Goal: Task Accomplishment & Management: Manage account settings

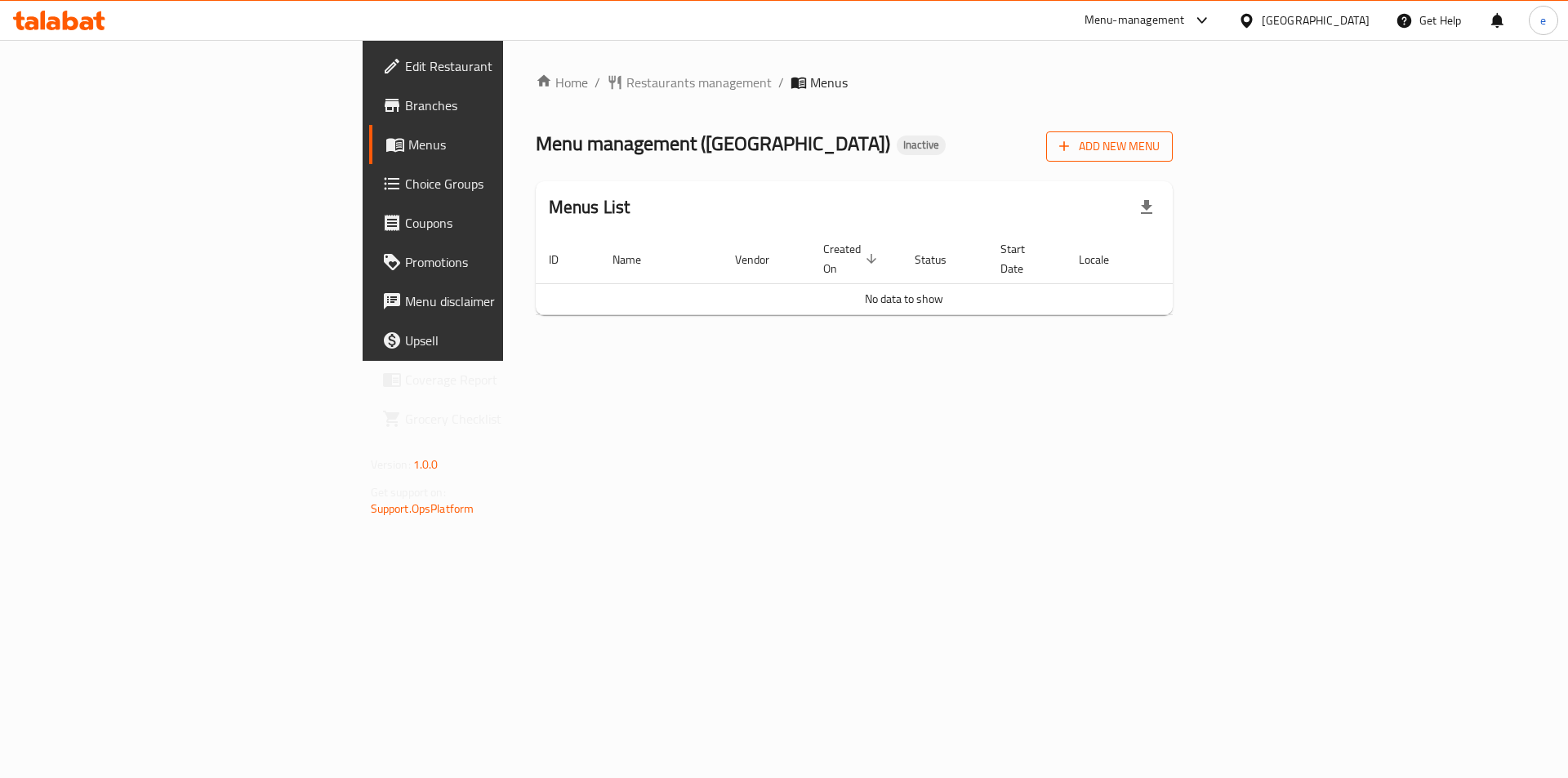
click at [1159, 142] on span "Add New Menu" at bounding box center [1109, 147] width 101 height 21
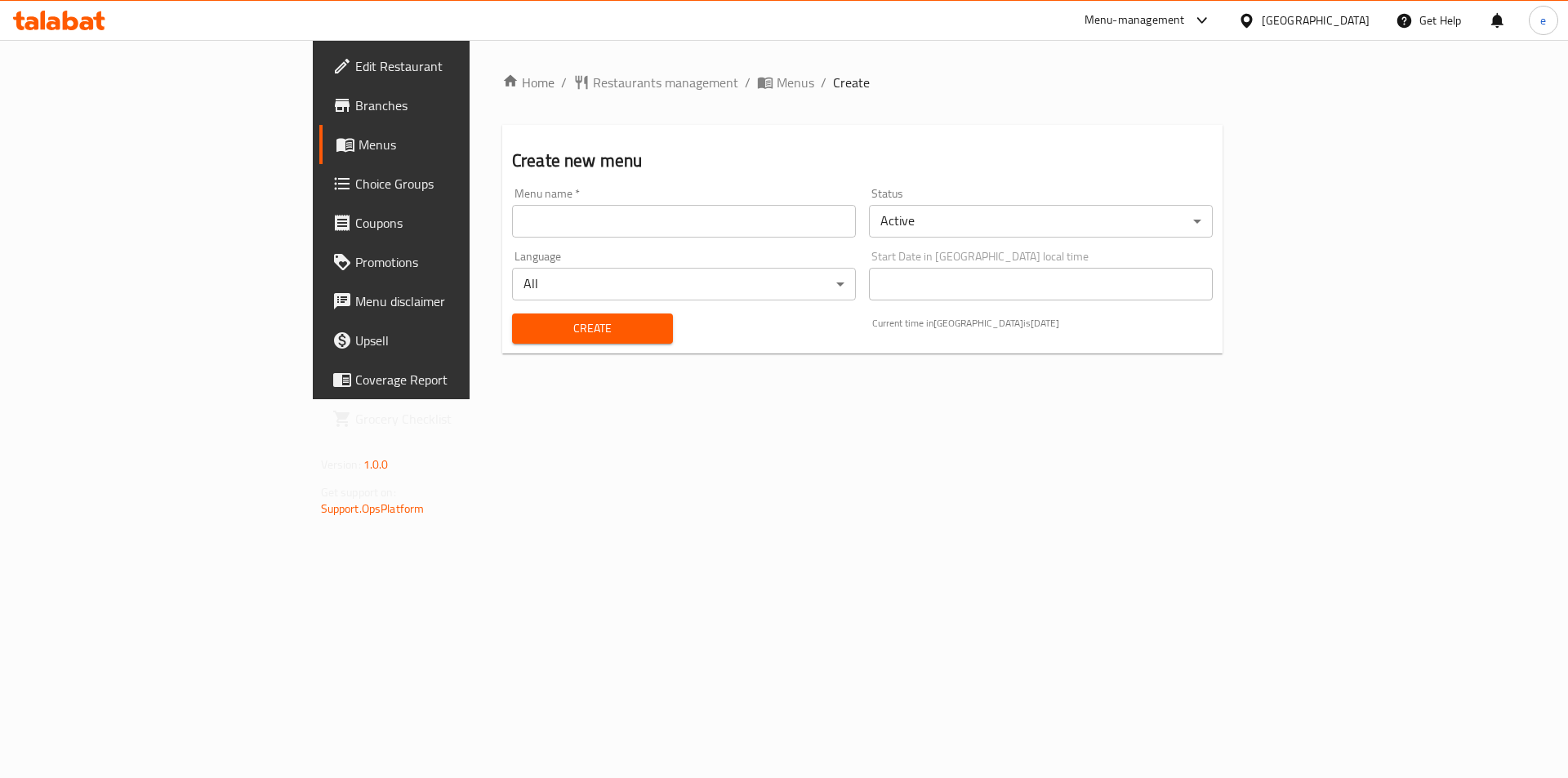
click at [811, 223] on input "text" at bounding box center [684, 221] width 344 height 33
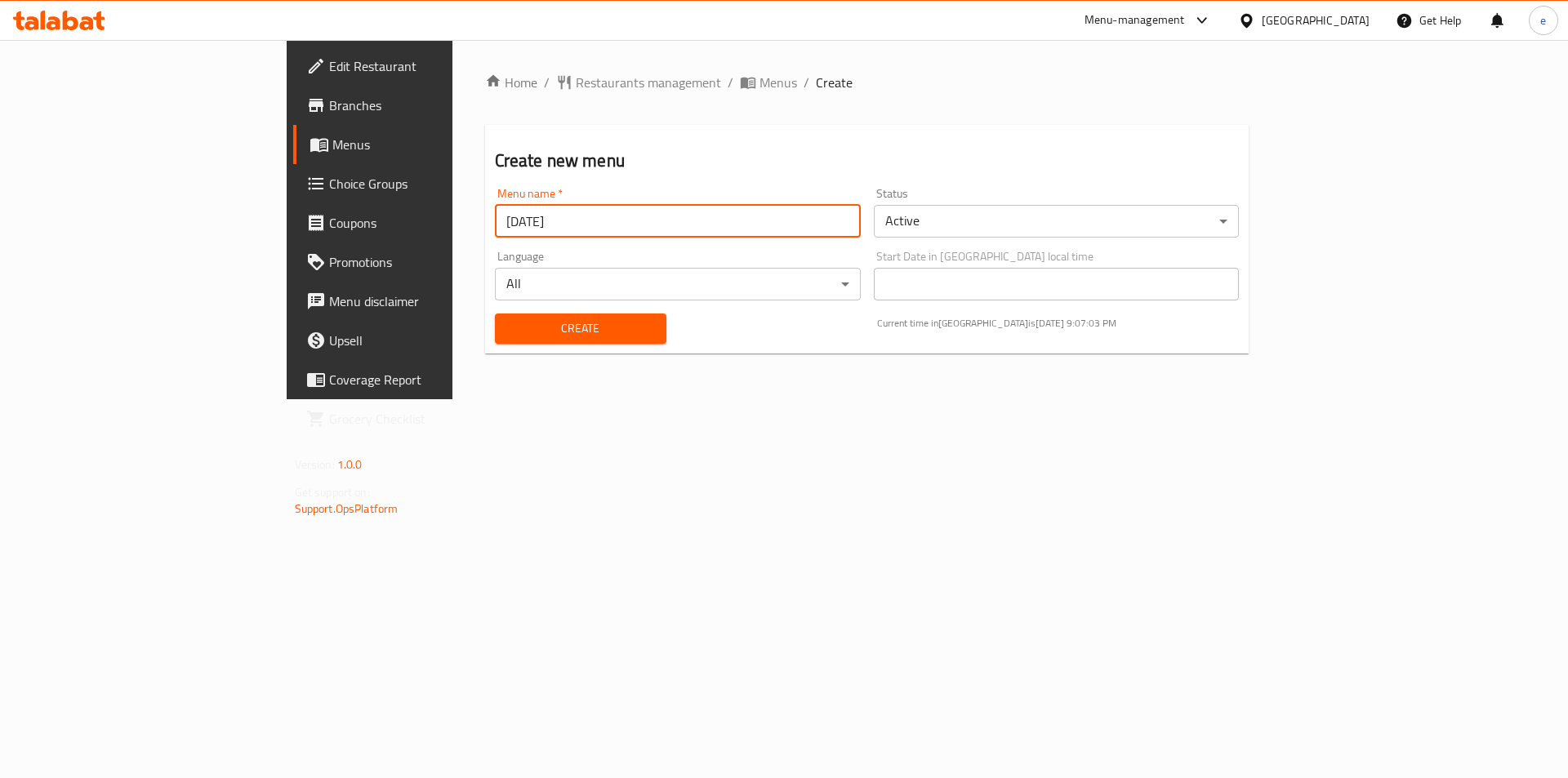
type input "10-8-2025"
click at [495, 314] on button "Create" at bounding box center [580, 328] width 171 height 30
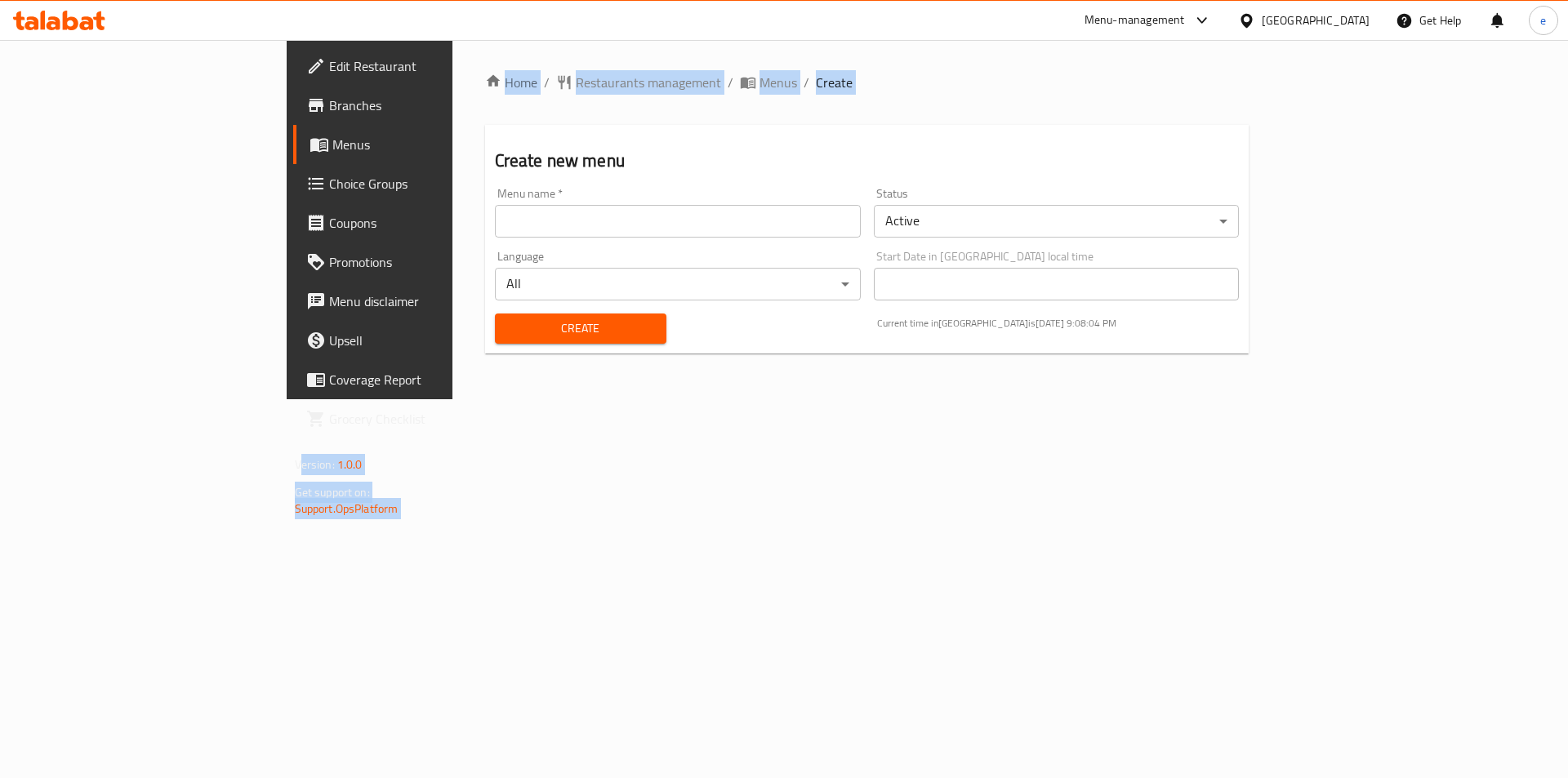
click at [332, 138] on span "Menus" at bounding box center [434, 144] width 203 height 20
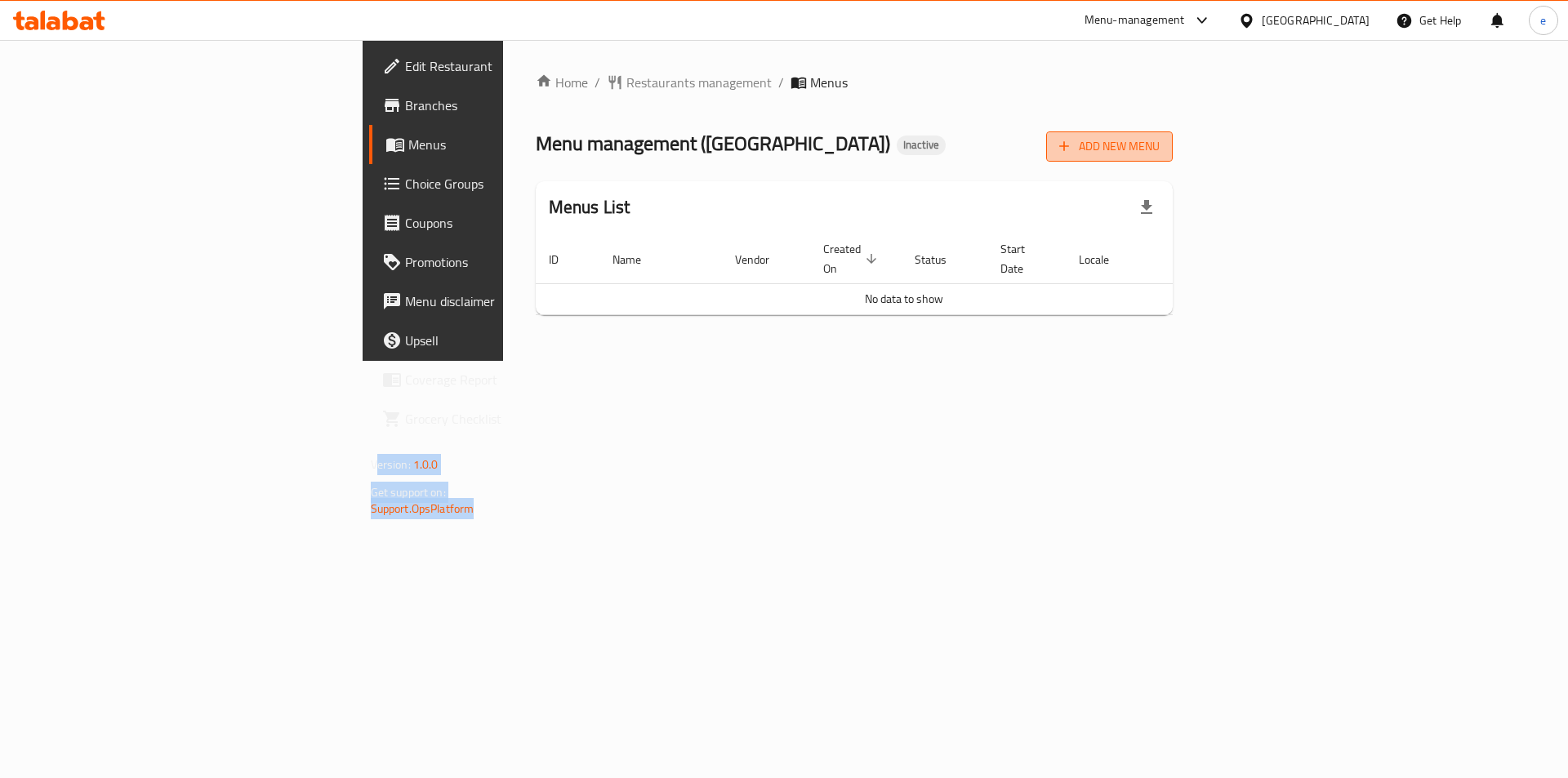
click at [1159, 137] on span "Add New Menu" at bounding box center [1109, 147] width 101 height 21
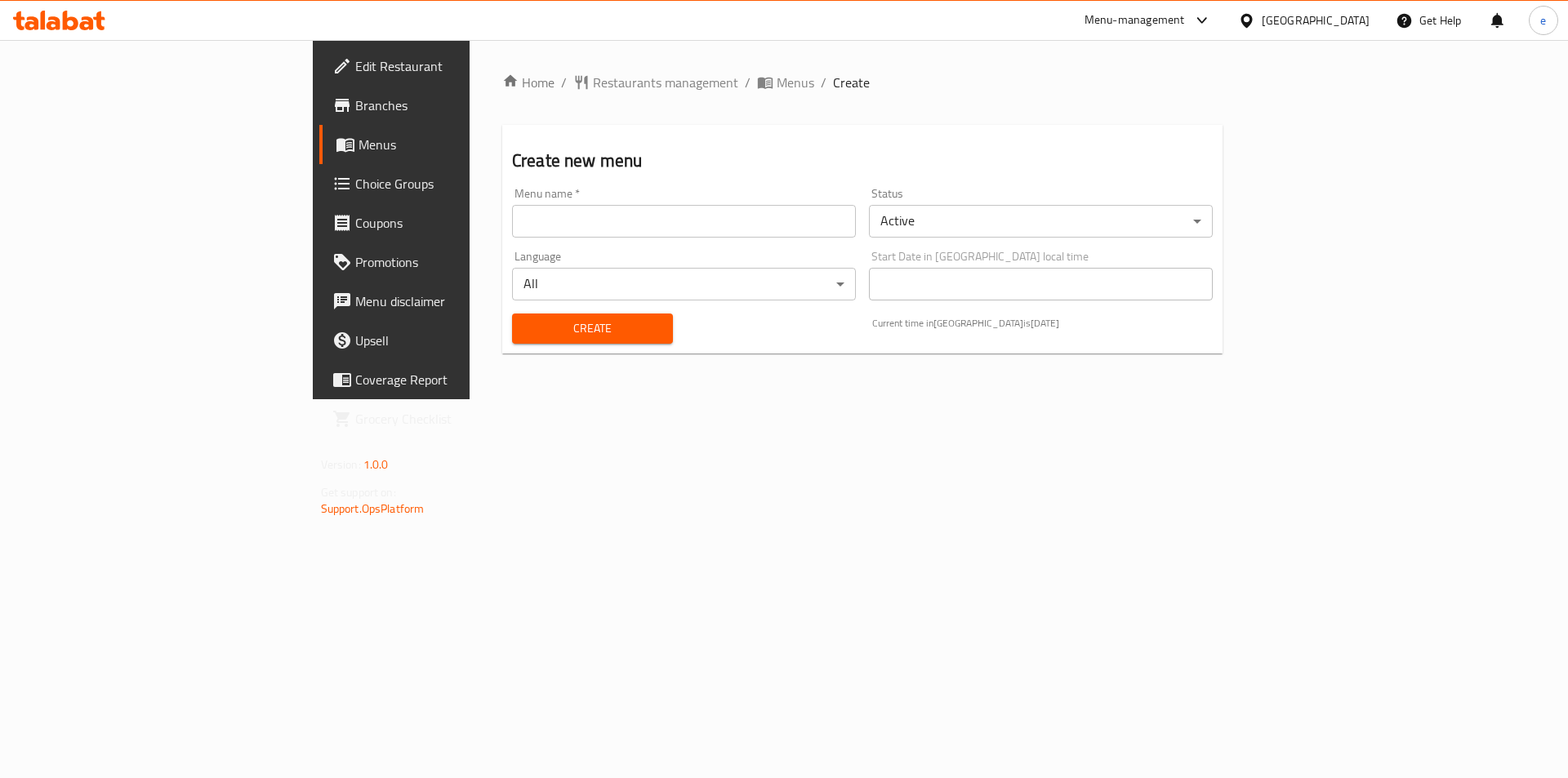
click at [512, 207] on input "text" at bounding box center [684, 221] width 344 height 33
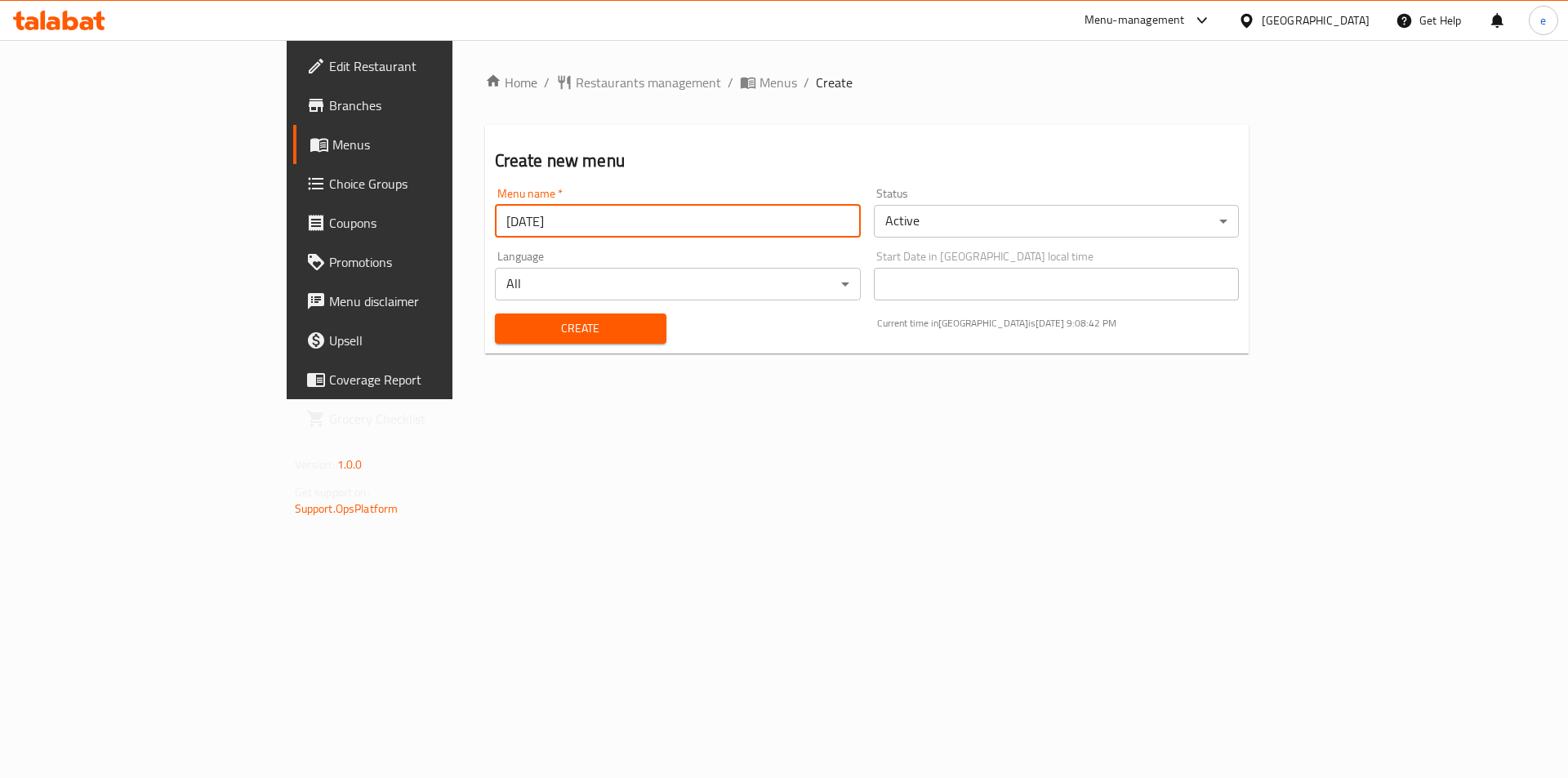
type input "8-10-2025"
click at [485, 309] on div "Create" at bounding box center [581, 328] width 191 height 50
click at [507, 318] on span "Create" at bounding box center [580, 328] width 145 height 21
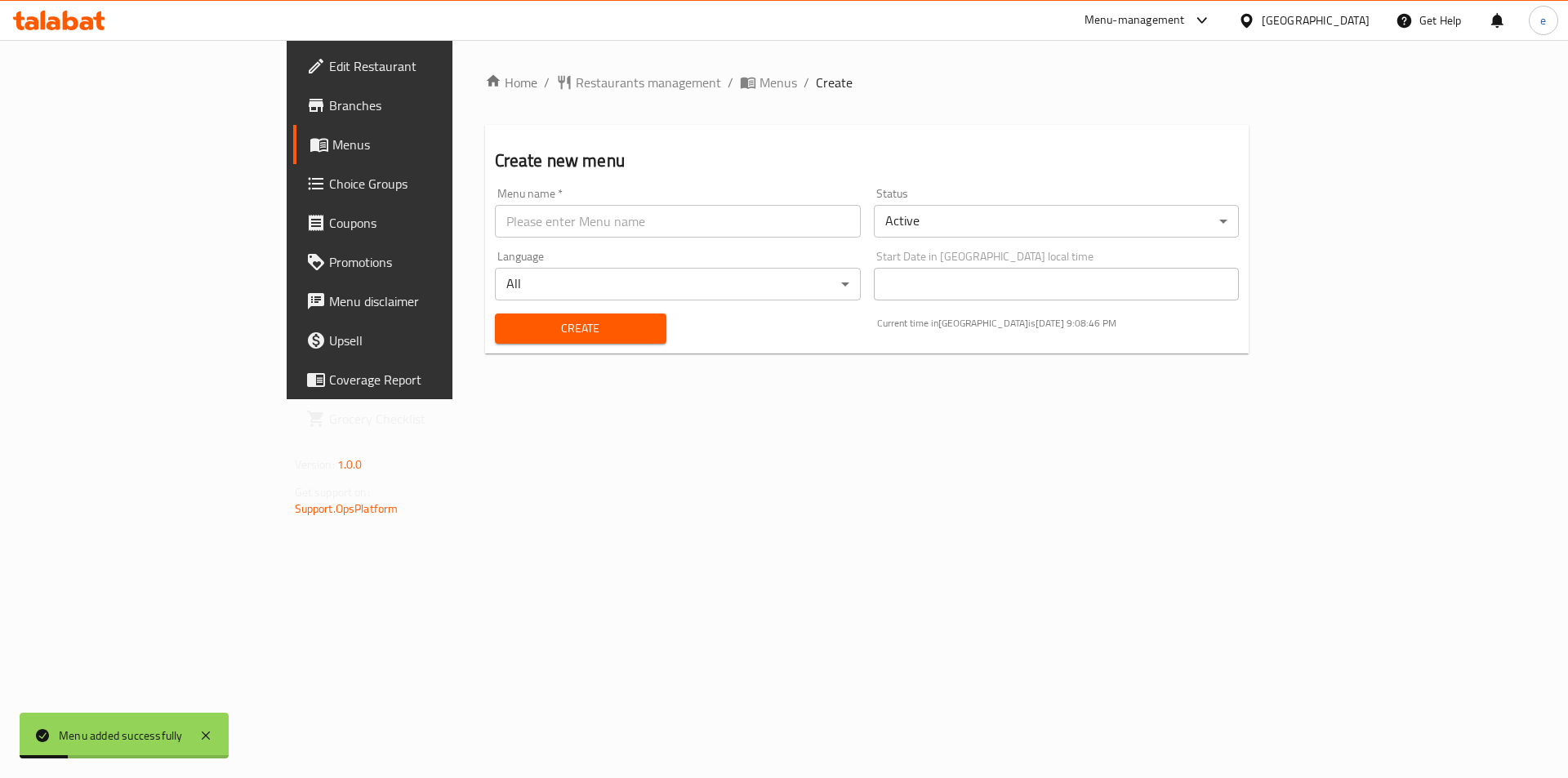
click at [332, 151] on span "Menus" at bounding box center [434, 144] width 203 height 20
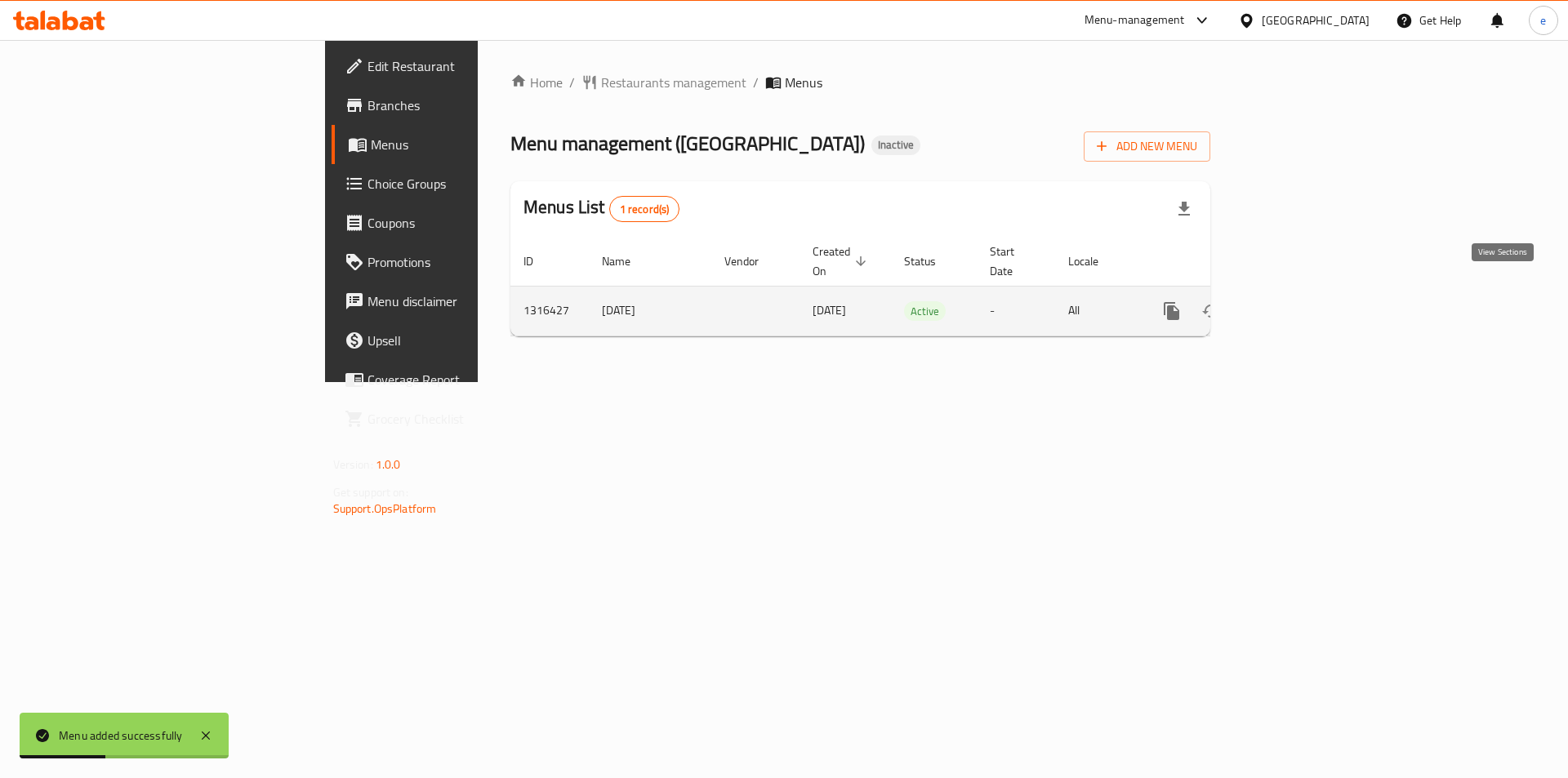
click at [1297, 303] on icon "enhanced table" at bounding box center [1288, 310] width 15 height 15
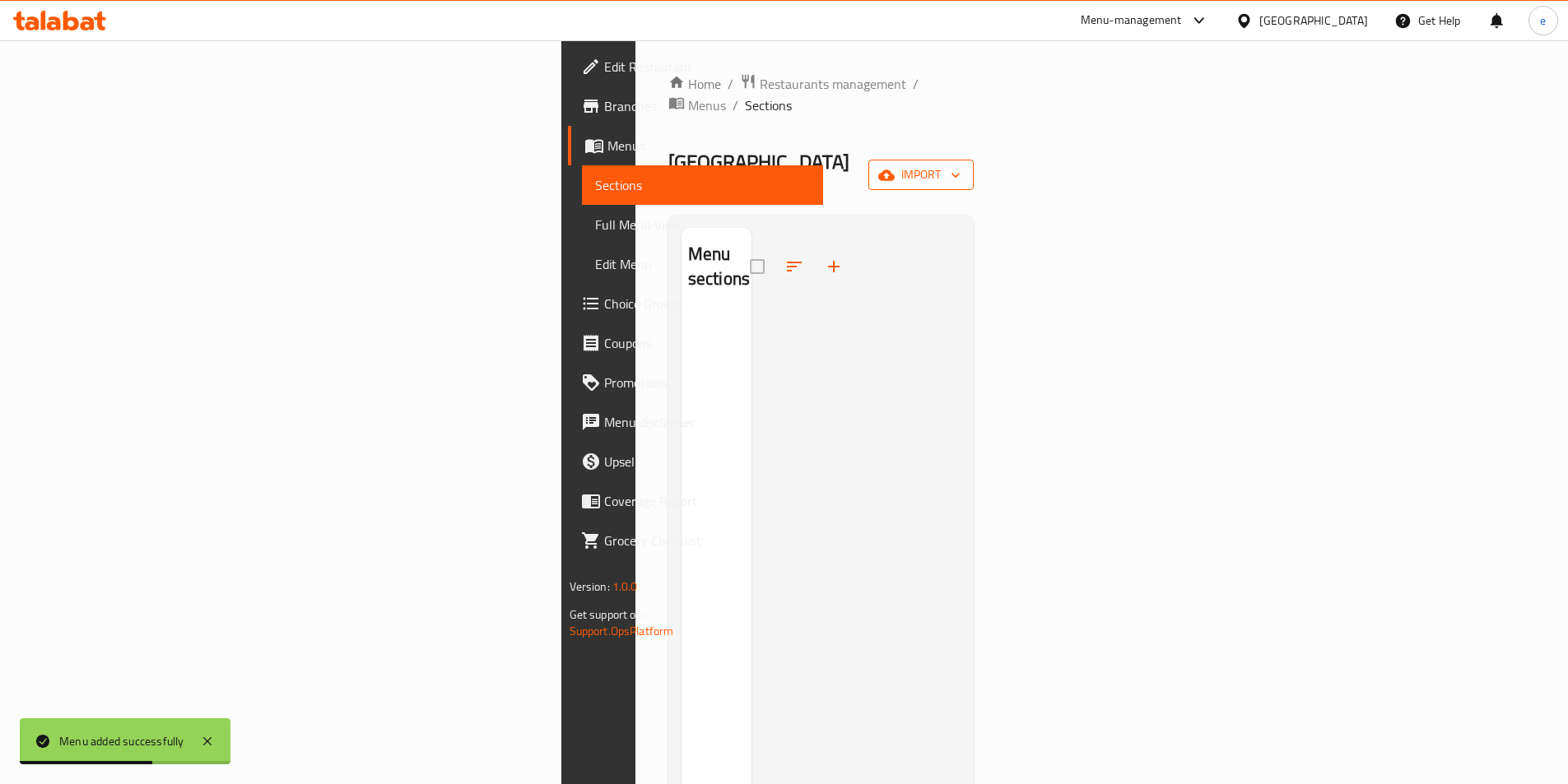
click at [960, 165] on span "import" at bounding box center [921, 175] width 79 height 21
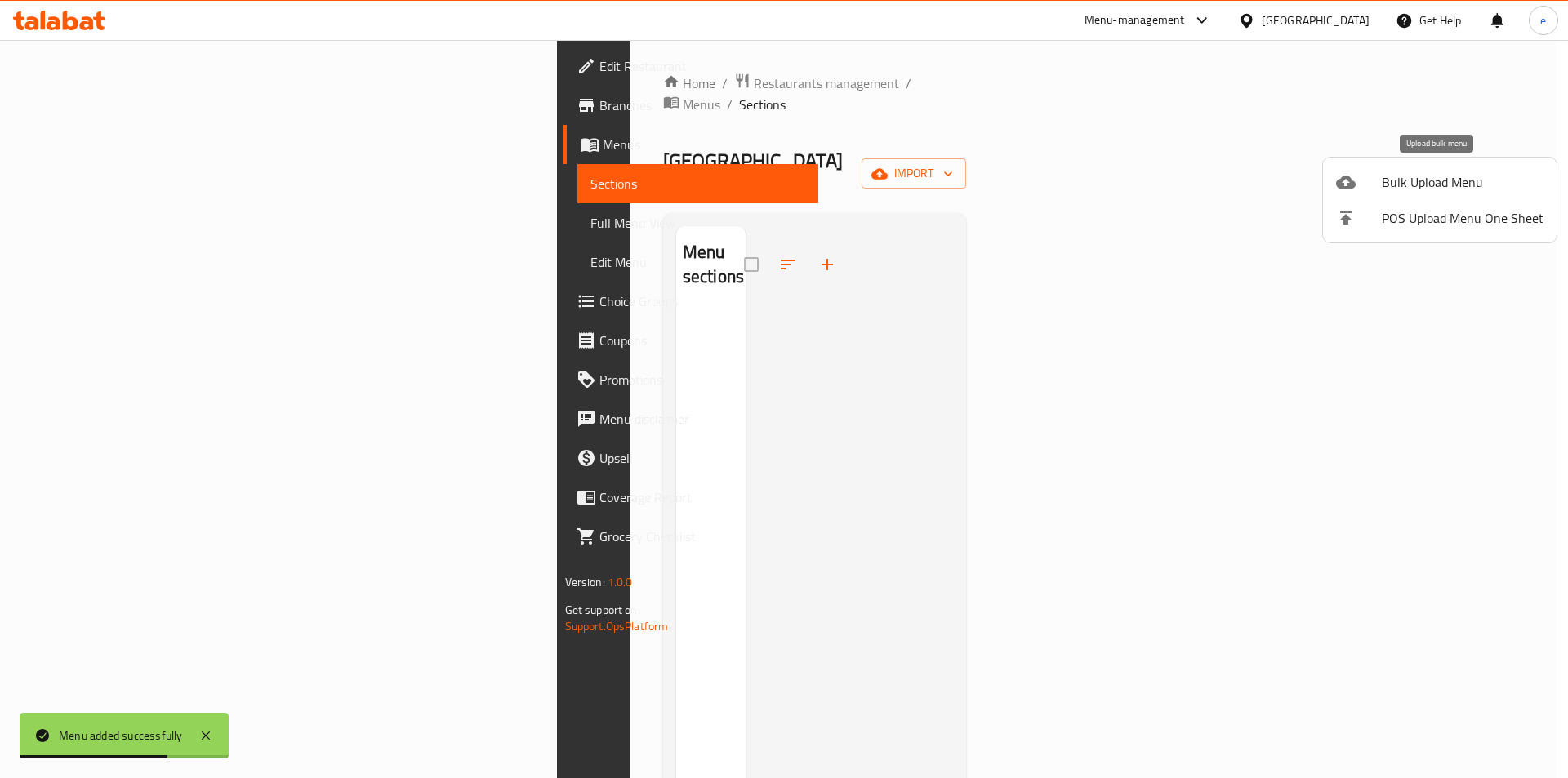
click at [1400, 186] on span "Bulk Upload Menu" at bounding box center [1462, 181] width 162 height 20
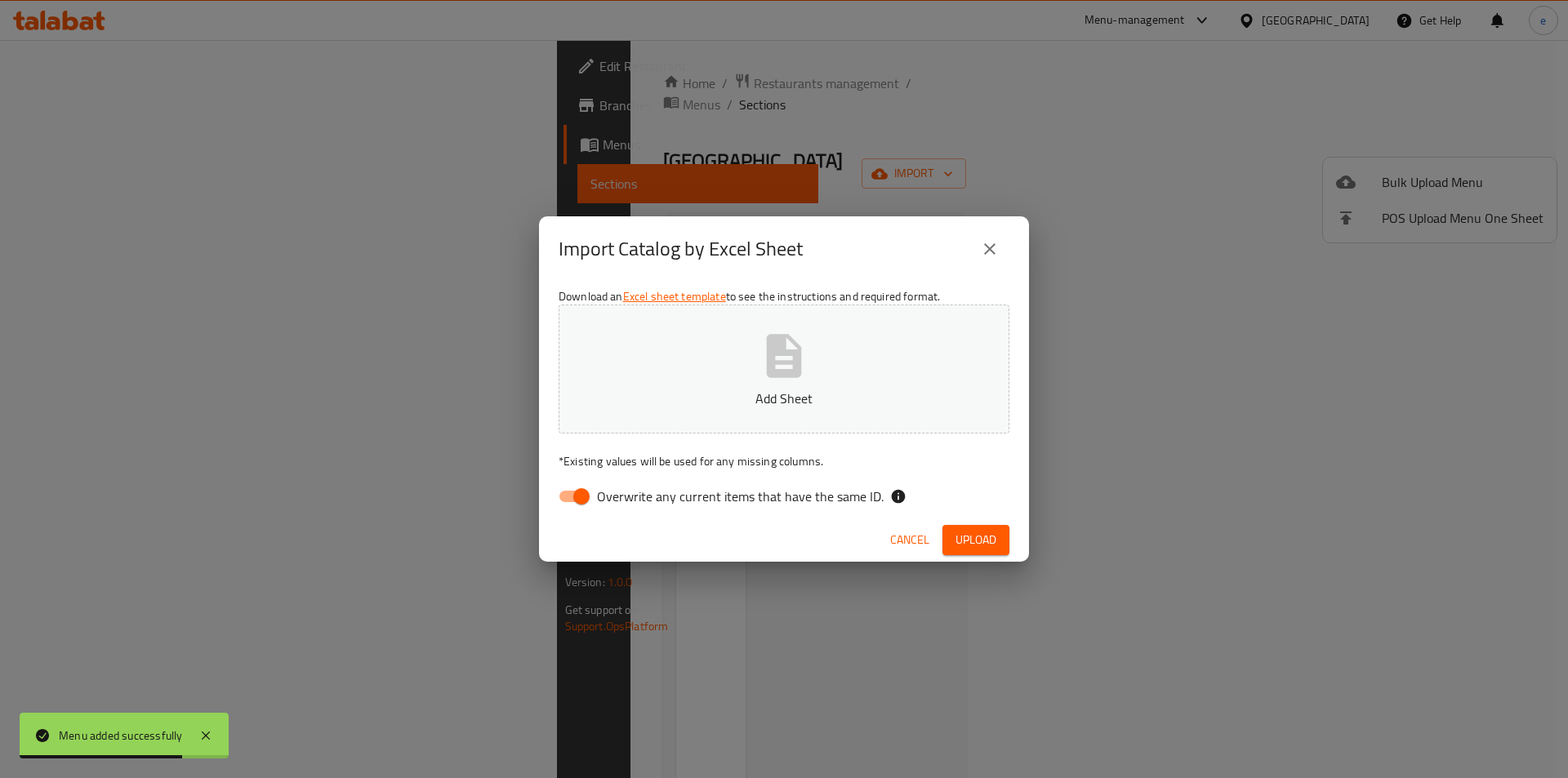
click at [845, 350] on button "Add Sheet" at bounding box center [784, 369] width 451 height 129
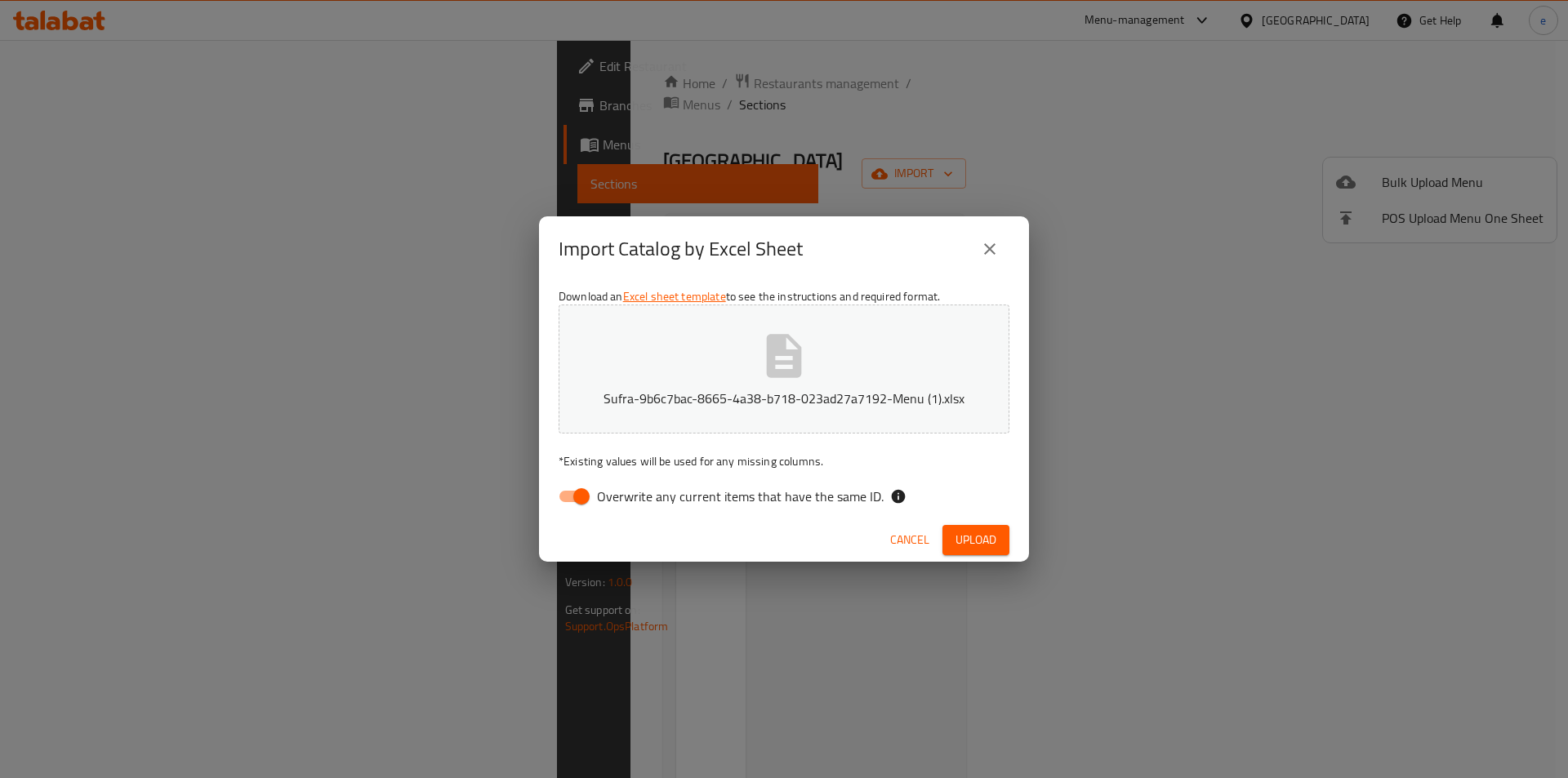
click at [590, 492] on input "Overwrite any current items that have the same ID." at bounding box center [581, 496] width 93 height 31
checkbox input "false"
click at [961, 546] on span "Upload" at bounding box center [975, 540] width 40 height 21
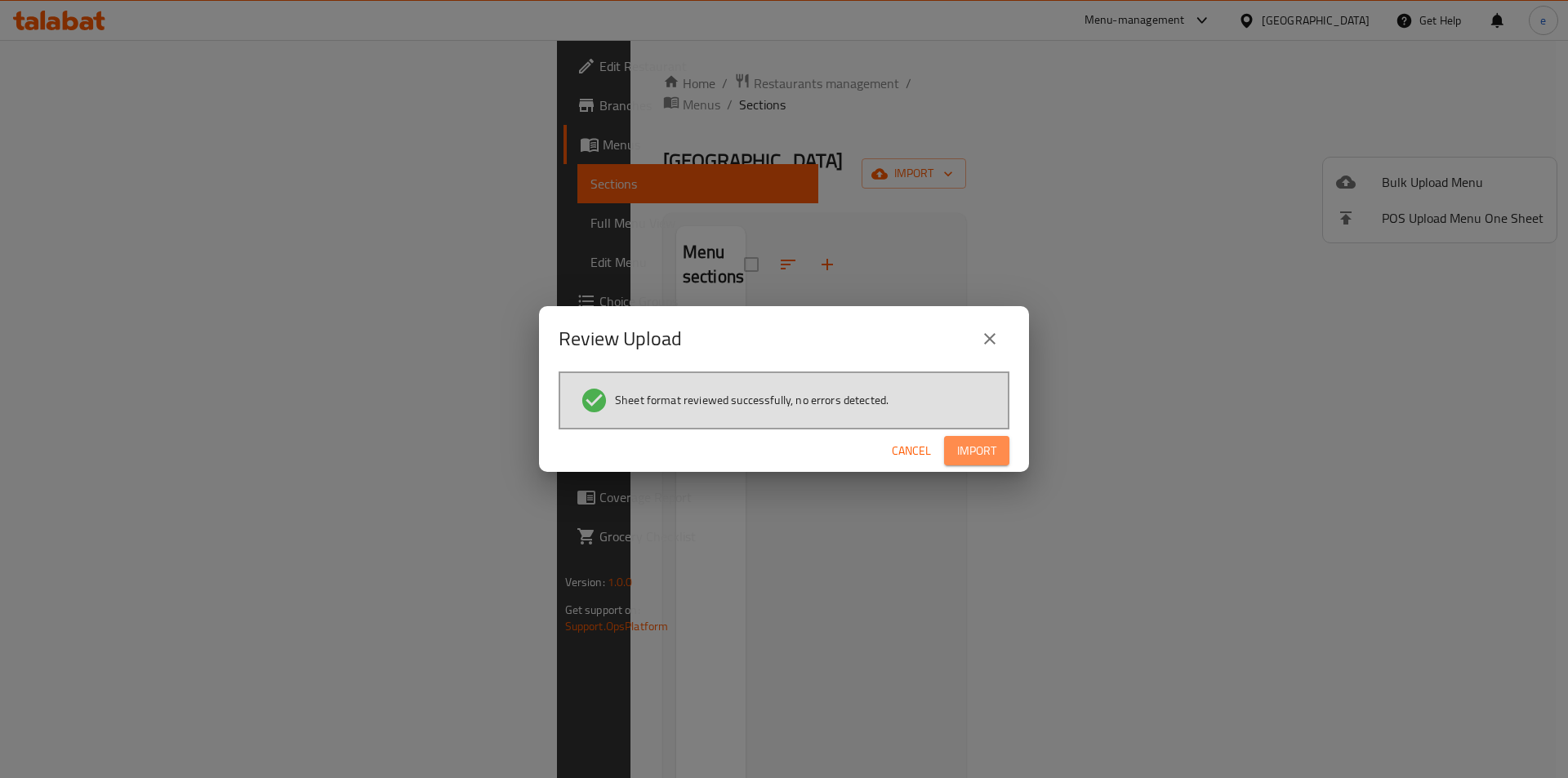
click at [980, 454] on span "Import" at bounding box center [977, 451] width 40 height 21
click at [957, 438] on button "button" at bounding box center [983, 450] width 52 height 26
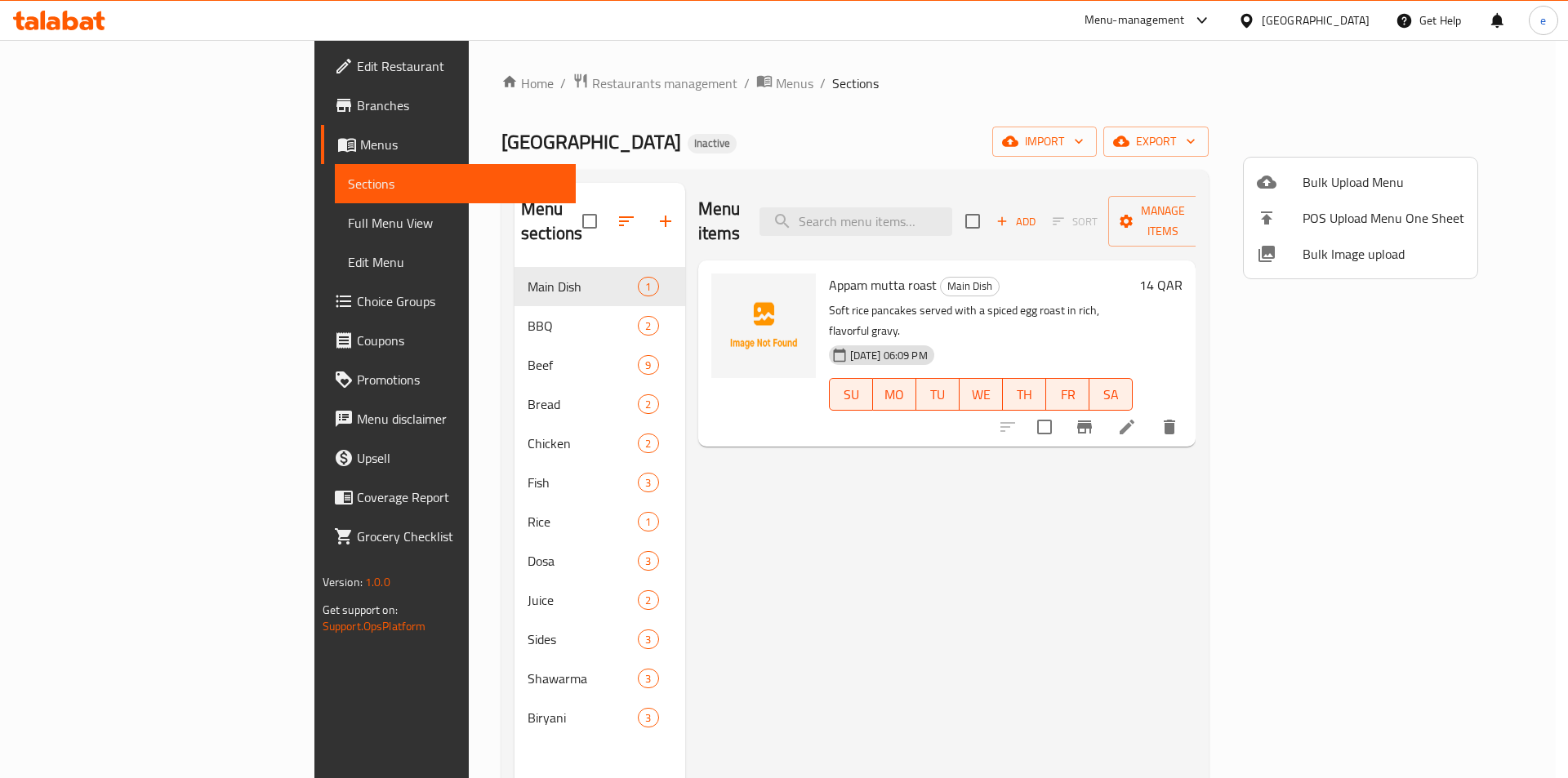
click at [427, 299] on div at bounding box center [784, 389] width 1568 height 778
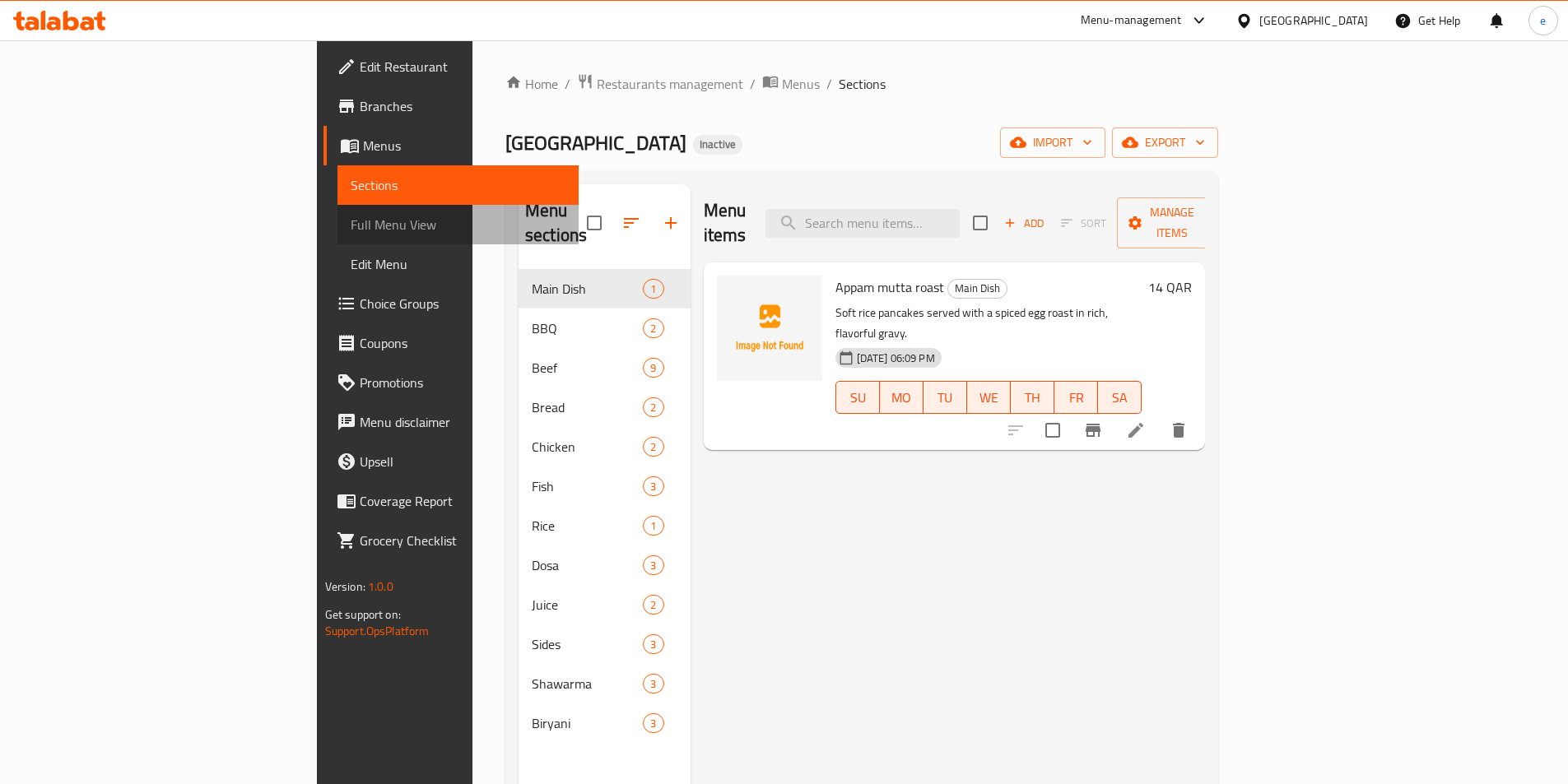
click at [350, 227] on span "Full Menu View" at bounding box center [458, 224] width 215 height 20
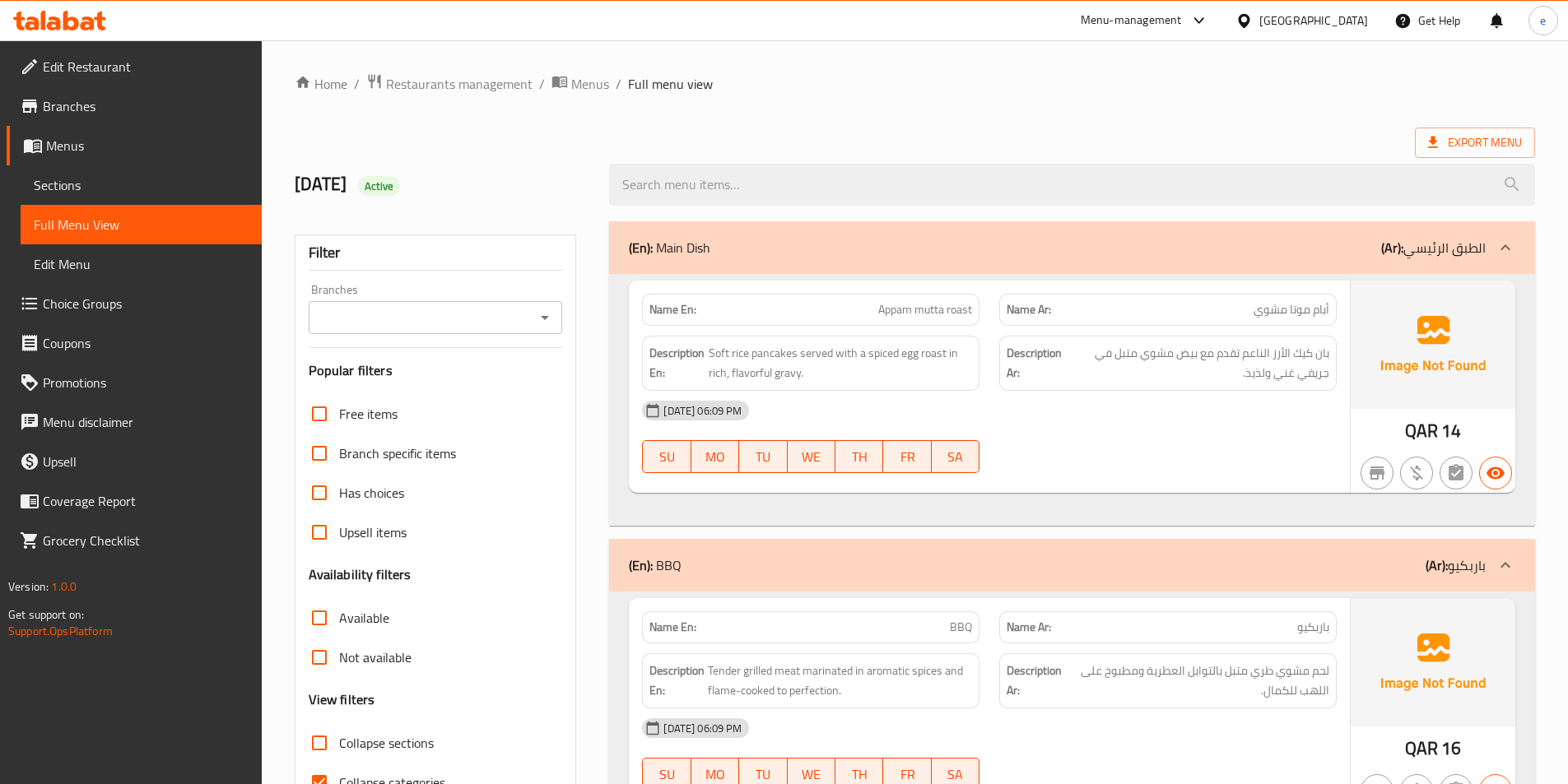
click at [910, 442] on button "FR" at bounding box center [907, 457] width 48 height 33
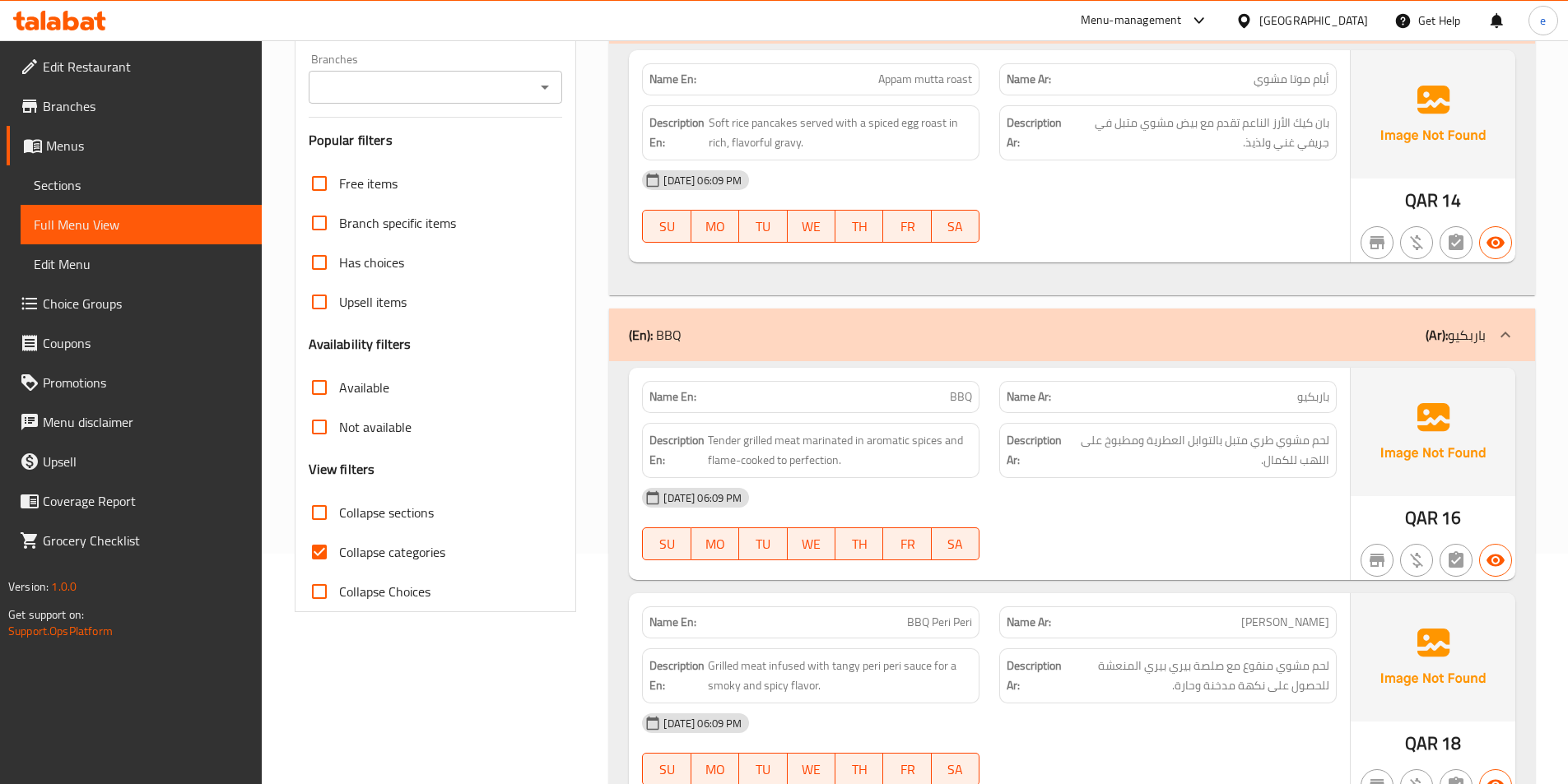
scroll to position [247, 0]
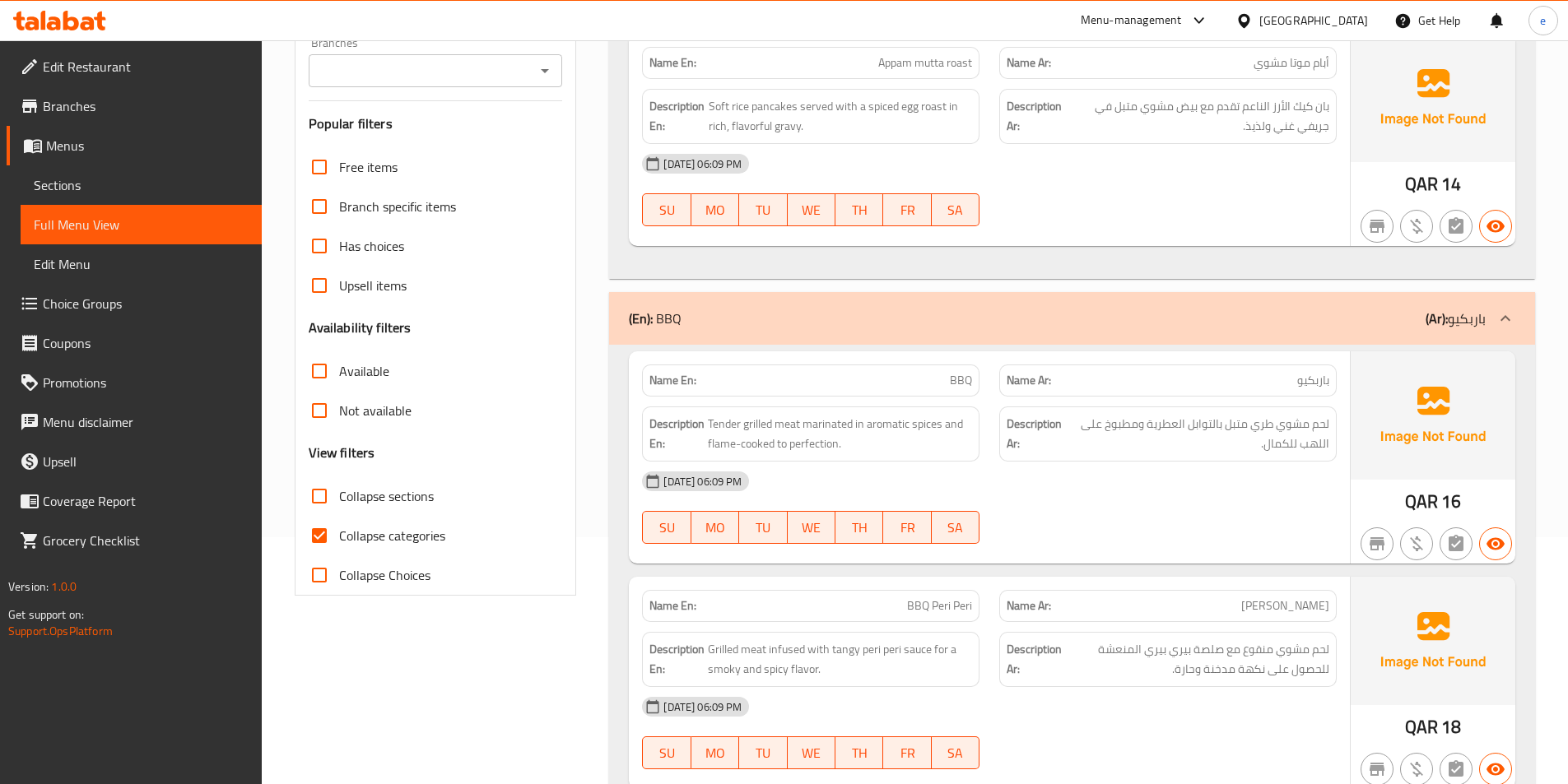
drag, startPoint x: 428, startPoint y: 538, endPoint x: 465, endPoint y: 523, distance: 39.9
click at [427, 538] on span "Collapse categories" at bounding box center [392, 535] width 106 height 20
click at [314, 542] on input "Collapse categories" at bounding box center [320, 535] width 40 height 40
drag, startPoint x: 1321, startPoint y: 232, endPoint x: 1307, endPoint y: 239, distance: 15.7
click at [1322, 232] on div at bounding box center [1168, 226] width 357 height 20
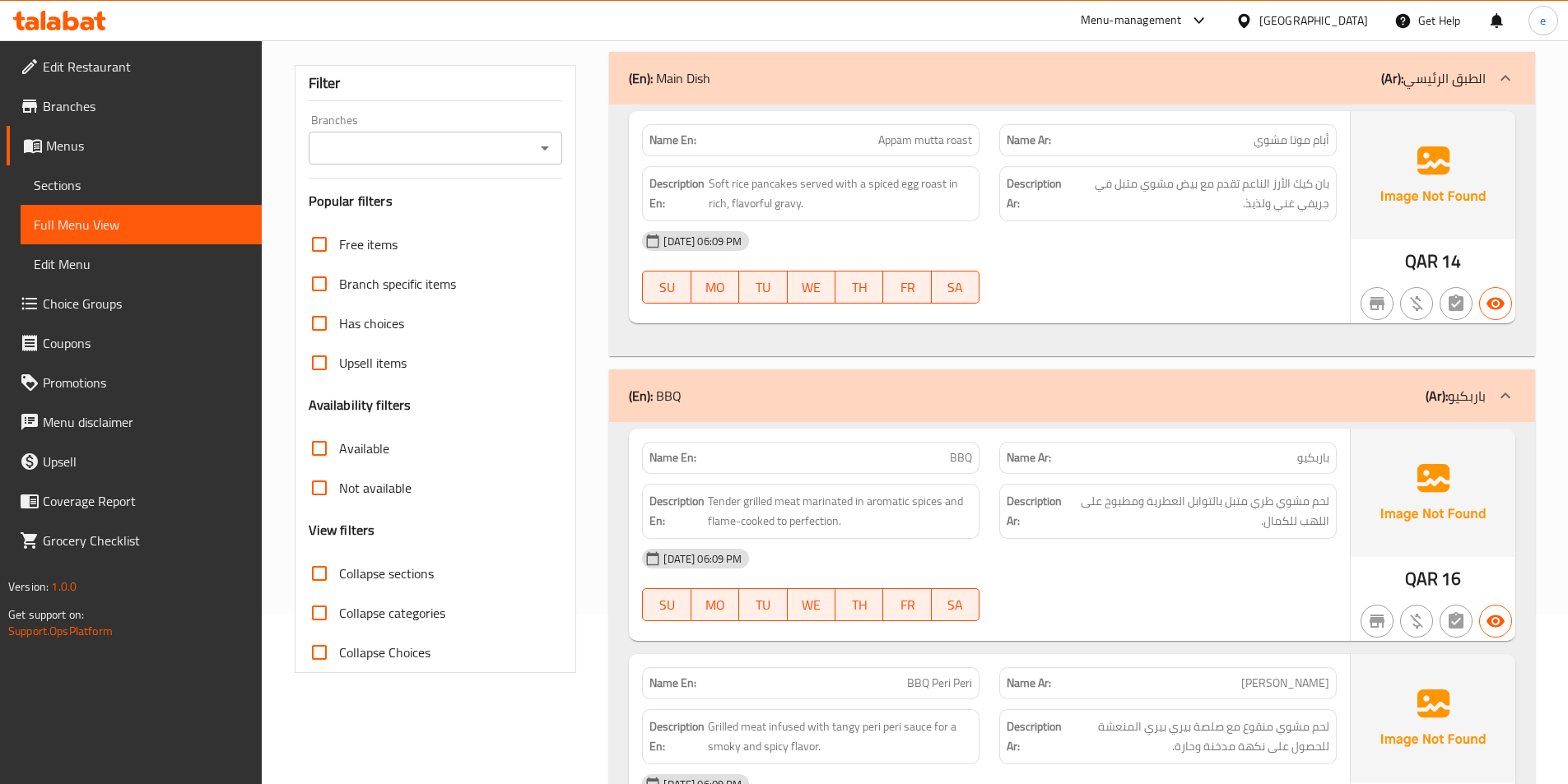
scroll to position [329, 0]
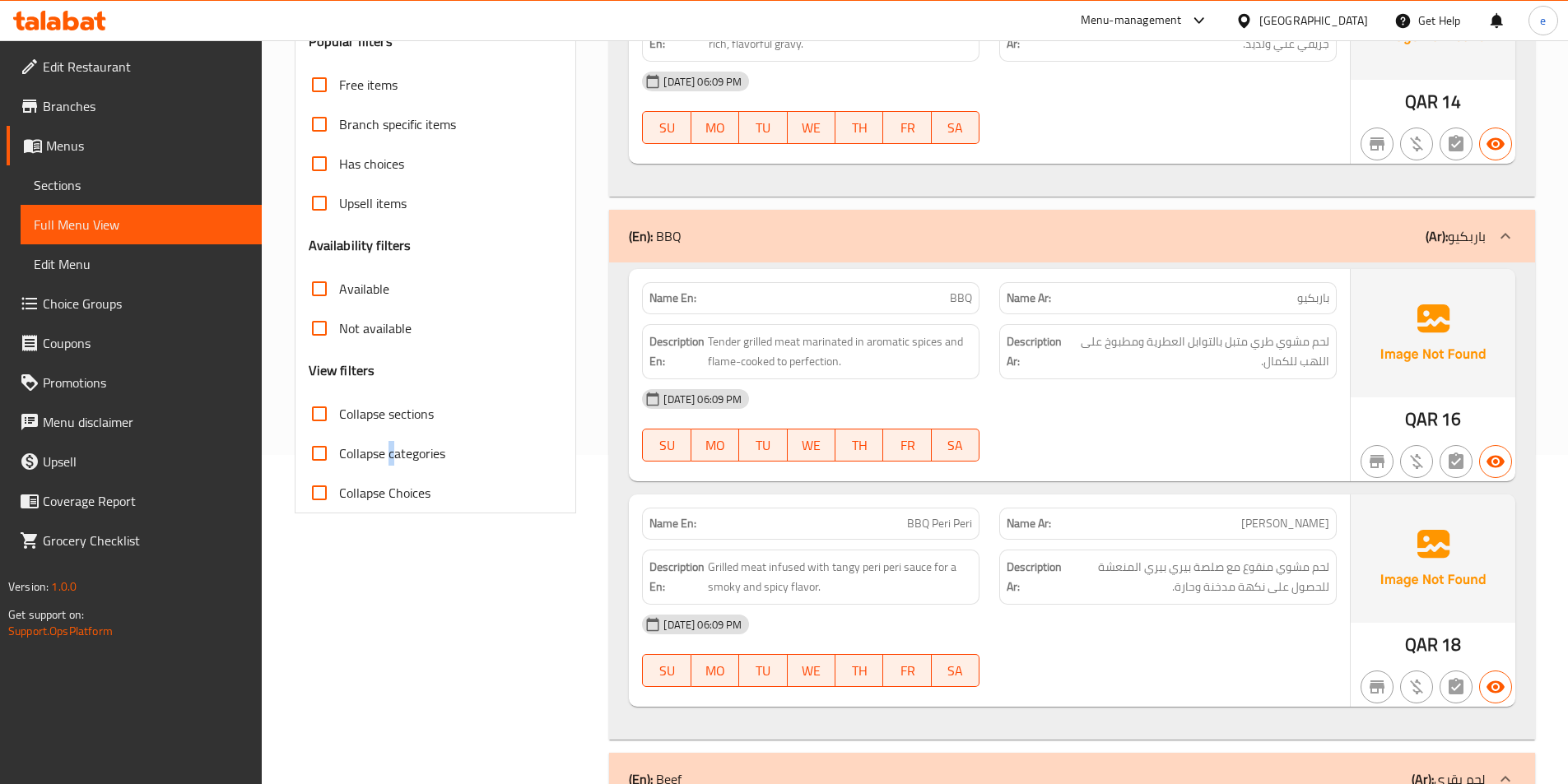
click at [389, 444] on span "Collapse categories" at bounding box center [392, 453] width 106 height 20
click at [352, 454] on span "Collapse categories" at bounding box center [392, 453] width 106 height 20
click at [339, 454] on input "Collapse categories" at bounding box center [320, 453] width 40 height 40
click at [322, 450] on input "Collapse categories" at bounding box center [320, 453] width 40 height 40
checkbox input "false"
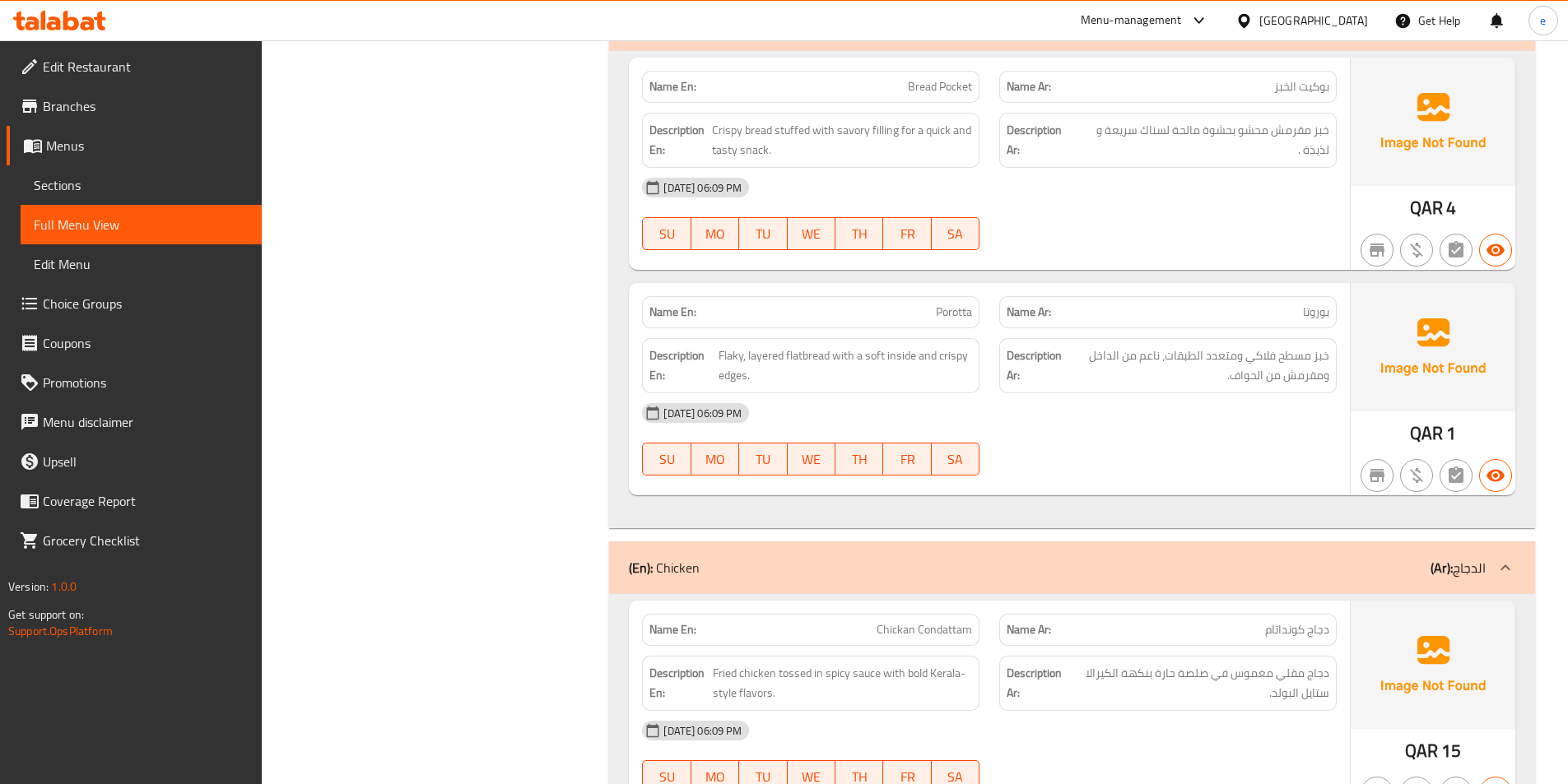
scroll to position [3043, 0]
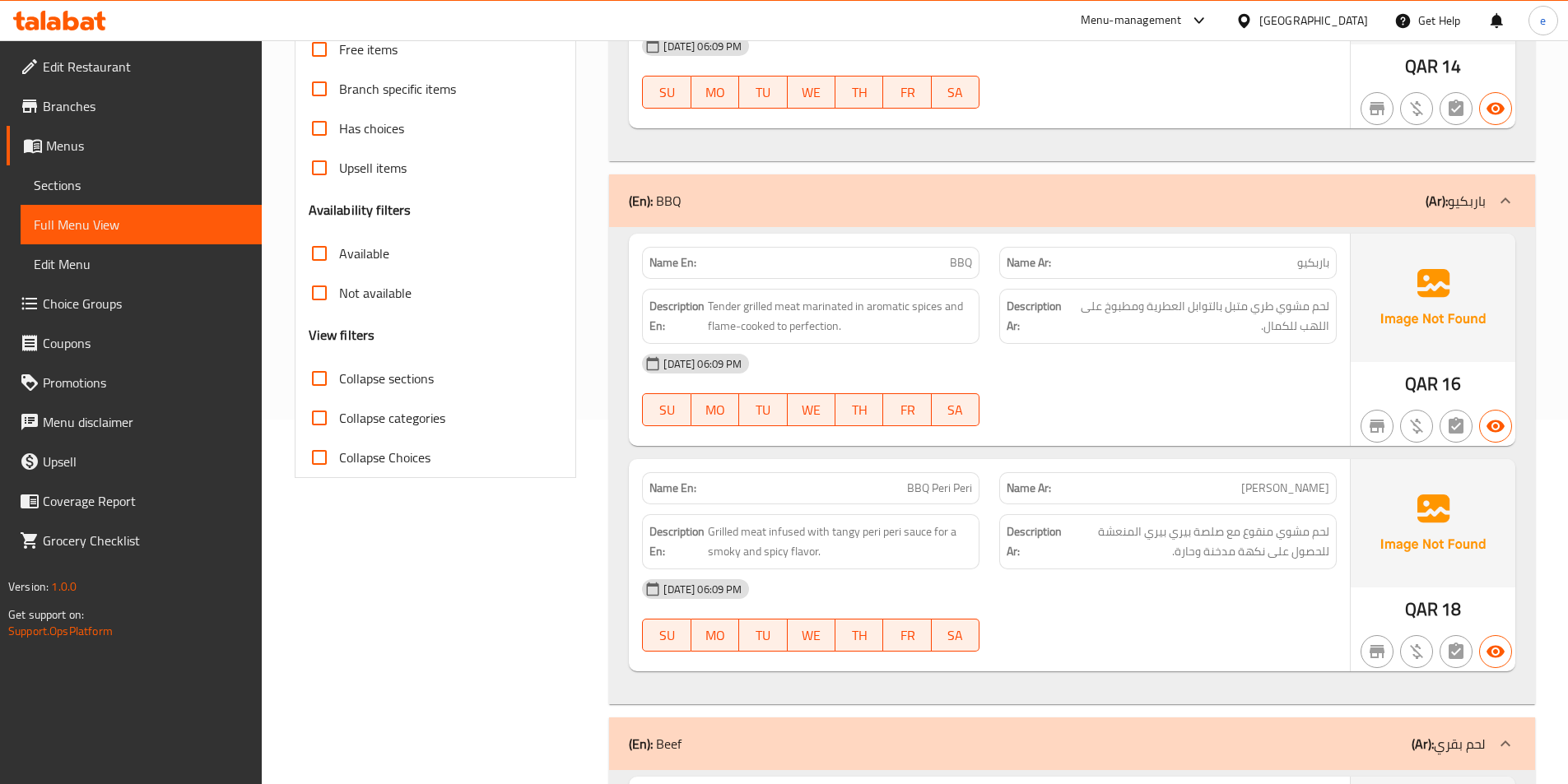
scroll to position [0, 0]
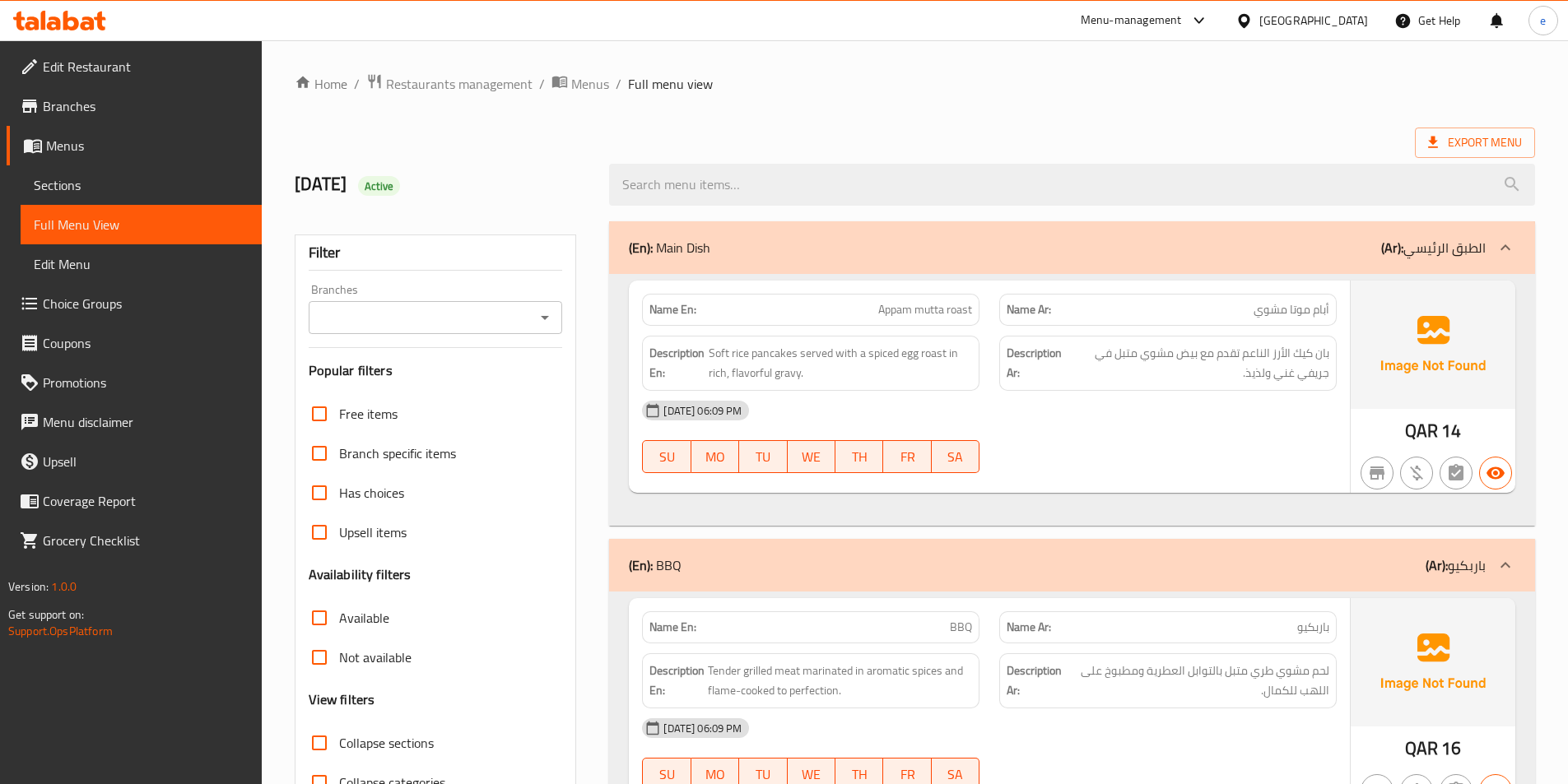
click at [1177, 74] on ol "Home / Restaurants management / Menus / Full menu view" at bounding box center [914, 83] width 1240 height 22
click at [71, 149] on span "Menus" at bounding box center [147, 146] width 203 height 20
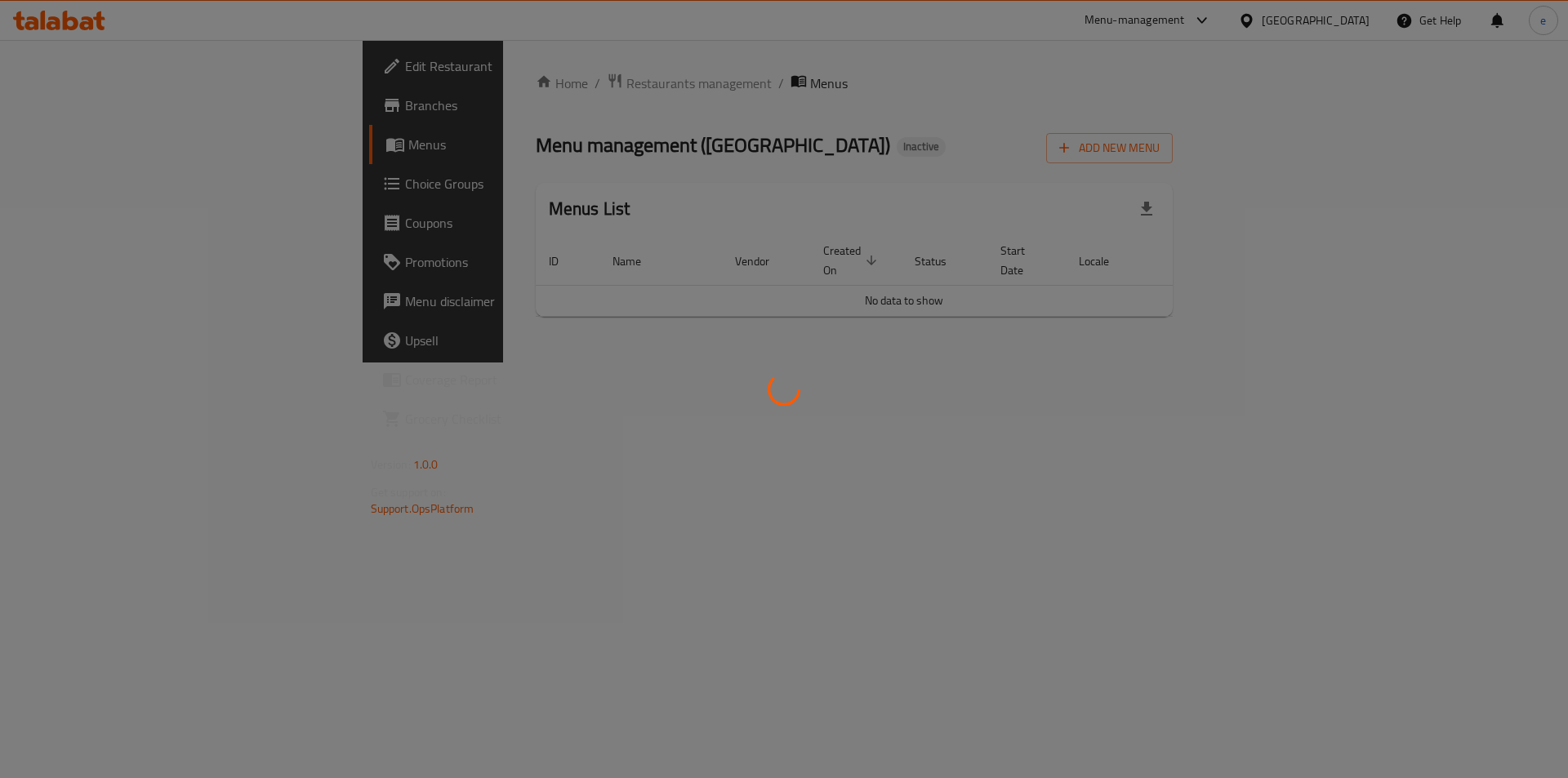
click at [1389, 401] on div at bounding box center [784, 389] width 1568 height 778
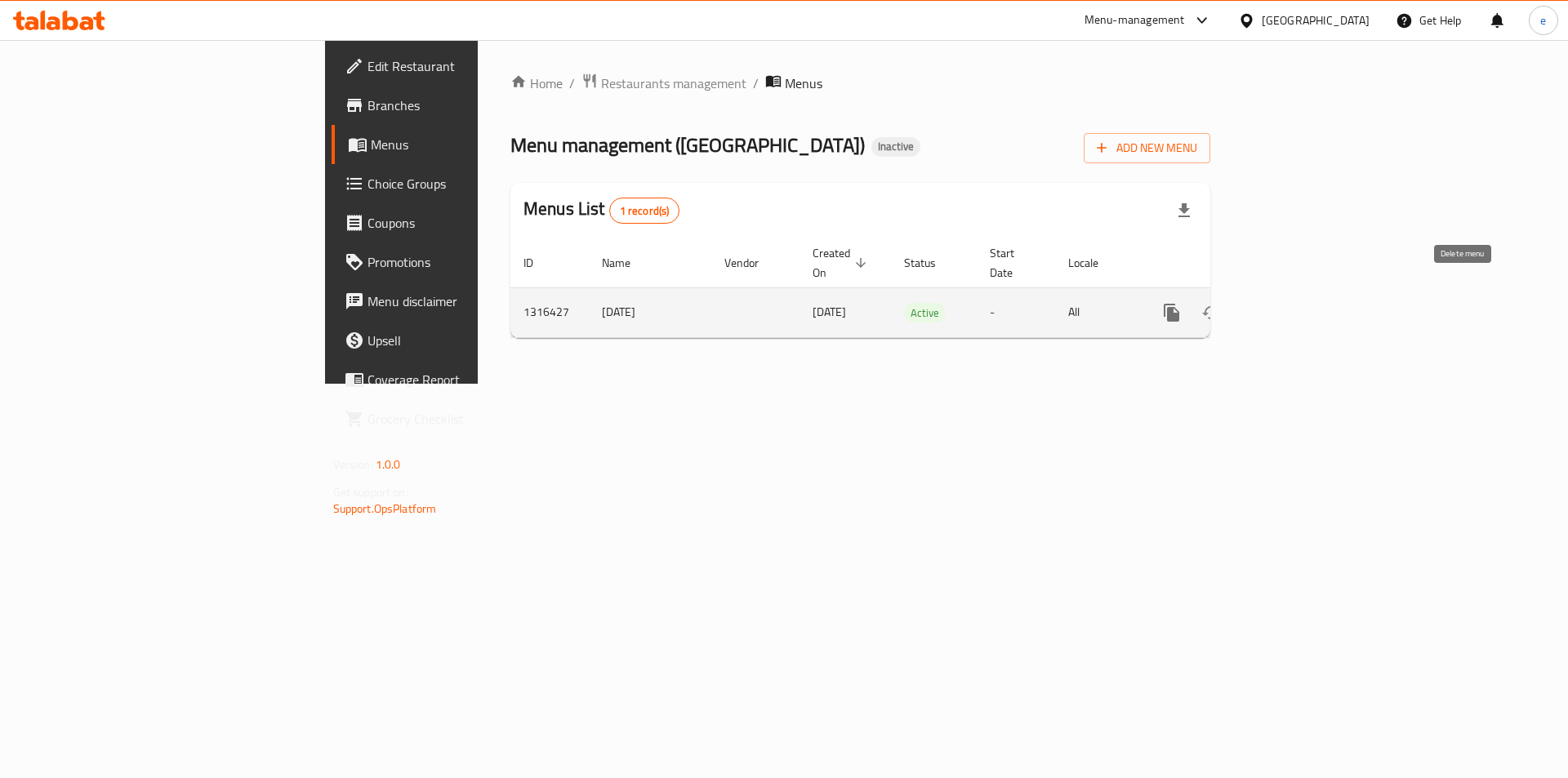
click at [1256, 305] on icon "enhanced table" at bounding box center [1250, 312] width 11 height 15
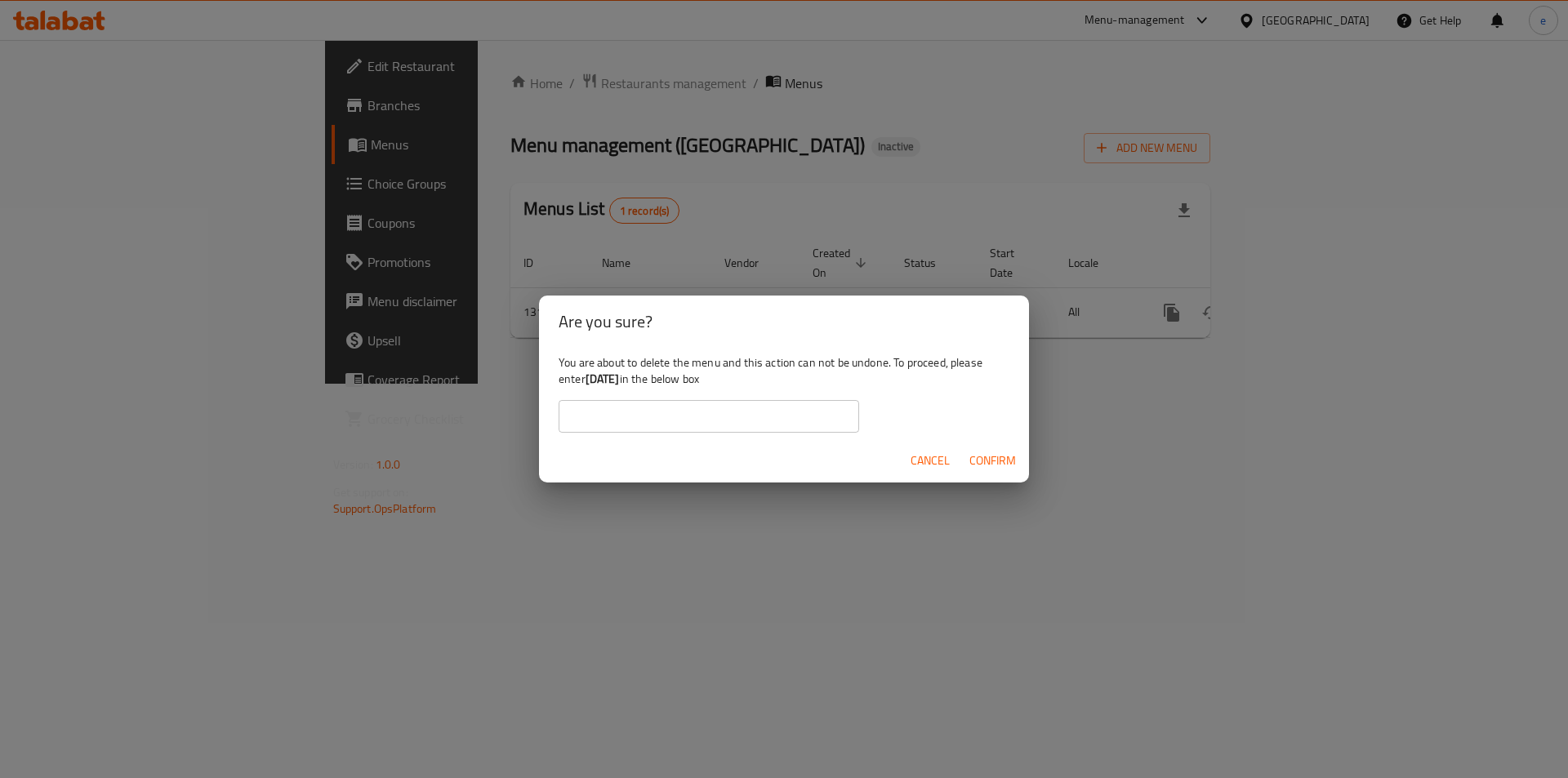
click at [746, 414] on input "text" at bounding box center [708, 416] width 300 height 33
drag, startPoint x: 590, startPoint y: 411, endPoint x: 581, endPoint y: 416, distance: 10.3
click at [581, 416] on input "8-9-2025" at bounding box center [708, 416] width 300 height 33
type input "[DATE]"
click at [975, 456] on span "Confirm" at bounding box center [993, 461] width 46 height 21
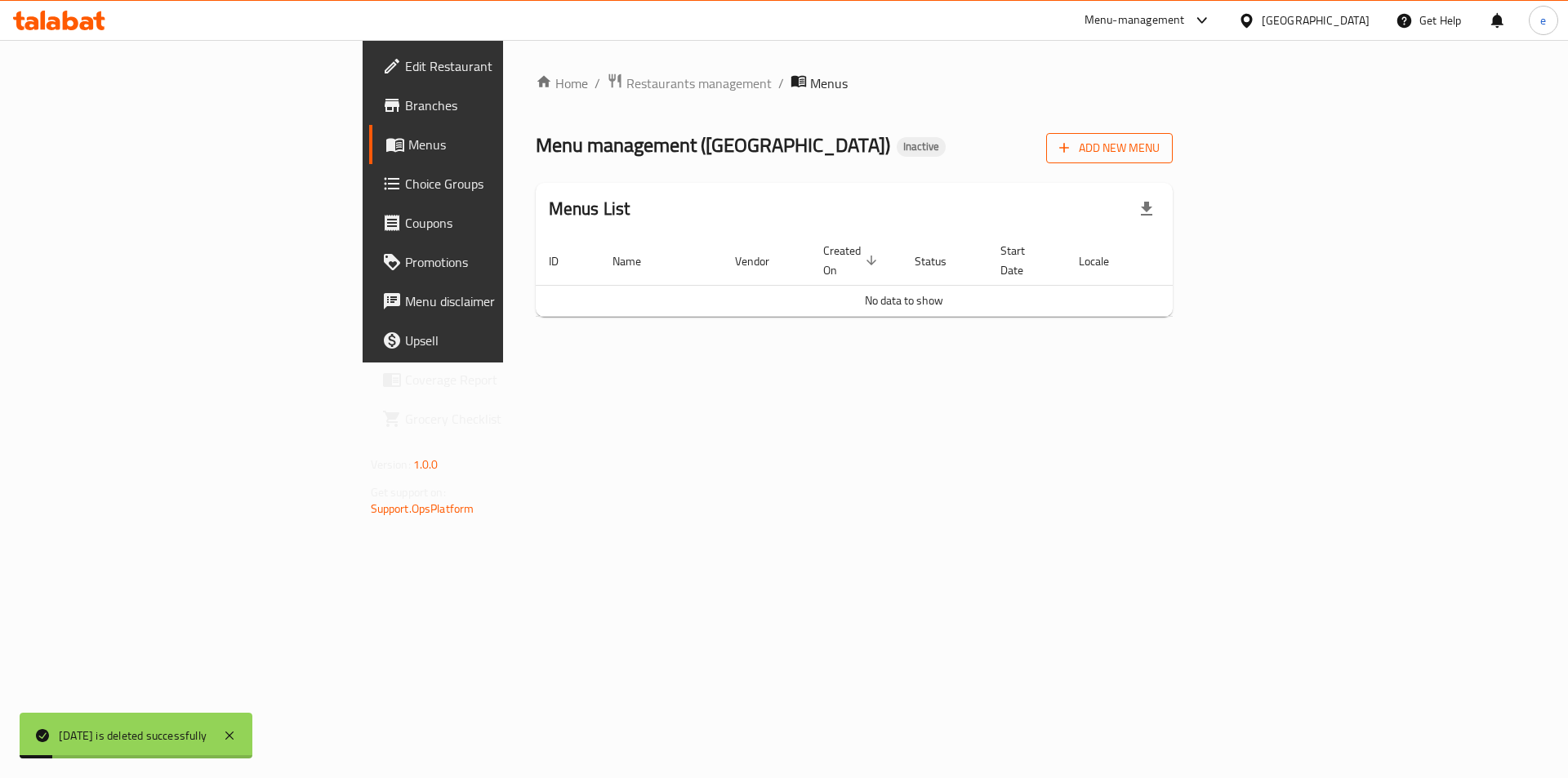
click at [1159, 156] on span "Add New Menu" at bounding box center [1109, 148] width 101 height 21
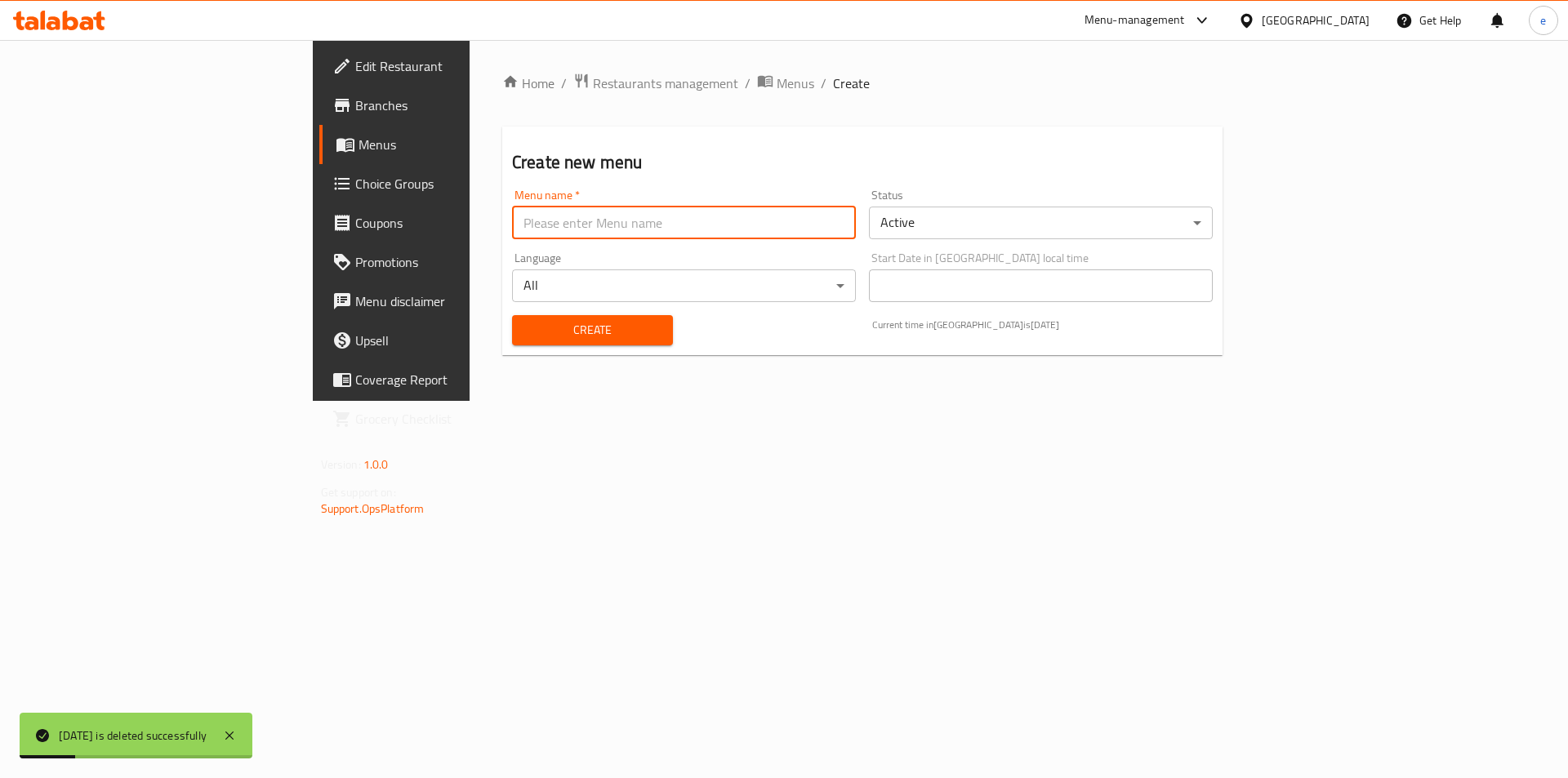
click at [740, 230] on input "text" at bounding box center [684, 223] width 344 height 33
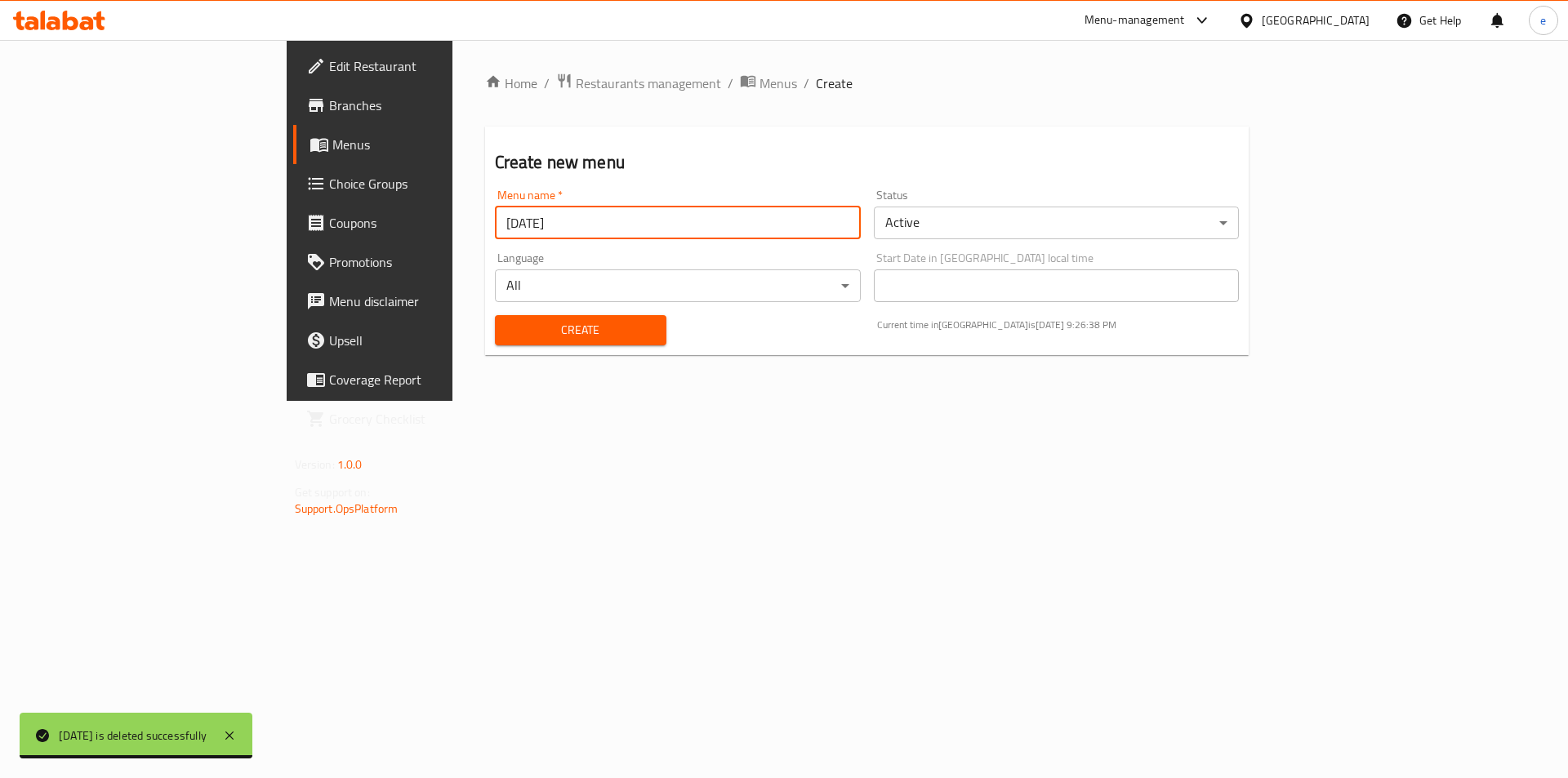
type input "[DATE]"
click at [495, 315] on button "Create" at bounding box center [580, 329] width 171 height 30
click at [332, 136] on span "Menus" at bounding box center [434, 144] width 203 height 20
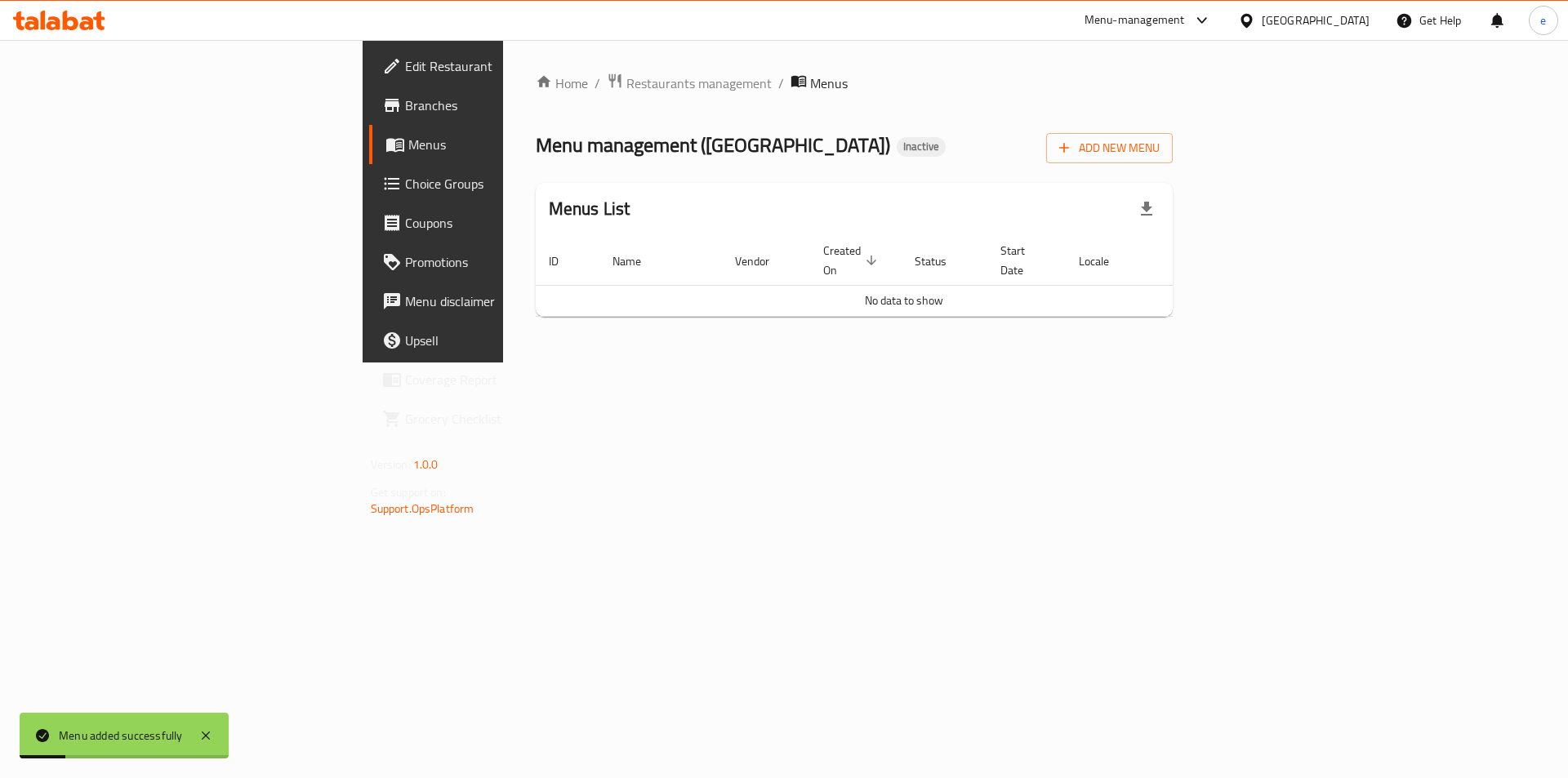
click at [409, 143] on span "Menus" at bounding box center [510, 144] width 203 height 20
click at [409, 149] on span "Menus" at bounding box center [510, 144] width 203 height 20
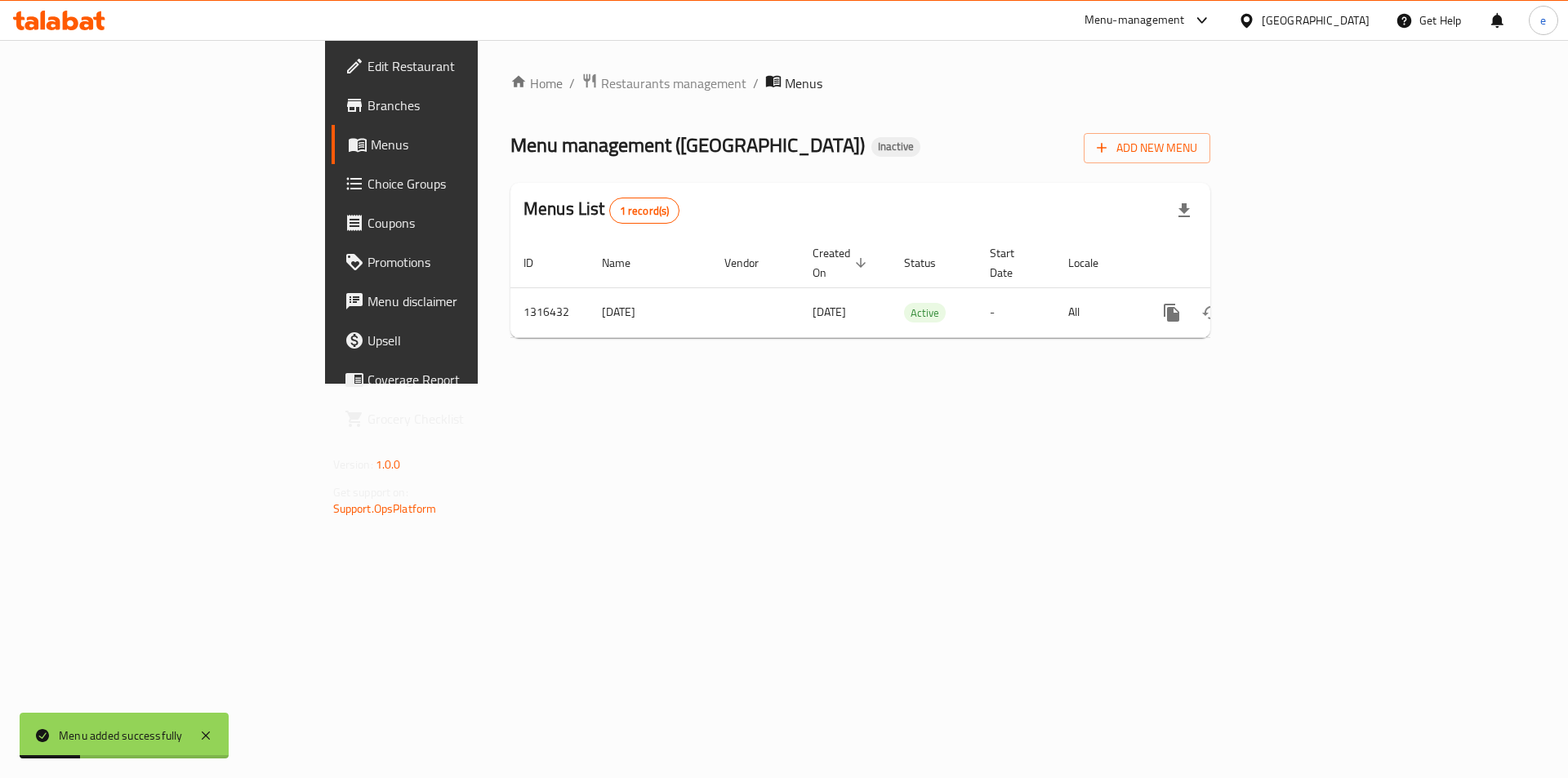
click at [371, 149] on span "Menus" at bounding box center [472, 144] width 203 height 20
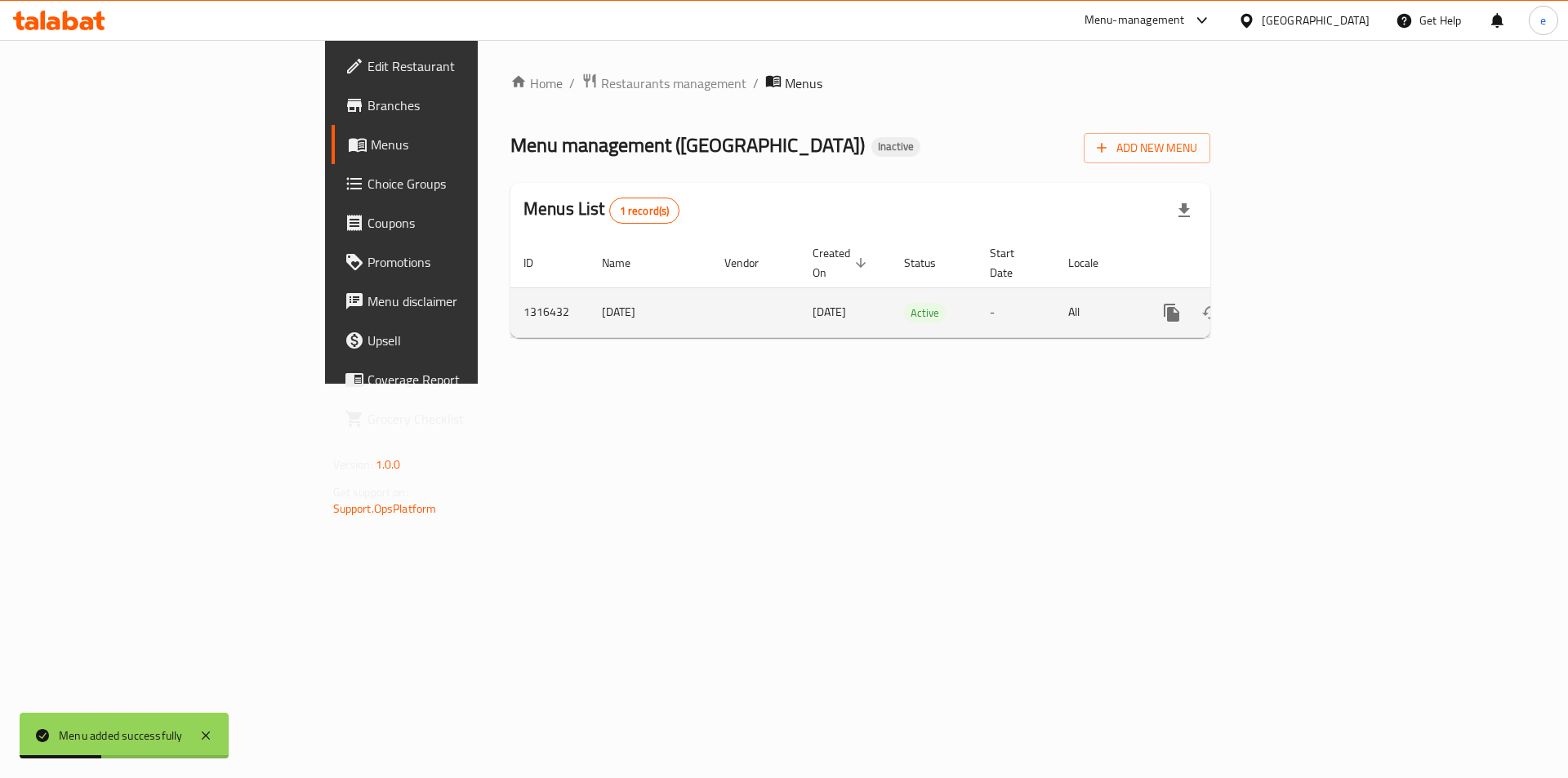
click at [1299, 303] on icon "enhanced table" at bounding box center [1289, 312] width 20 height 20
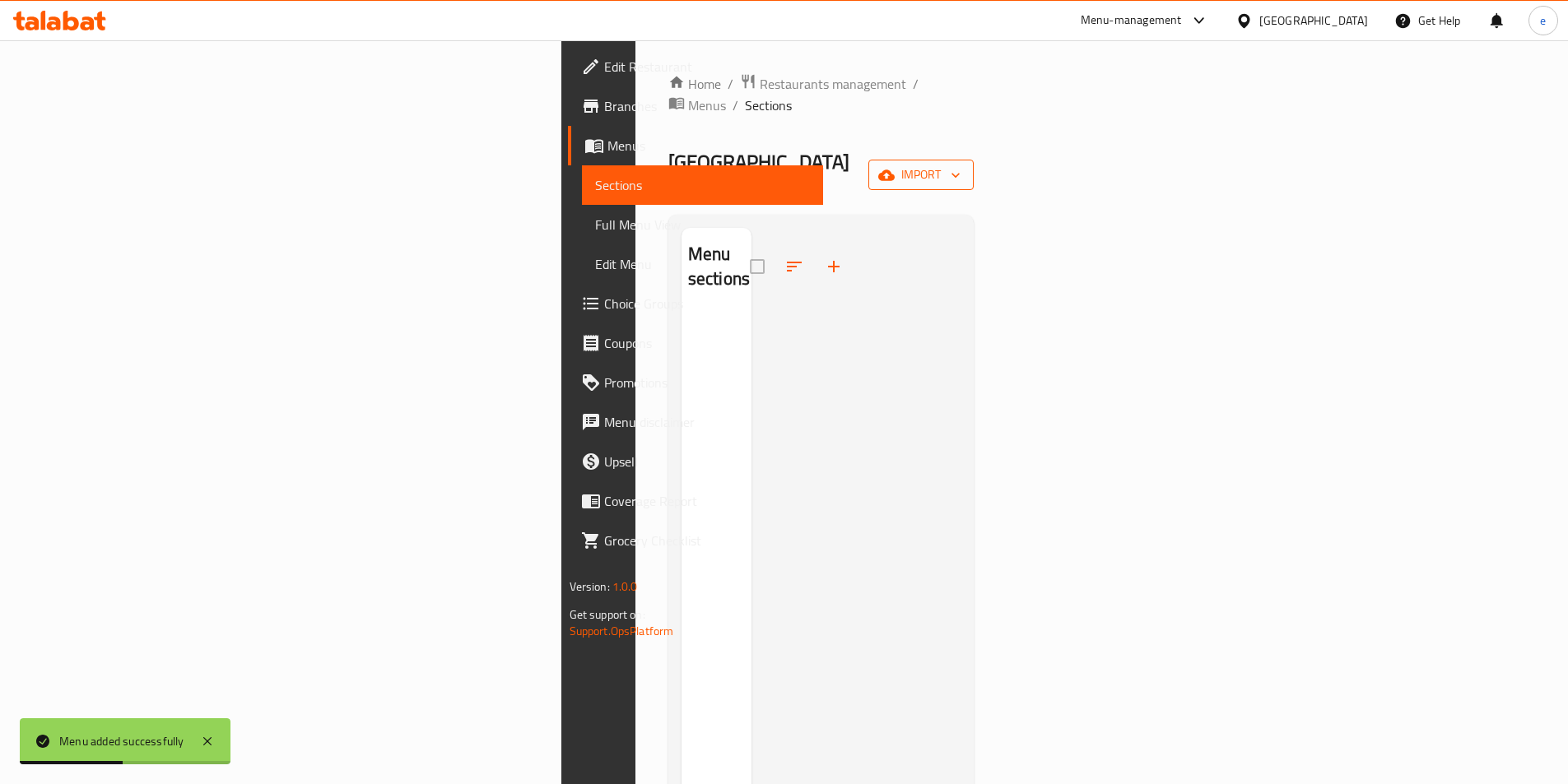
click at [895, 170] on icon "button" at bounding box center [886, 175] width 16 height 10
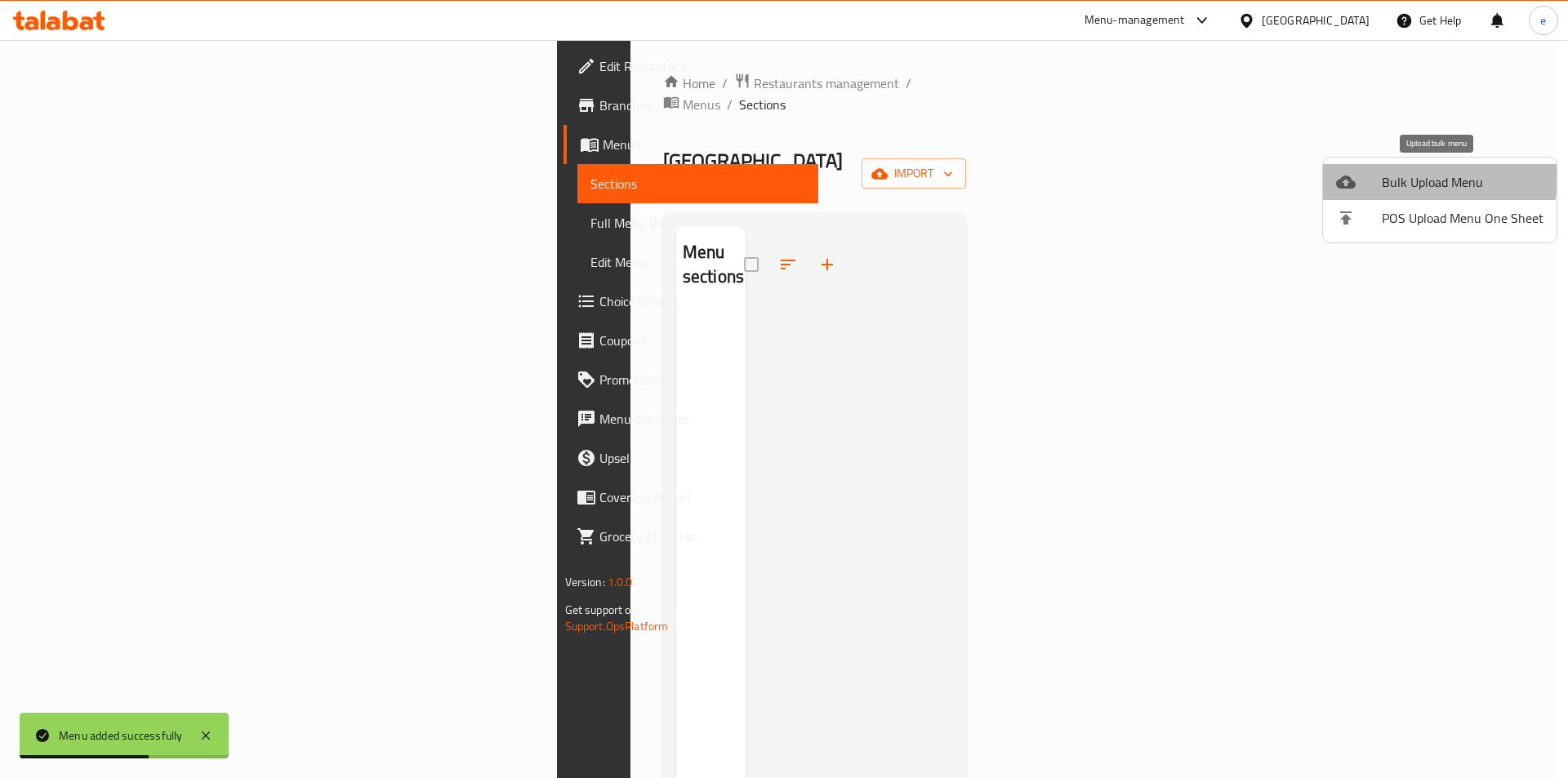
click at [1368, 173] on div at bounding box center [1358, 181] width 46 height 20
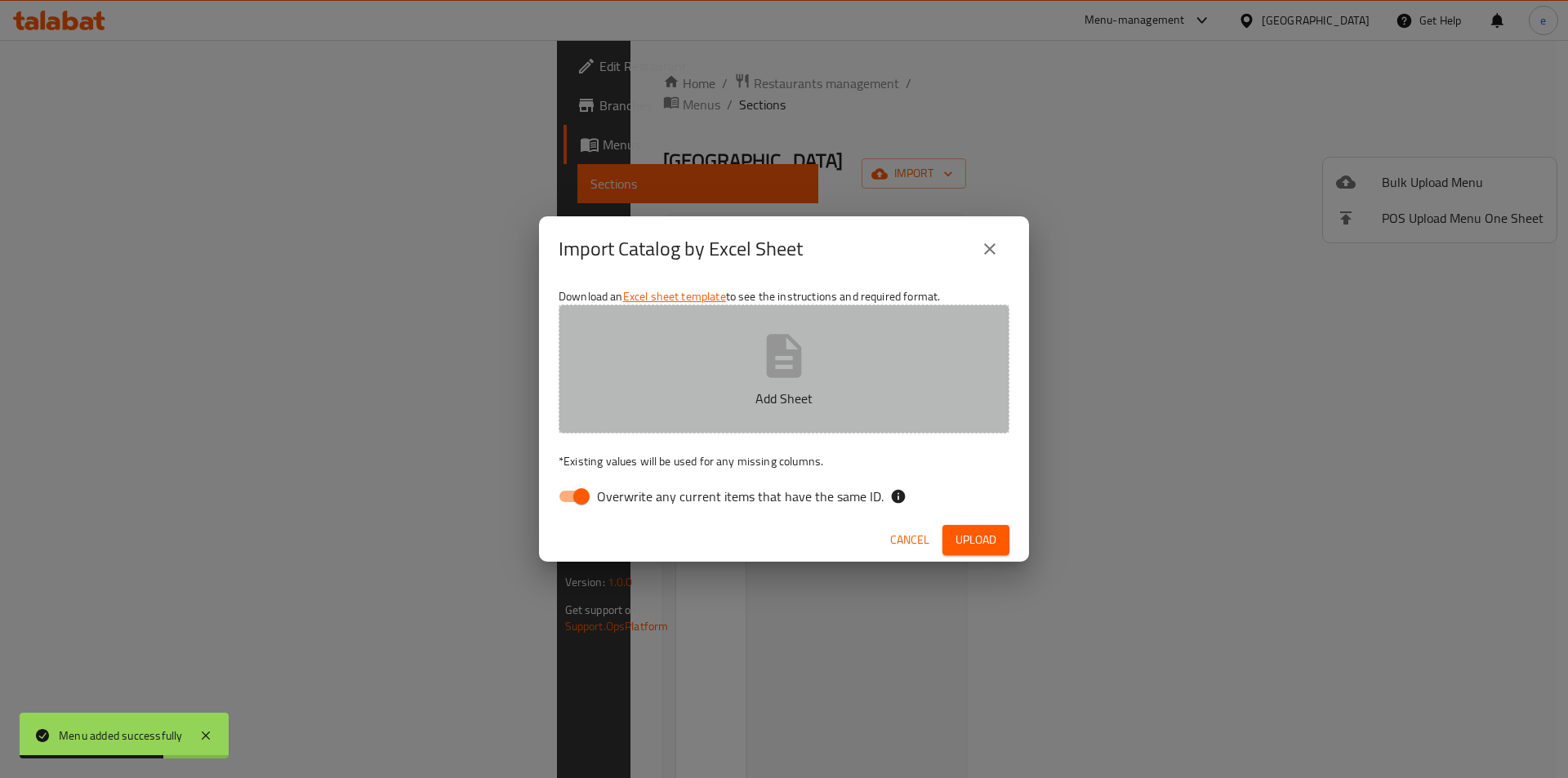
click at [864, 345] on button "Add Sheet" at bounding box center [784, 369] width 451 height 129
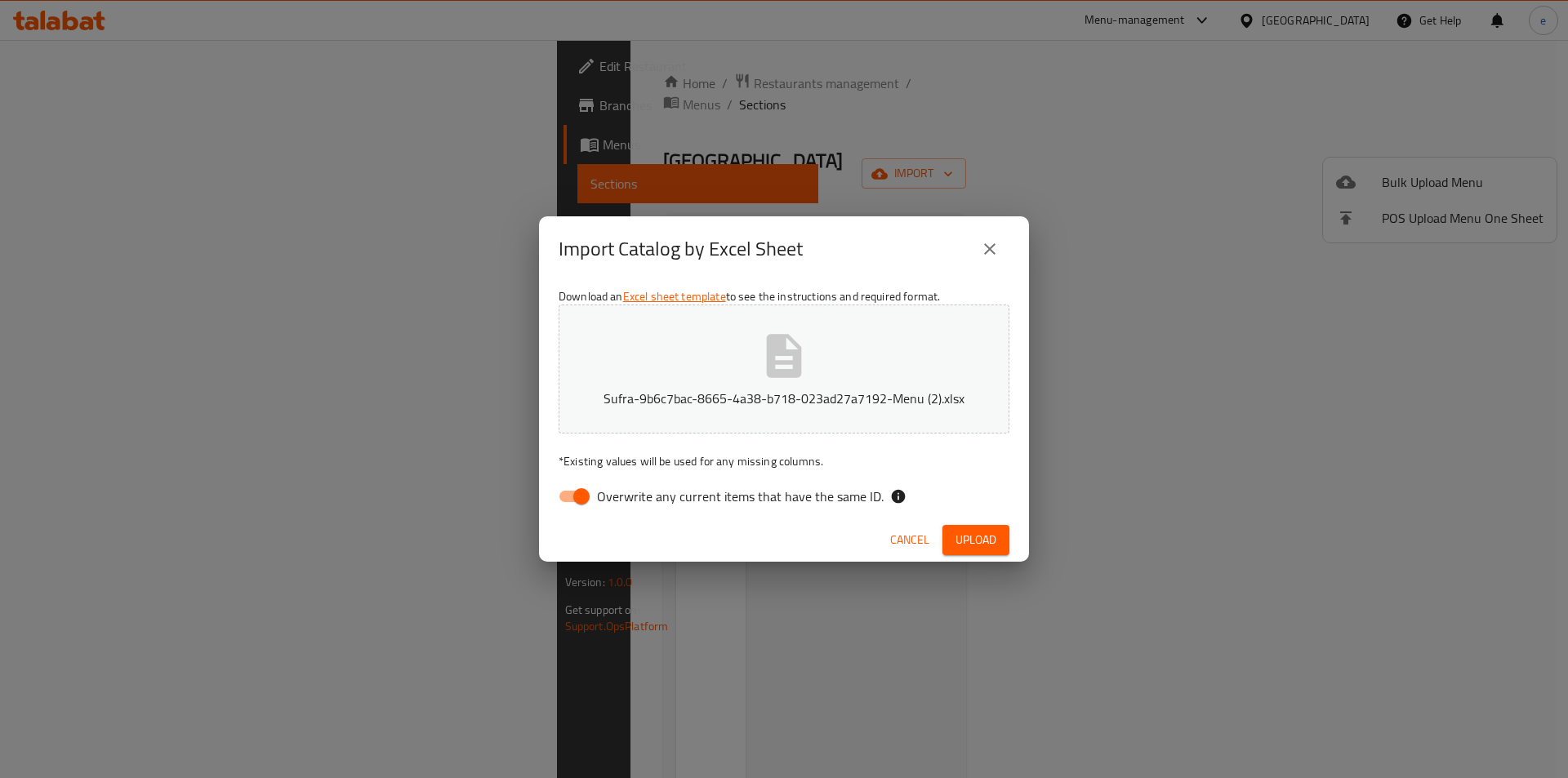
click at [785, 494] on span "Overwrite any current items that have the same ID." at bounding box center [740, 496] width 286 height 20
click at [628, 494] on input "Overwrite any current items that have the same ID." at bounding box center [581, 496] width 93 height 31
checkbox input "false"
click at [980, 519] on div "Cancel Upload" at bounding box center [784, 540] width 490 height 43
click at [976, 535] on span "Upload" at bounding box center [975, 540] width 40 height 21
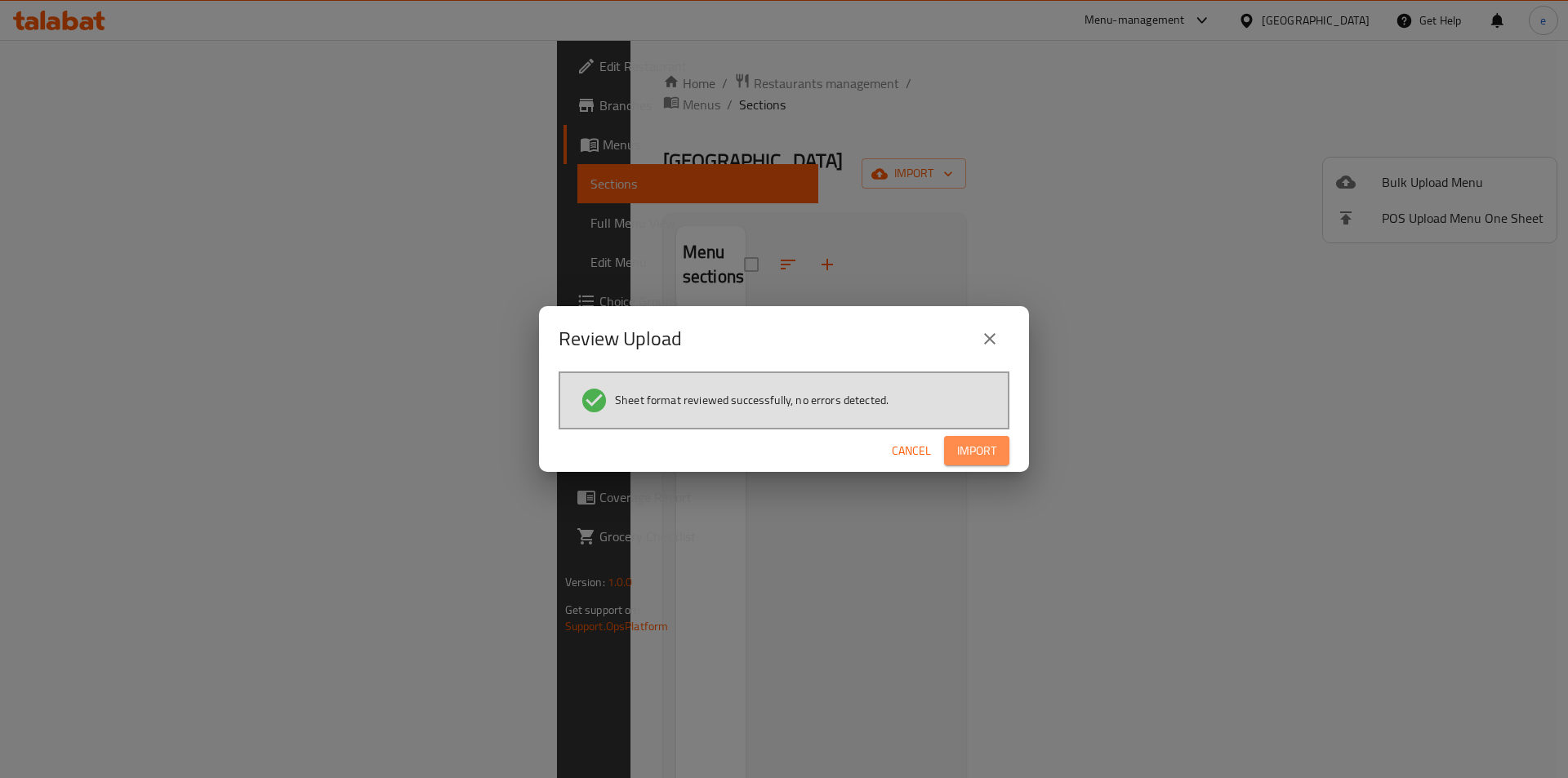
click at [981, 441] on span "Import" at bounding box center [977, 451] width 40 height 21
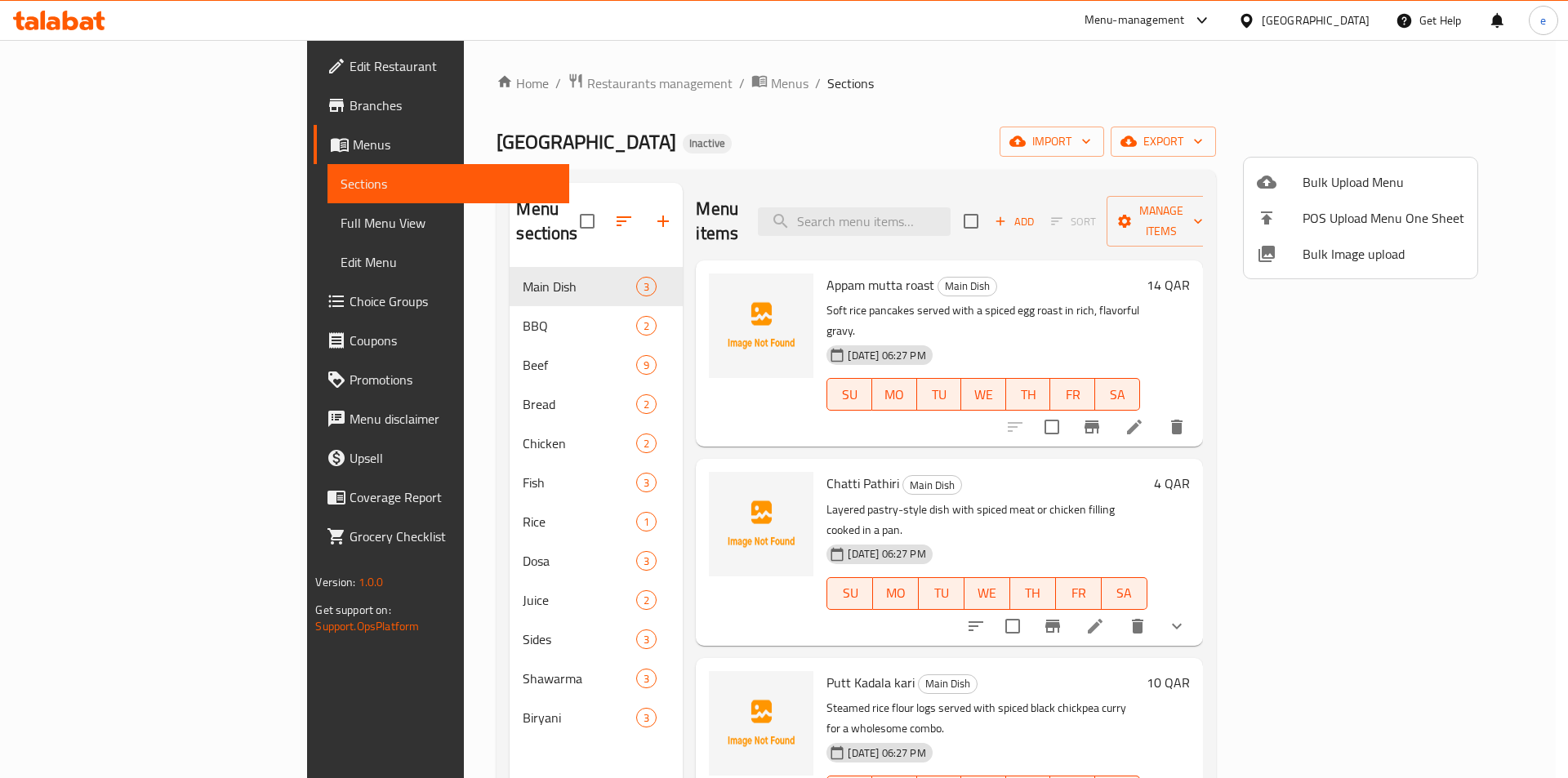
click at [587, 468] on div at bounding box center [784, 389] width 1568 height 778
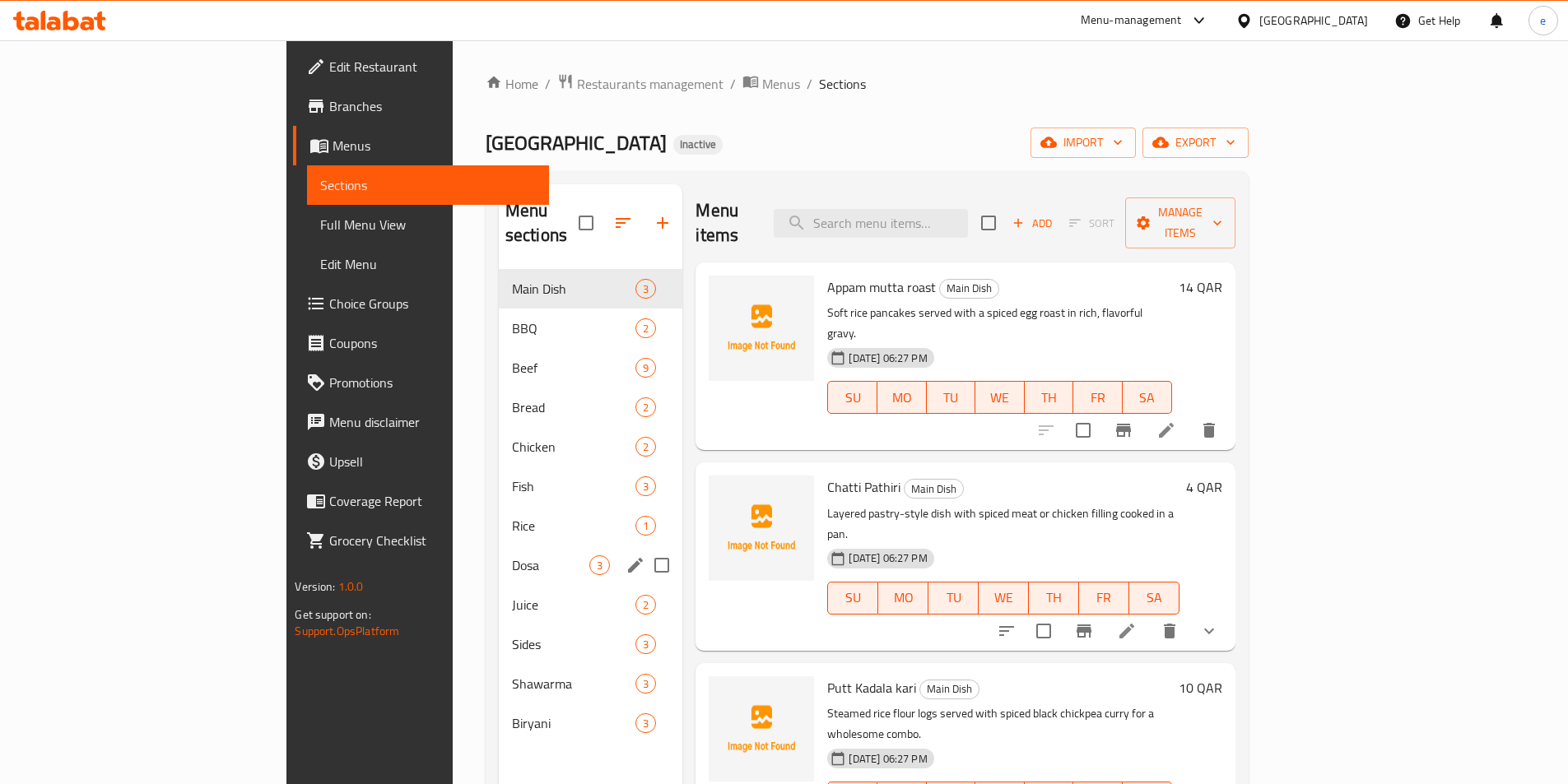
click at [498, 558] on div "Dosa 3" at bounding box center [590, 565] width 185 height 40
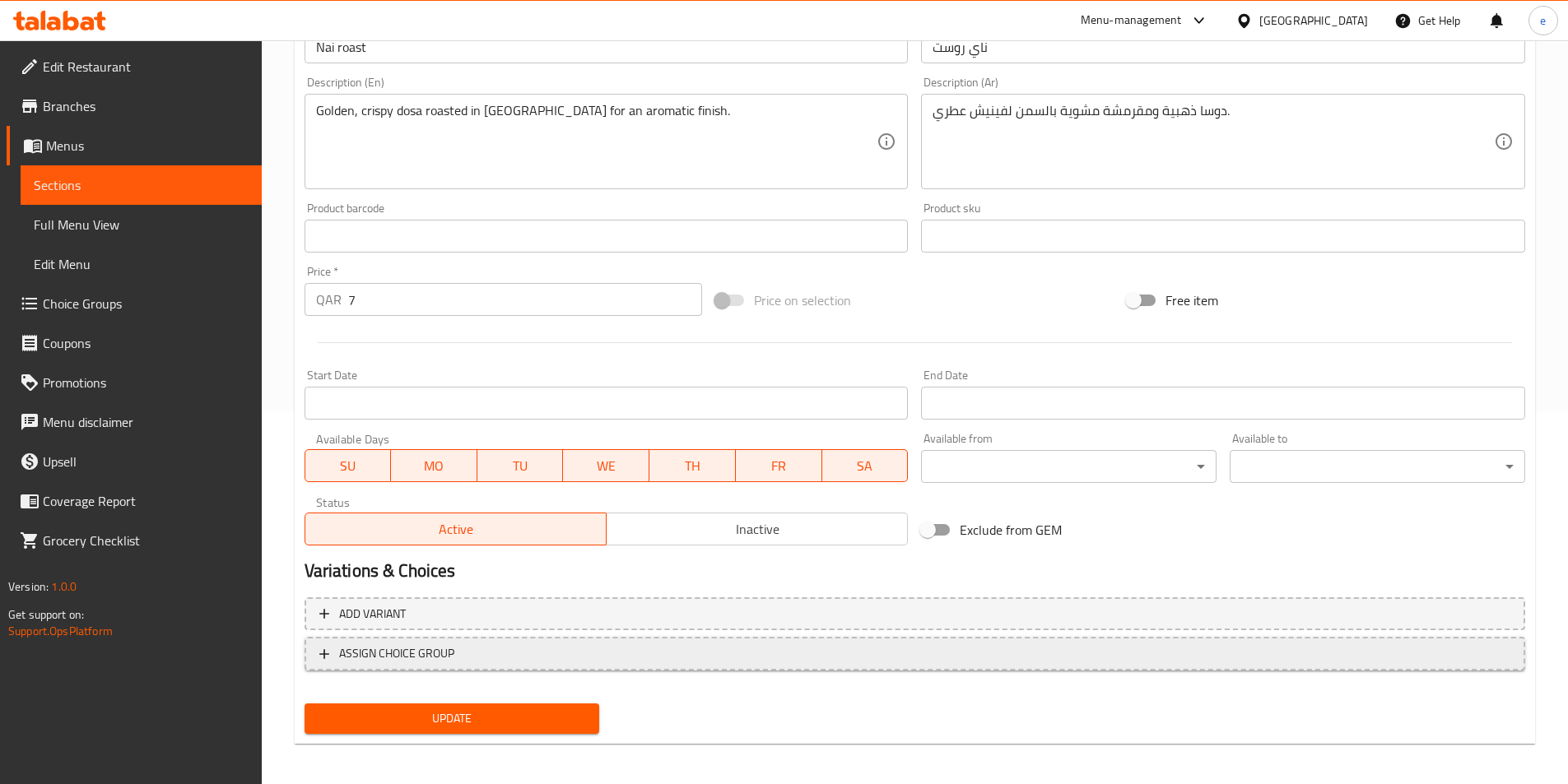
scroll to position [379, 0]
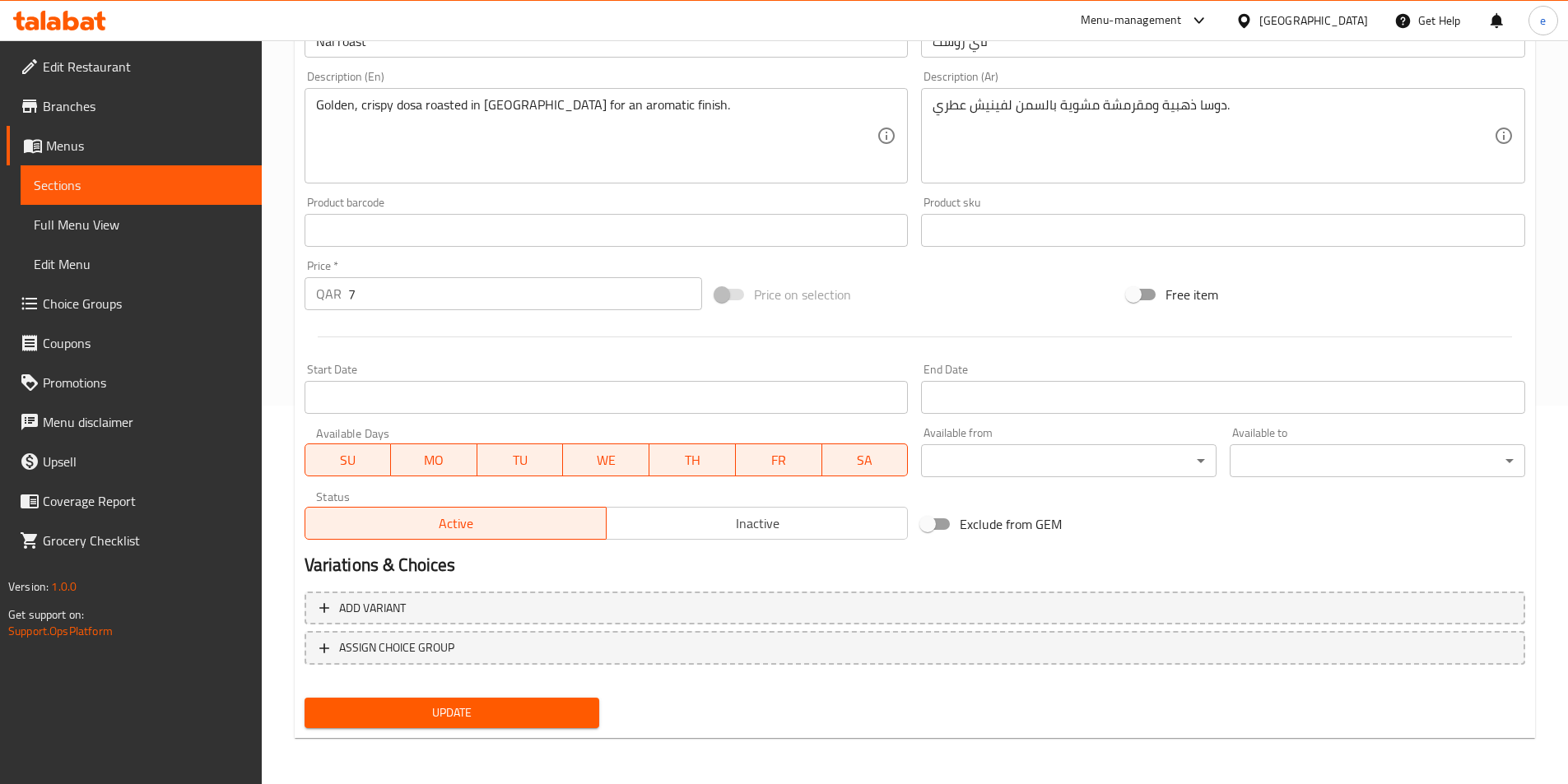
click at [453, 709] on span "Update" at bounding box center [452, 713] width 269 height 21
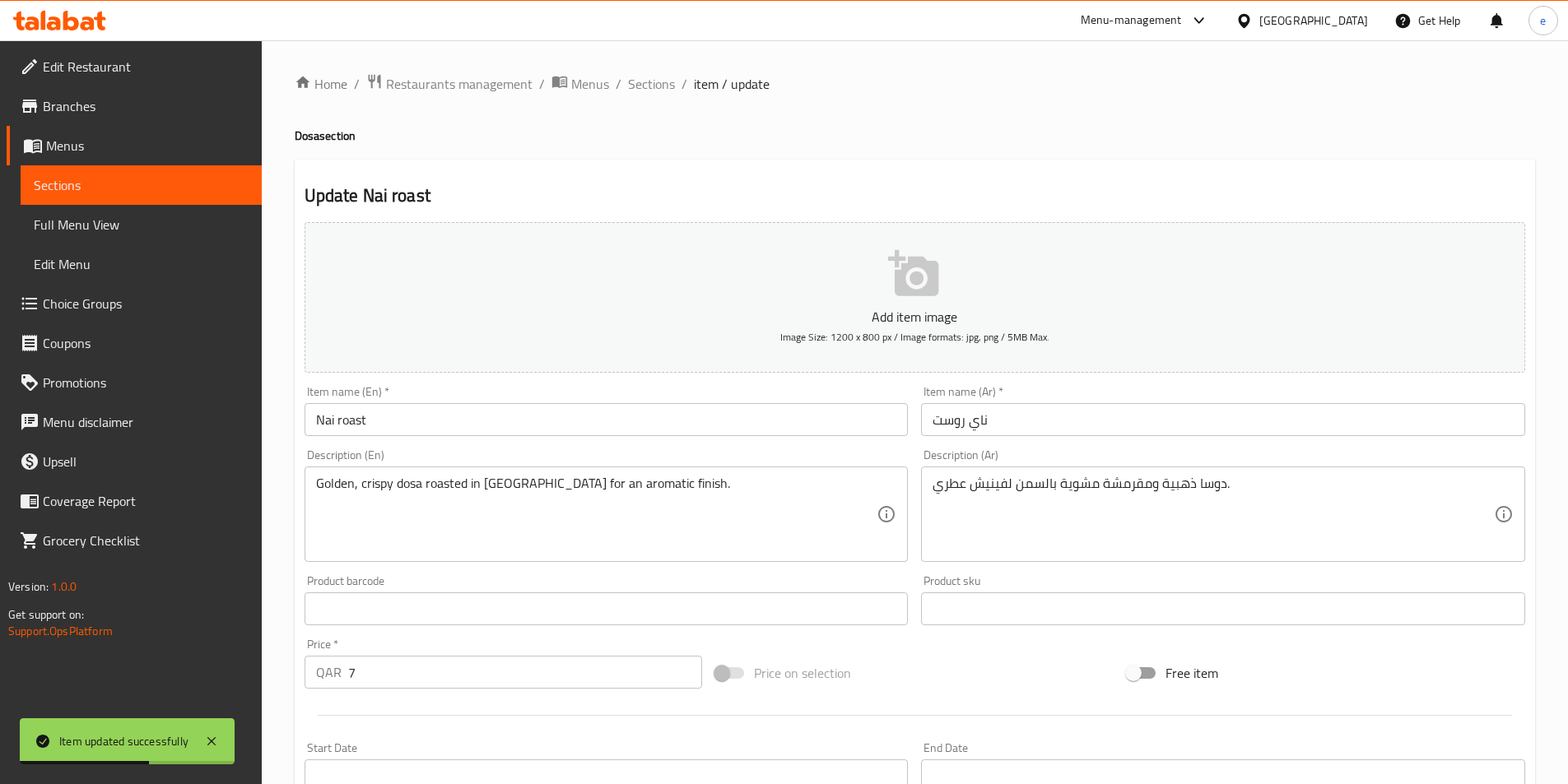
click at [77, 179] on span "Sections" at bounding box center [141, 185] width 215 height 20
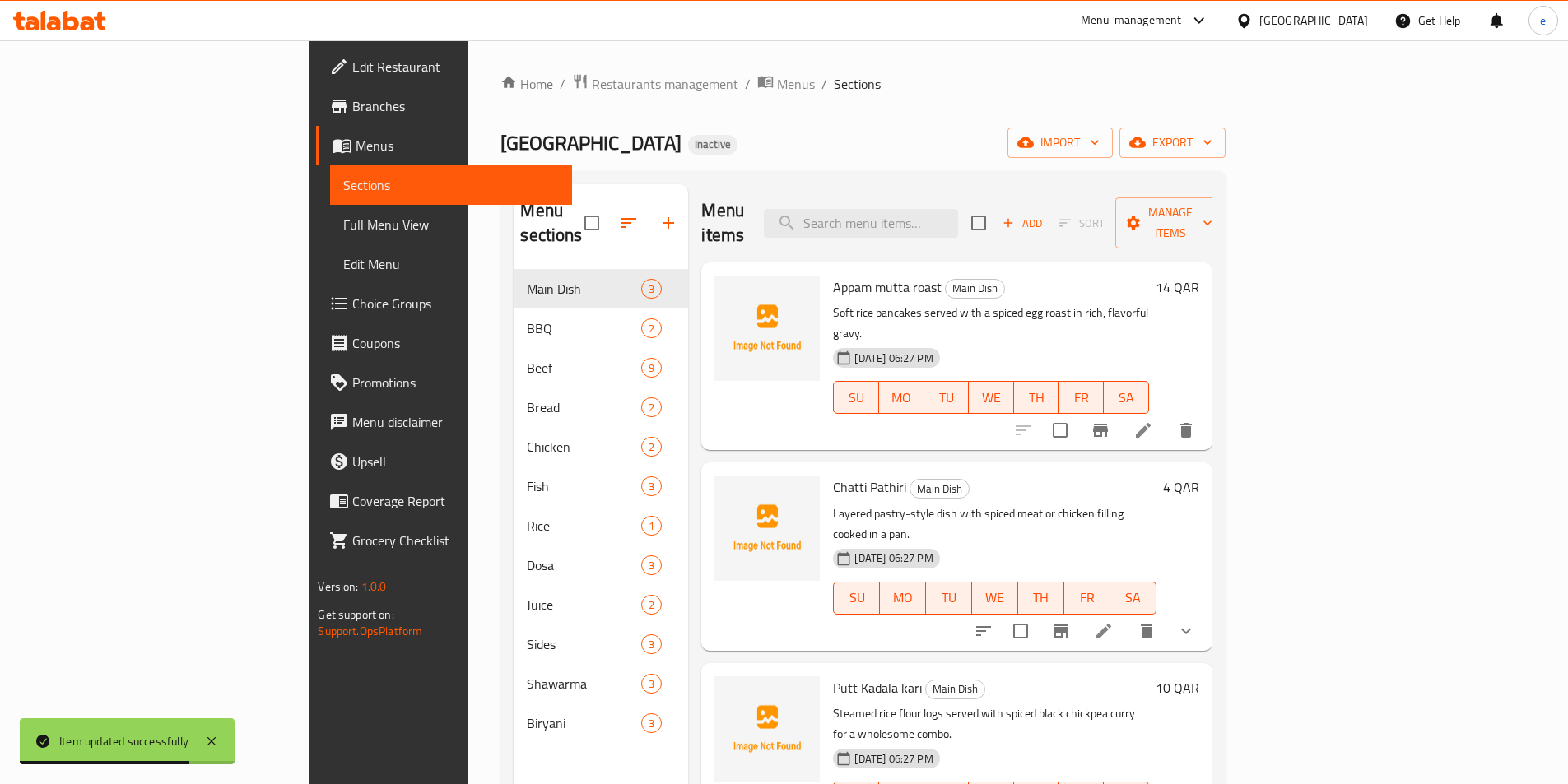
click at [343, 220] on span "Full Menu View" at bounding box center [451, 224] width 215 height 20
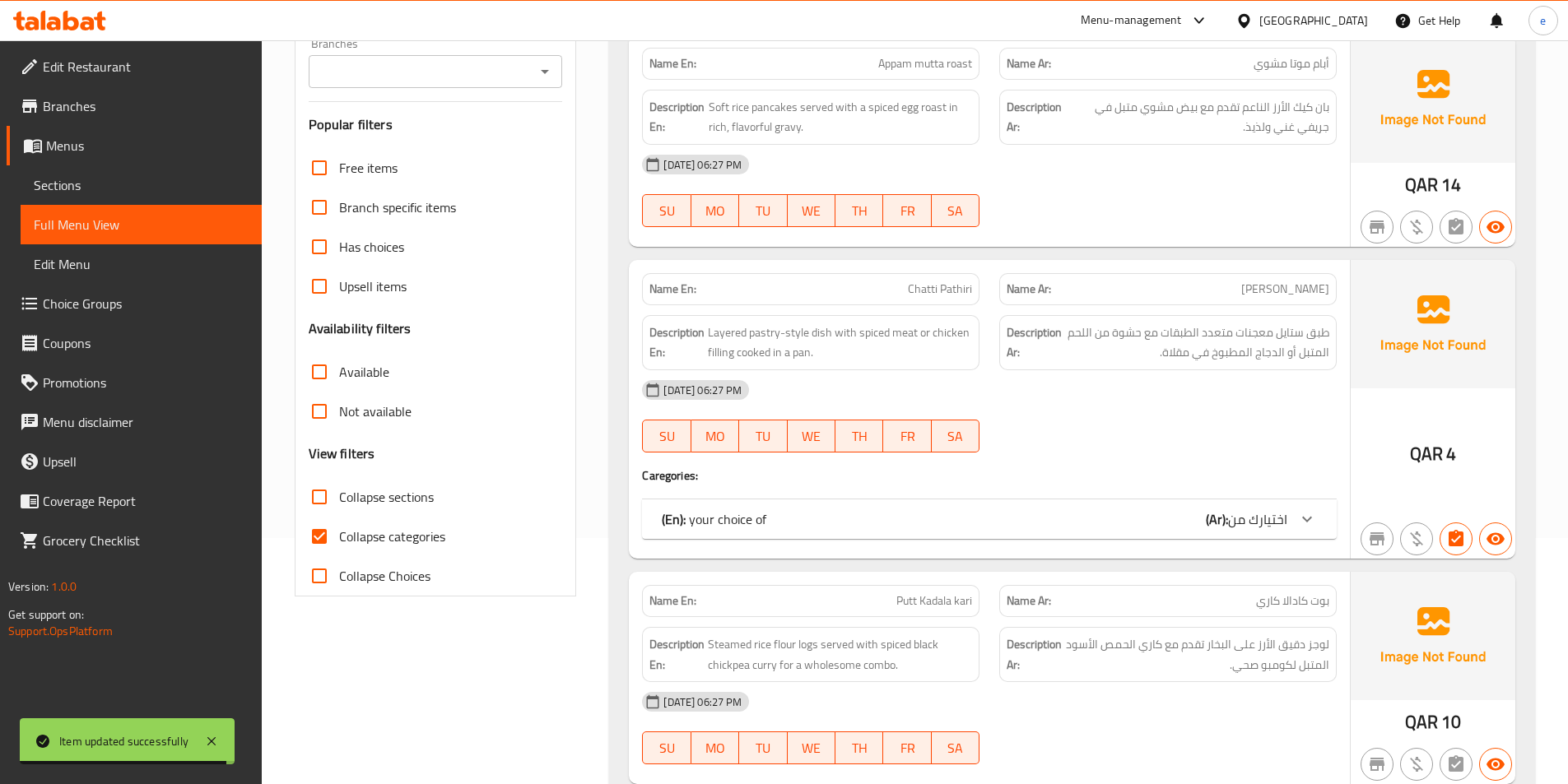
scroll to position [247, 0]
click at [342, 540] on span "Collapse categories" at bounding box center [392, 535] width 106 height 20
click at [339, 540] on input "Collapse categories" at bounding box center [320, 535] width 40 height 40
checkbox input "false"
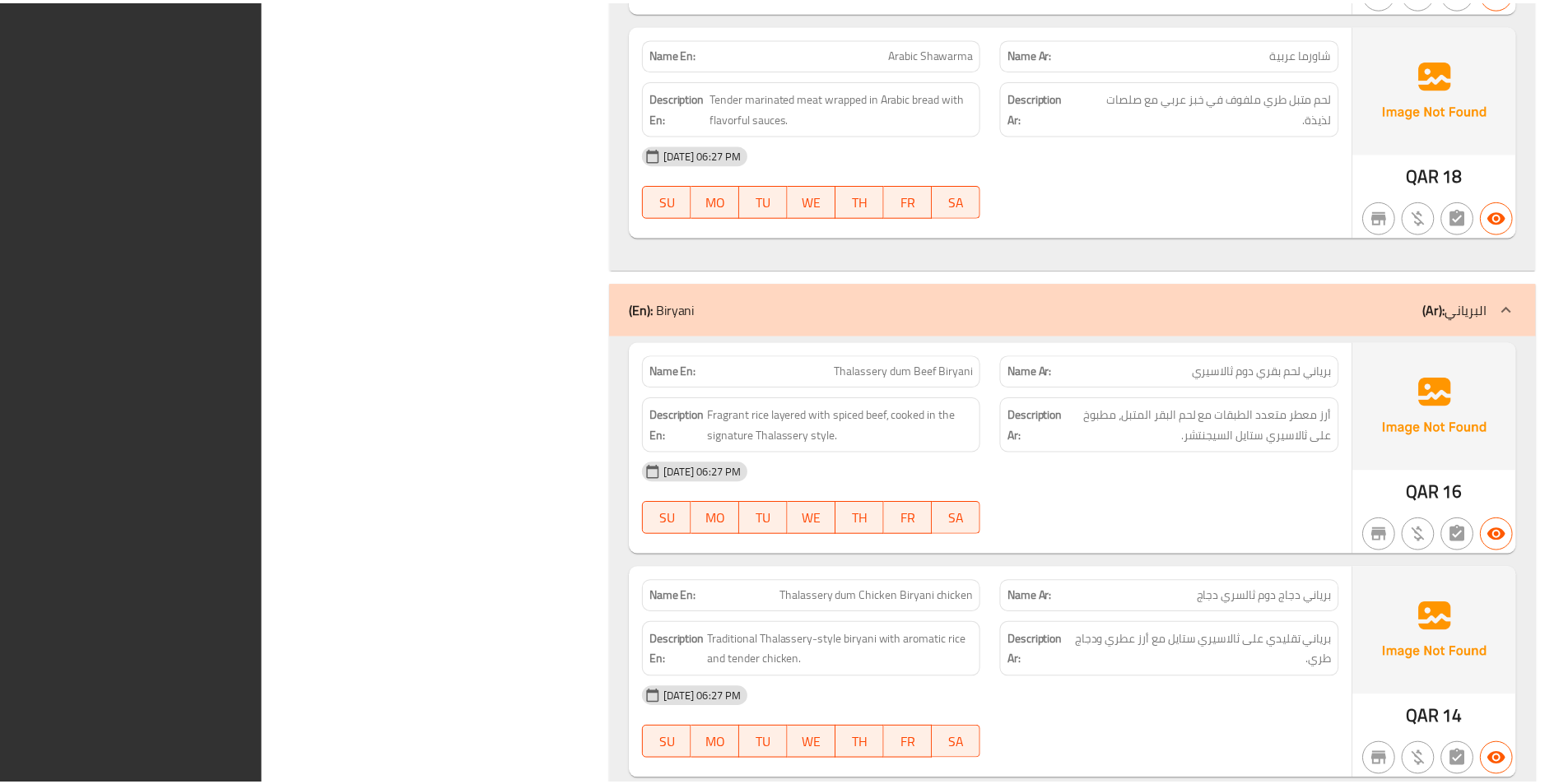
scroll to position [8945, 0]
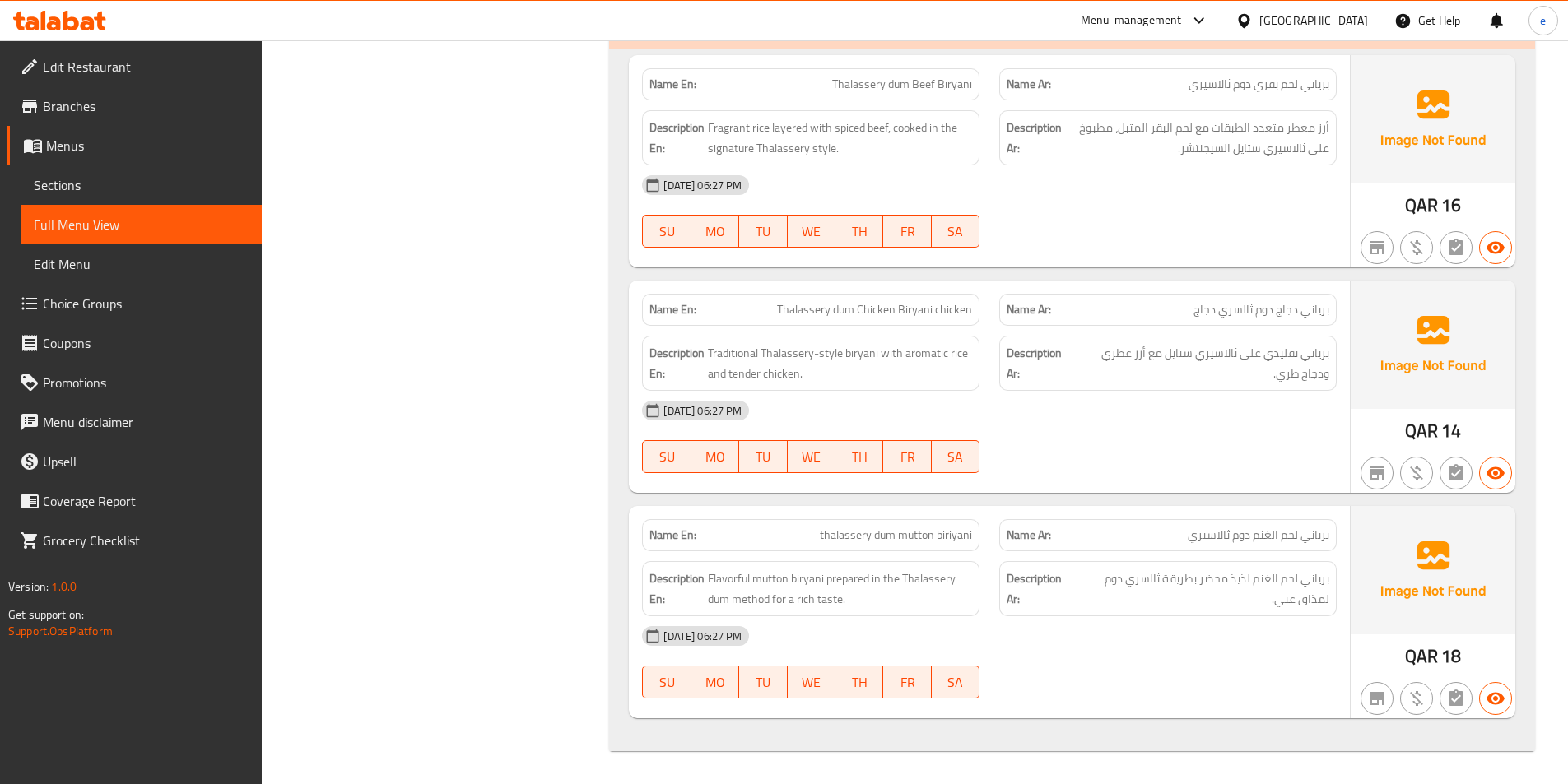
click at [103, 64] on span "Edit Restaurant" at bounding box center [145, 67] width 205 height 20
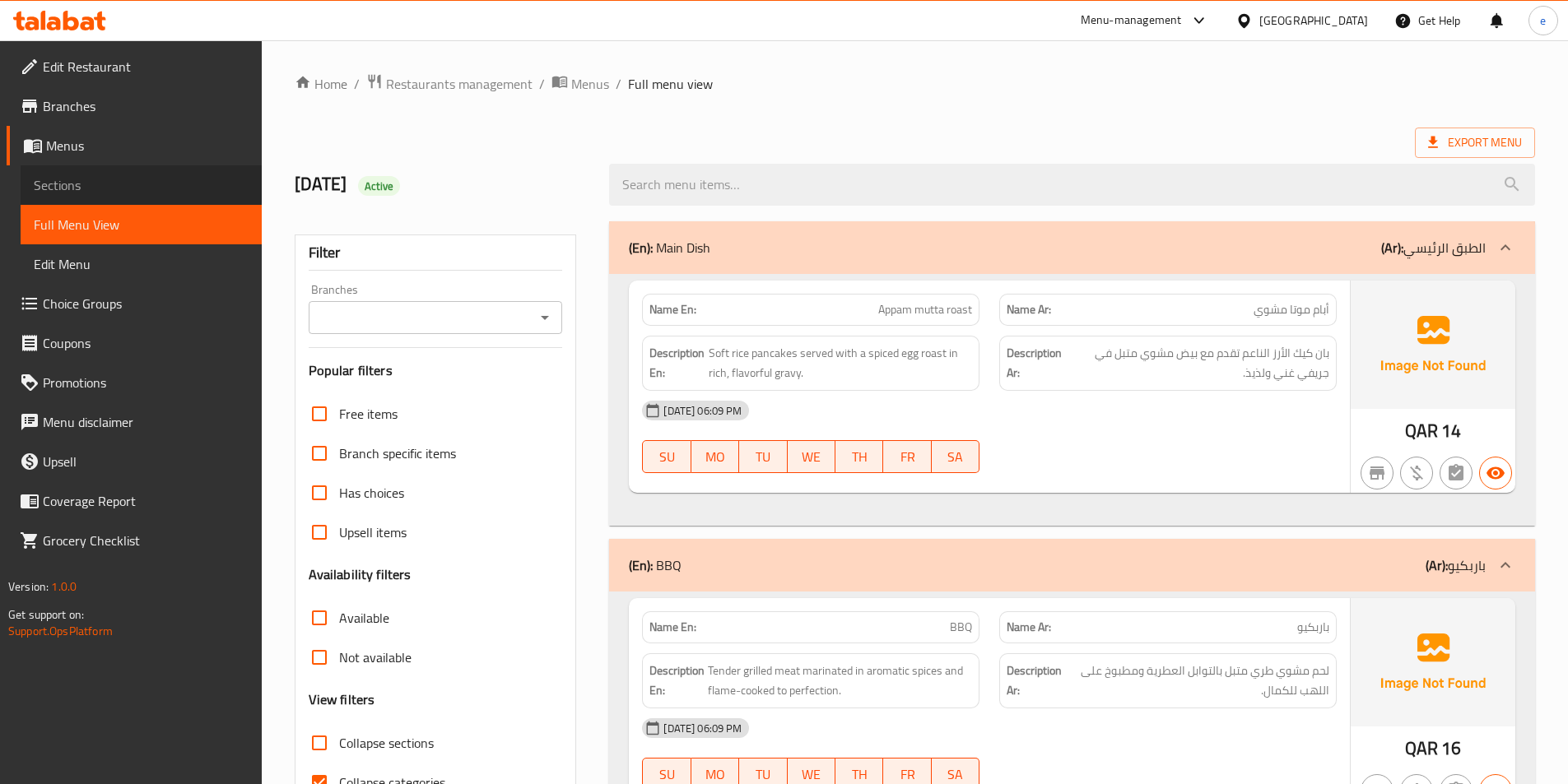
click at [119, 176] on span "Sections" at bounding box center [141, 185] width 215 height 20
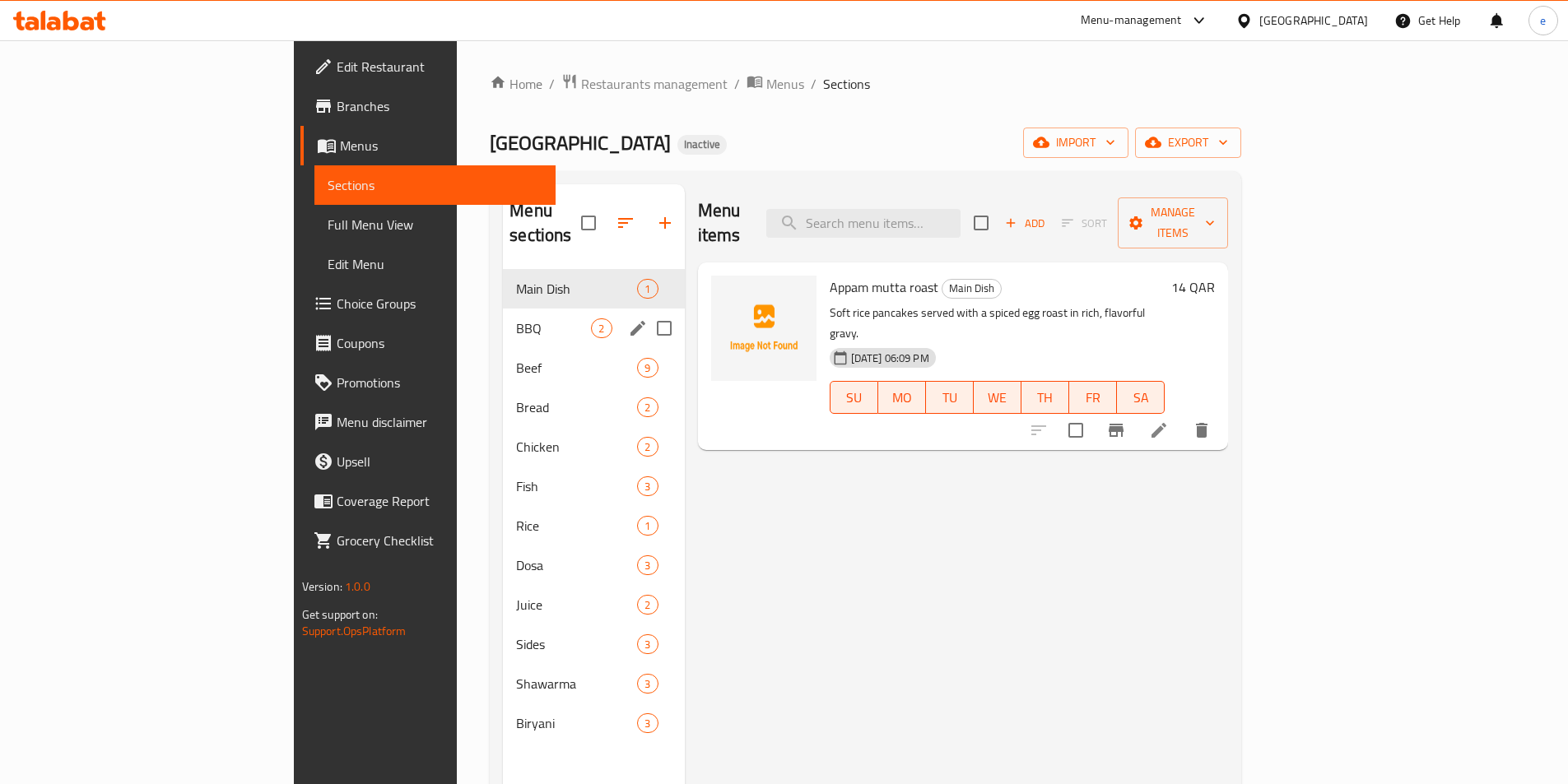
click at [503, 317] on div "BBQ 2" at bounding box center [593, 328] width 181 height 40
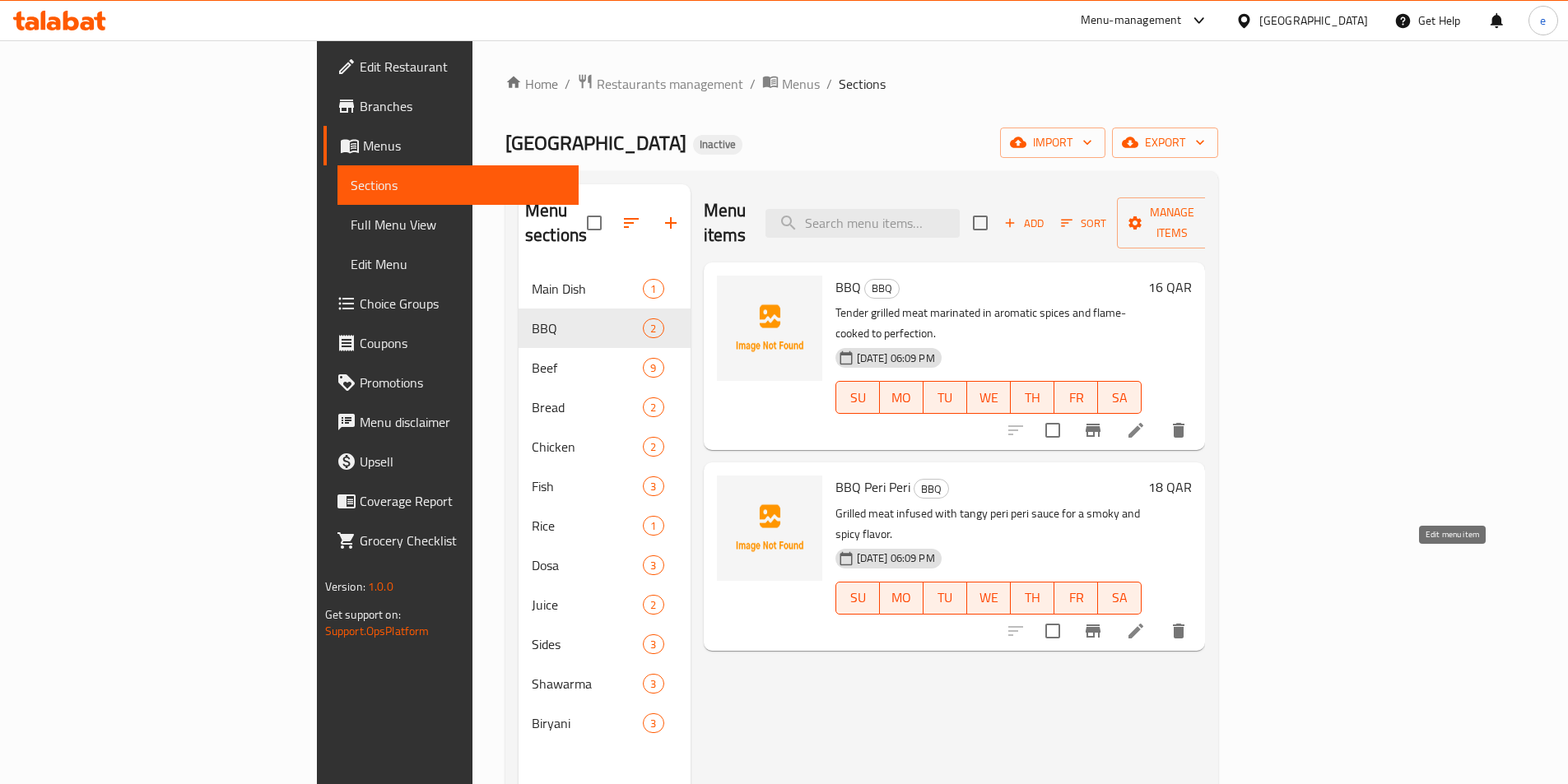
click at [1146, 621] on icon at bounding box center [1135, 631] width 20 height 20
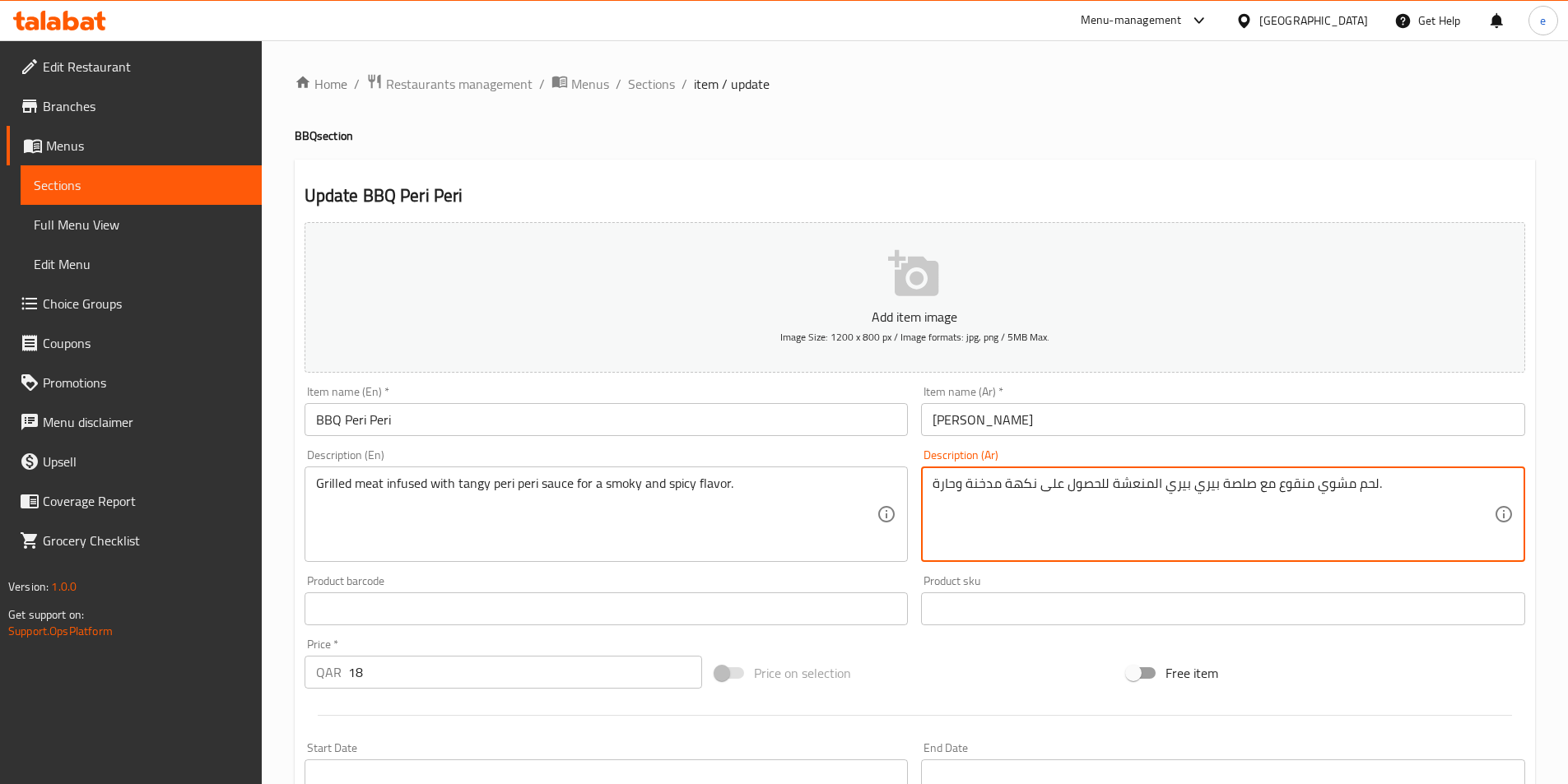
drag, startPoint x: 1033, startPoint y: 478, endPoint x: 1098, endPoint y: 476, distance: 65.0
click at [1098, 476] on textarea "لحم مشوي منقوع مع صلصة بيري بيري المنعشة للحصول على نكهة مدخنة وحارة." at bounding box center [1213, 515] width 561 height 78
drag, startPoint x: 1032, startPoint y: 481, endPoint x: 1096, endPoint y: 485, distance: 64.1
click at [1096, 485] on textarea "لحم مشوي منقوع مع صلصة بيري بيري المنعشة لحصول على نكهة مدخنة وحارة." at bounding box center [1213, 515] width 561 height 78
click at [1096, 517] on textarea "لحم مشوي منقوع مع صلصة بيري بيري المنعشة لنكهة مدخنة وحارة." at bounding box center [1213, 515] width 561 height 78
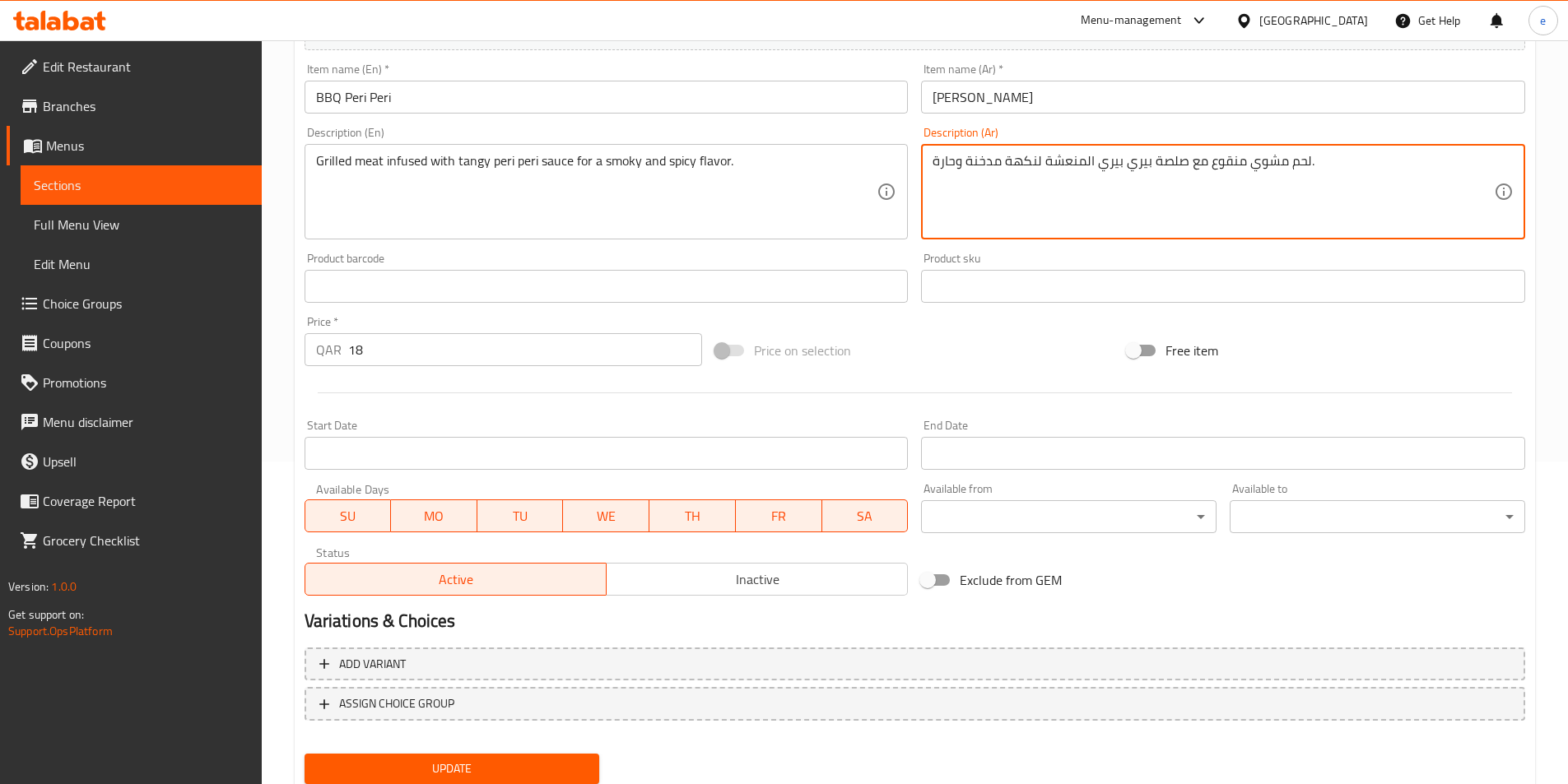
scroll to position [329, 0]
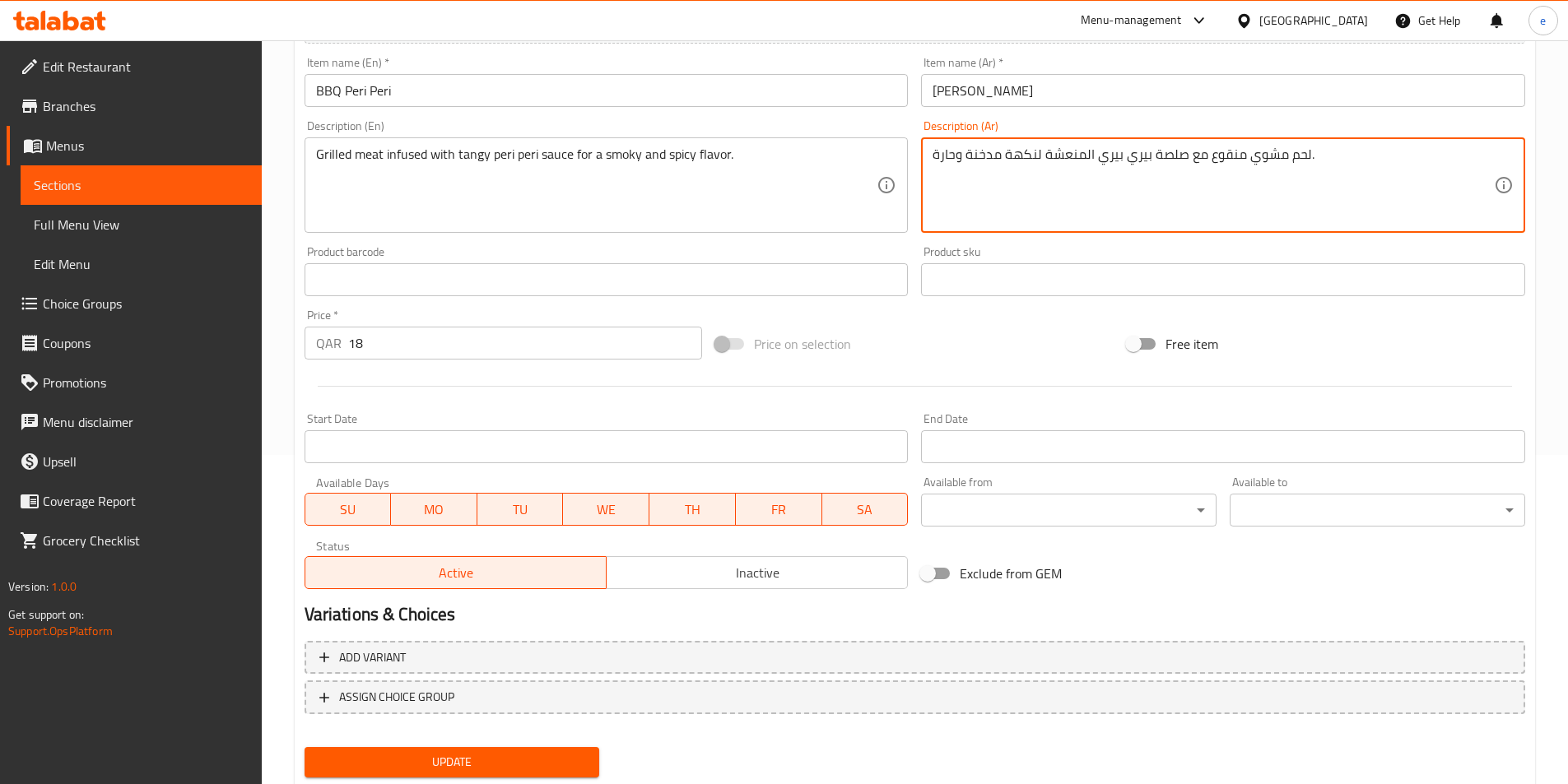
type textarea "لحم مشوي منقوع مع صلصة بيري بيري المنعشة لنكهة مدخنة وحارة."
click at [491, 757] on span "Update" at bounding box center [452, 762] width 269 height 21
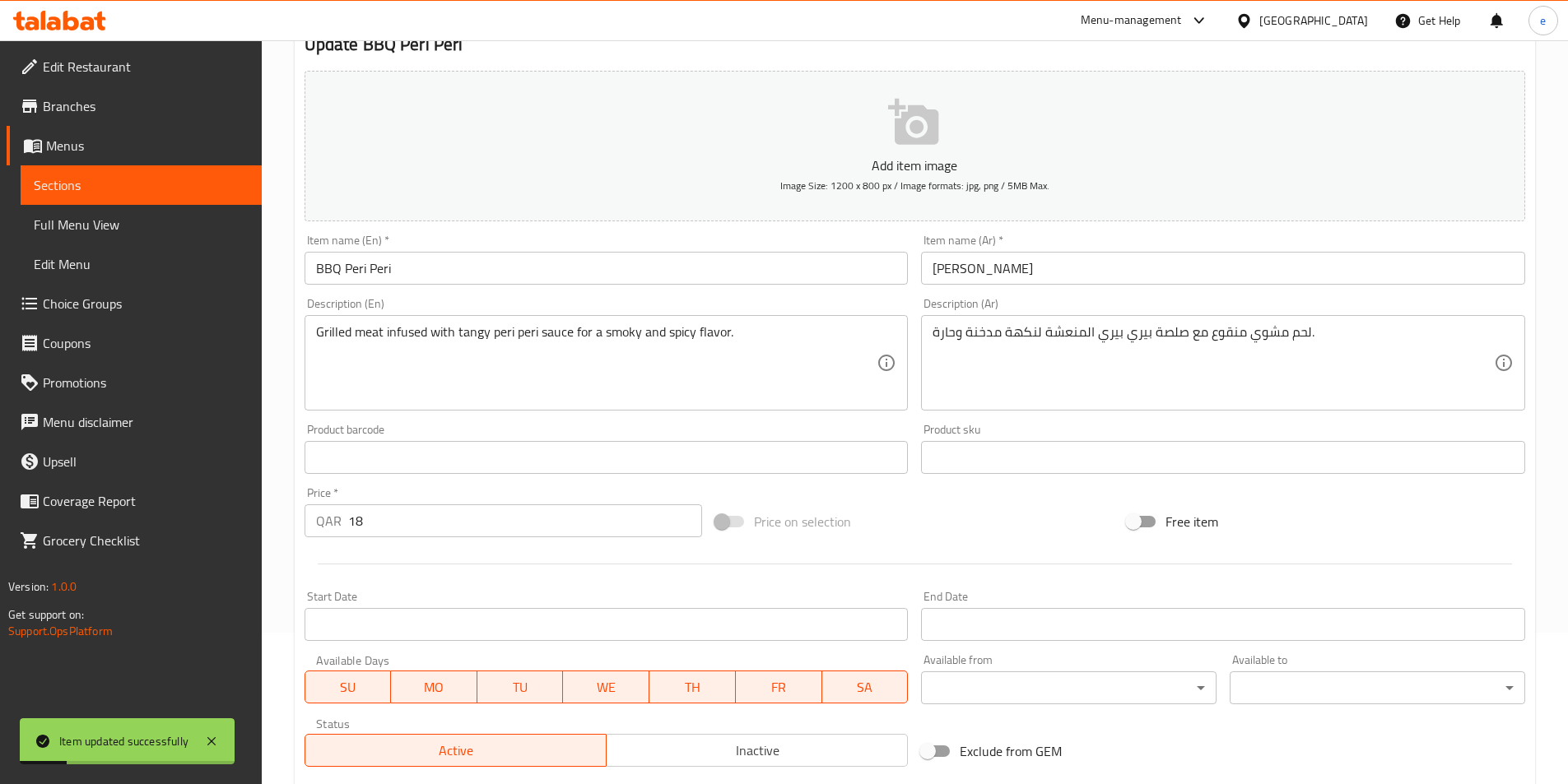
scroll to position [0, 0]
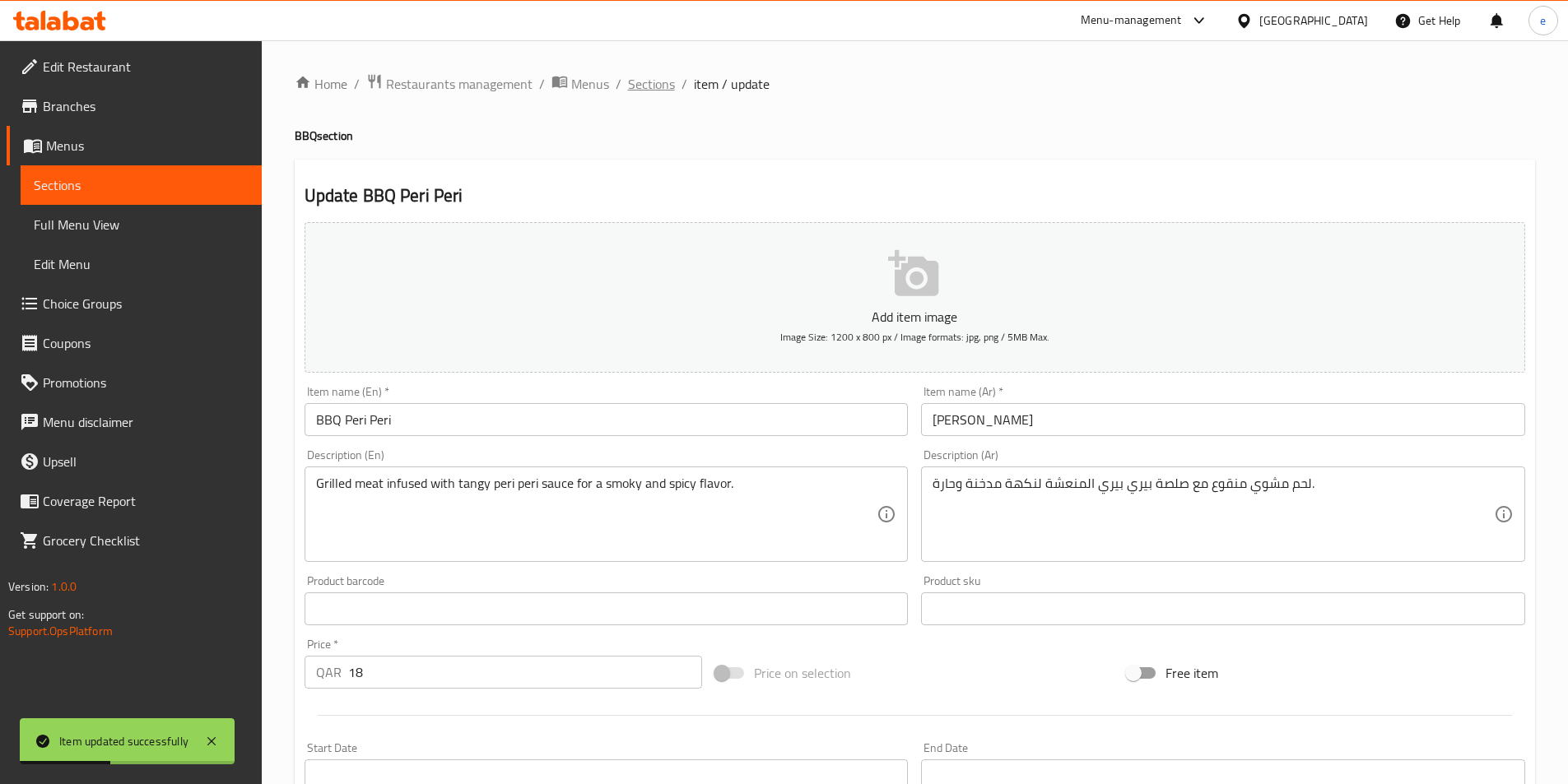
click at [651, 81] on span "Sections" at bounding box center [651, 83] width 47 height 20
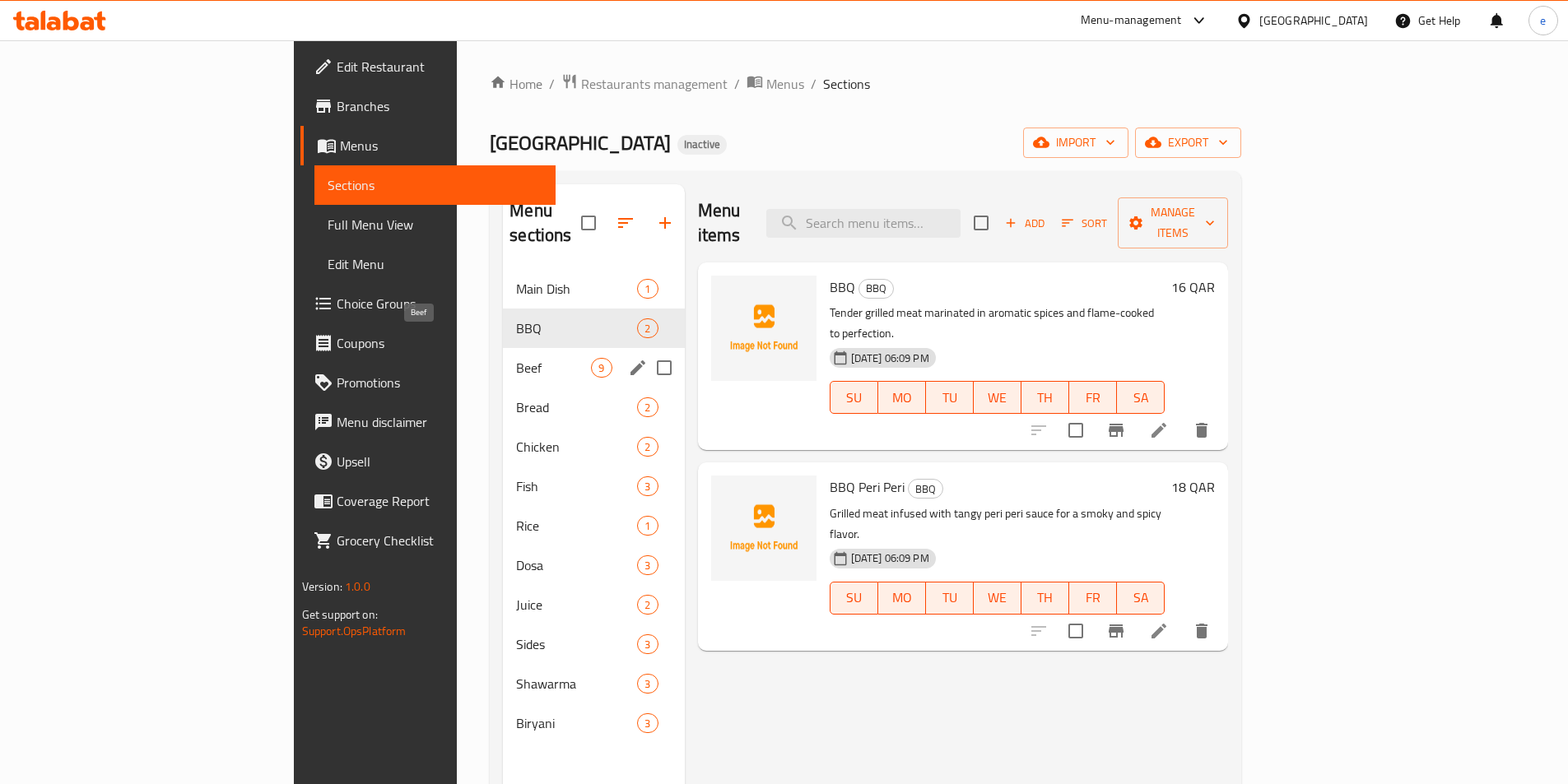
click at [516, 358] on span "Beef" at bounding box center [553, 367] width 75 height 20
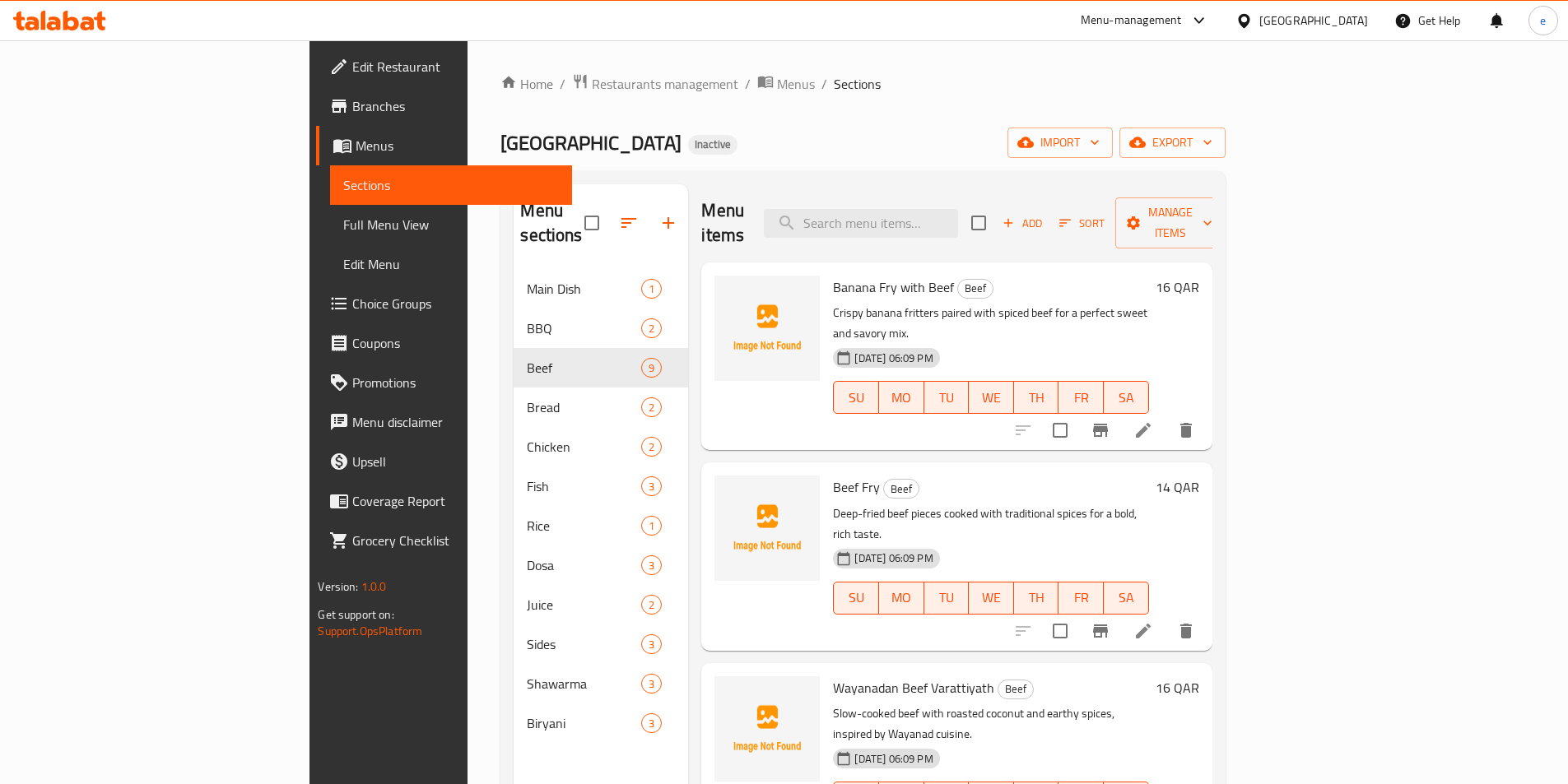
click at [1166, 415] on li at bounding box center [1142, 430] width 46 height 29
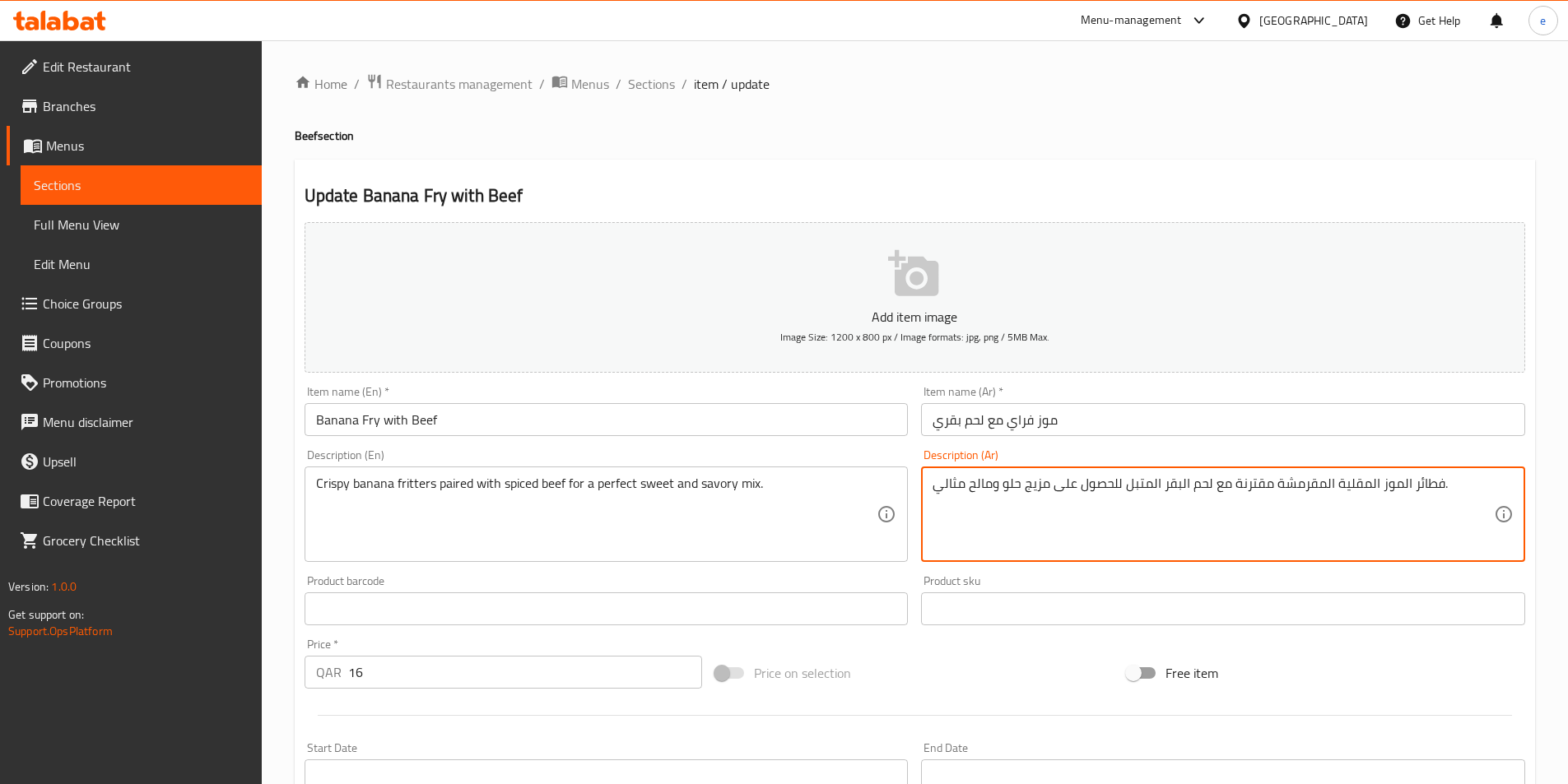
drag, startPoint x: 1046, startPoint y: 482, endPoint x: 1118, endPoint y: 527, distance: 84.9
click at [990, 483] on textarea "فطائر الموز المقلية المقرمشة مقترنة مع لحم البقر المتبل لمزيج حلو ومالح مثالي." at bounding box center [1213, 515] width 561 height 78
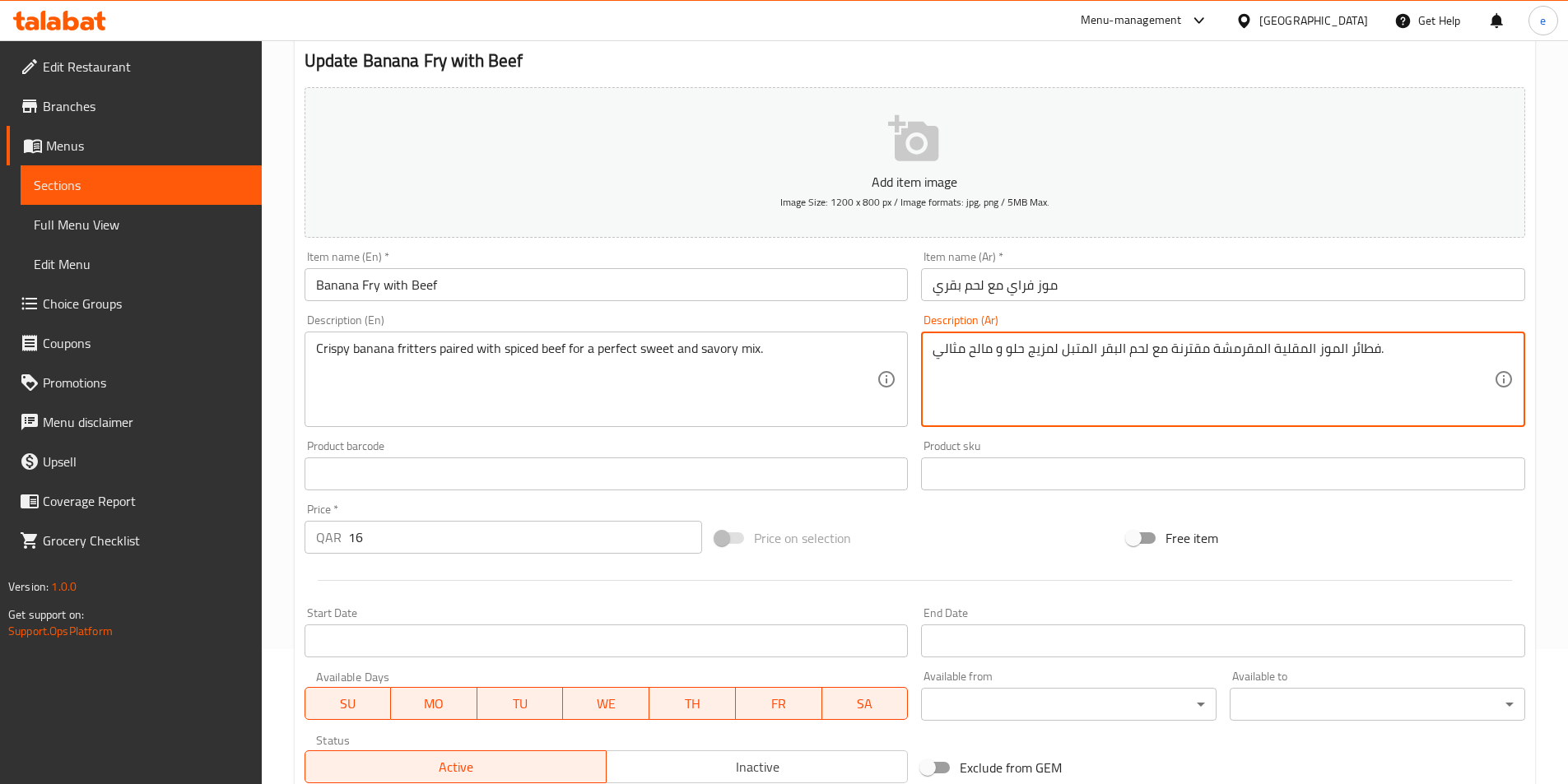
scroll to position [379, 0]
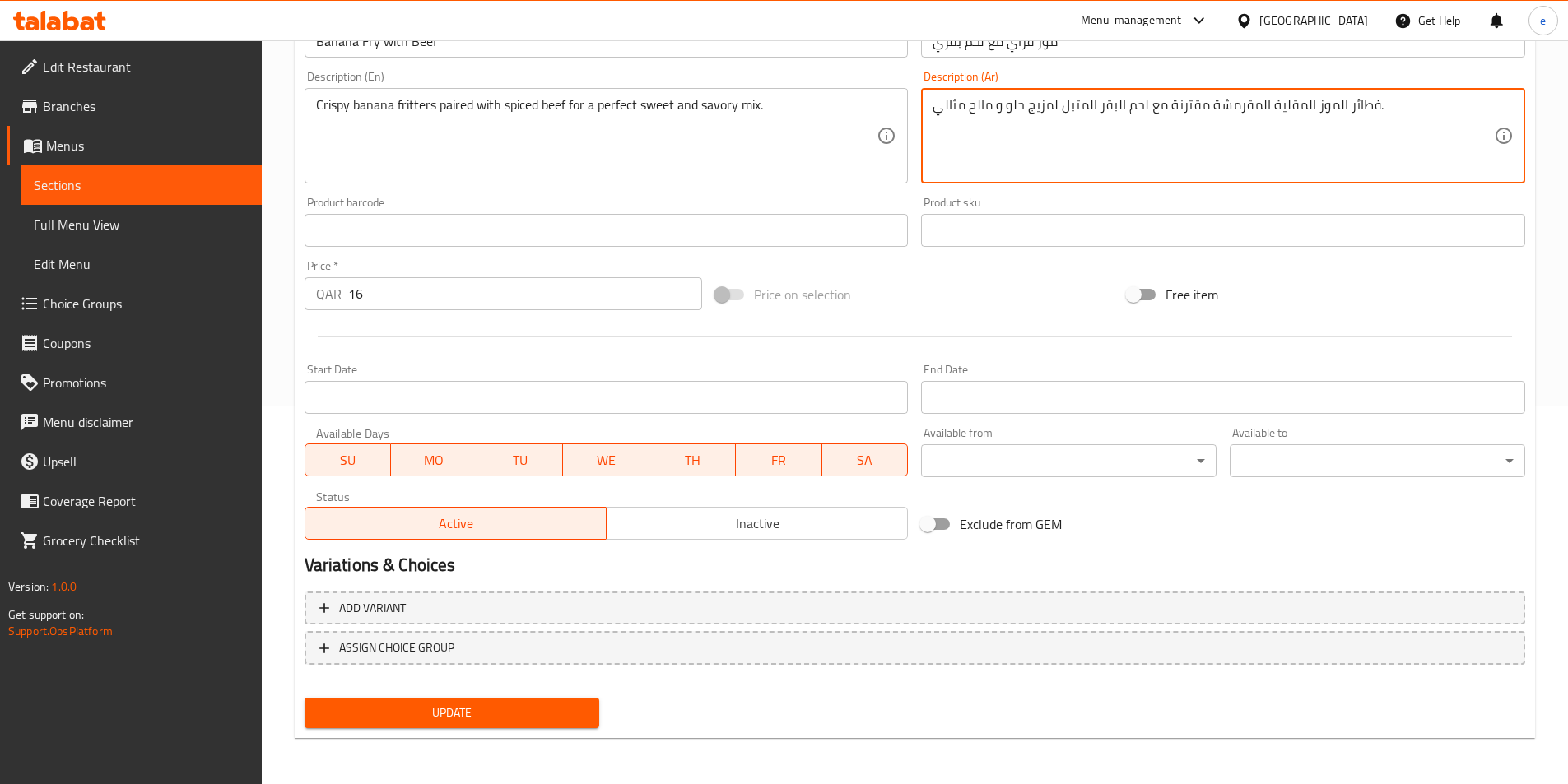
type textarea "فطائر الموز المقلية المقرمشة مقترنة مع لحم البقر المتبل لمزيج حلو و مالح مثالي."
click at [534, 700] on button "Update" at bounding box center [452, 712] width 296 height 30
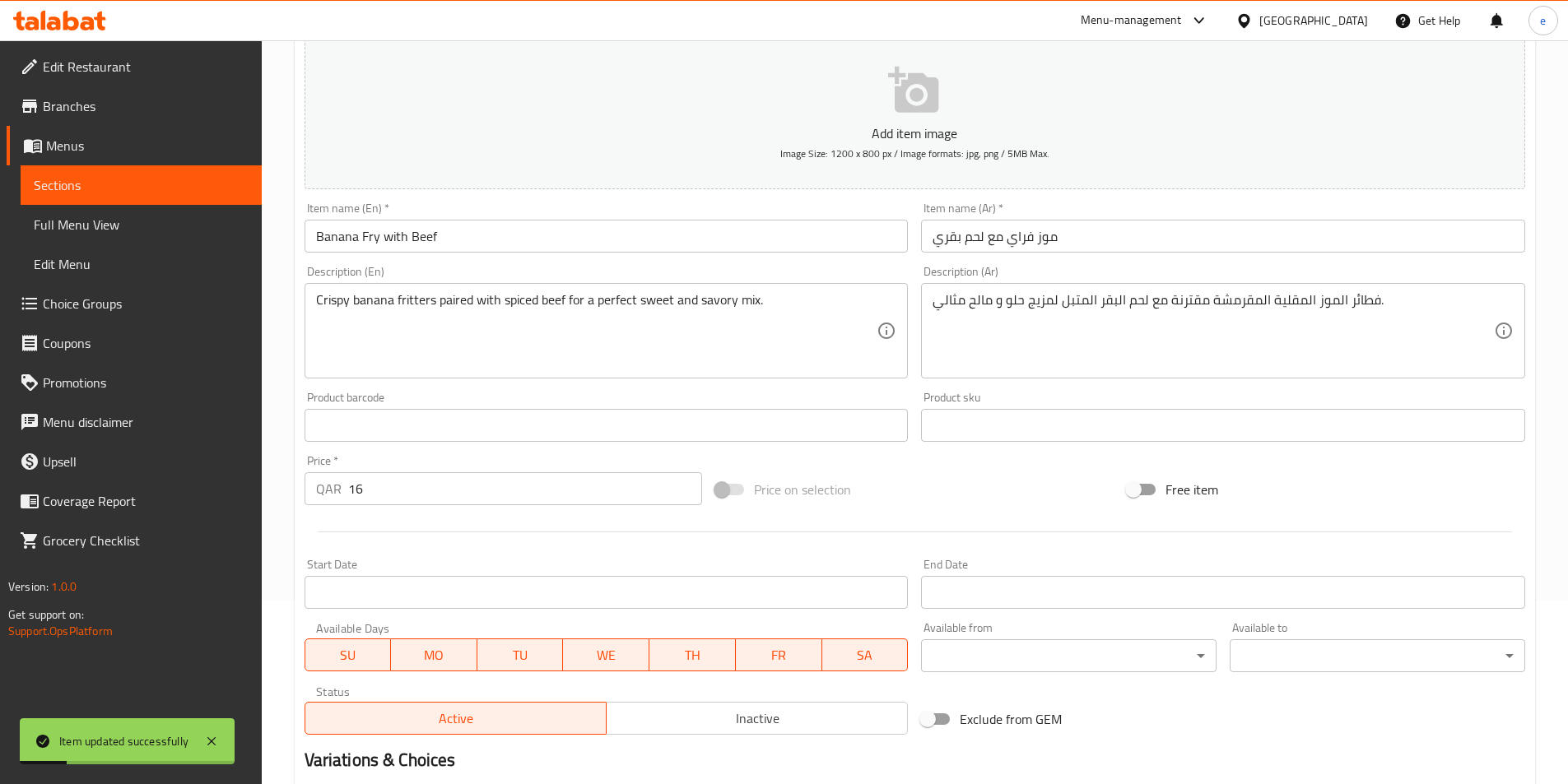
scroll to position [0, 0]
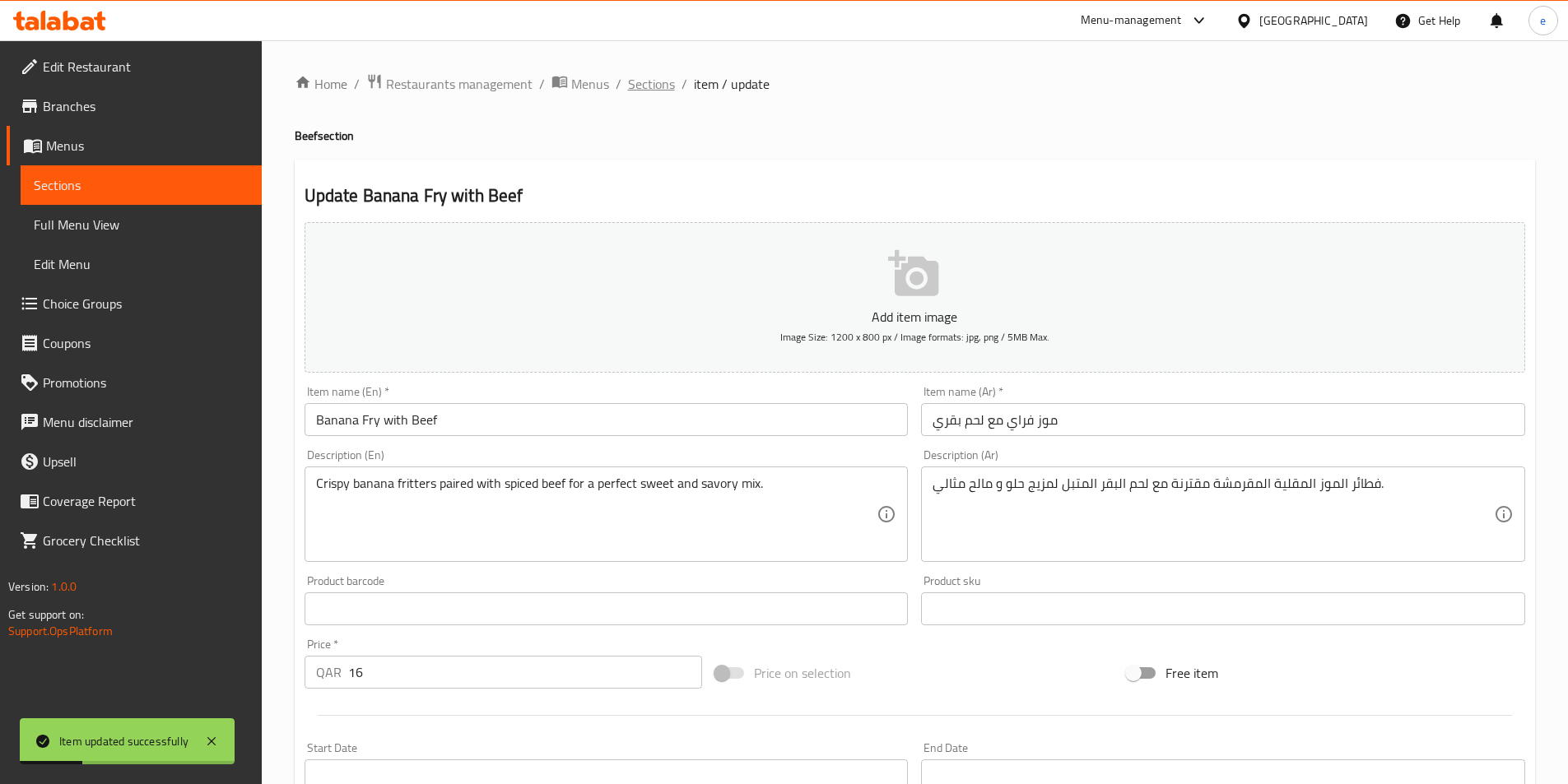
click at [638, 91] on span "Sections" at bounding box center [651, 83] width 47 height 20
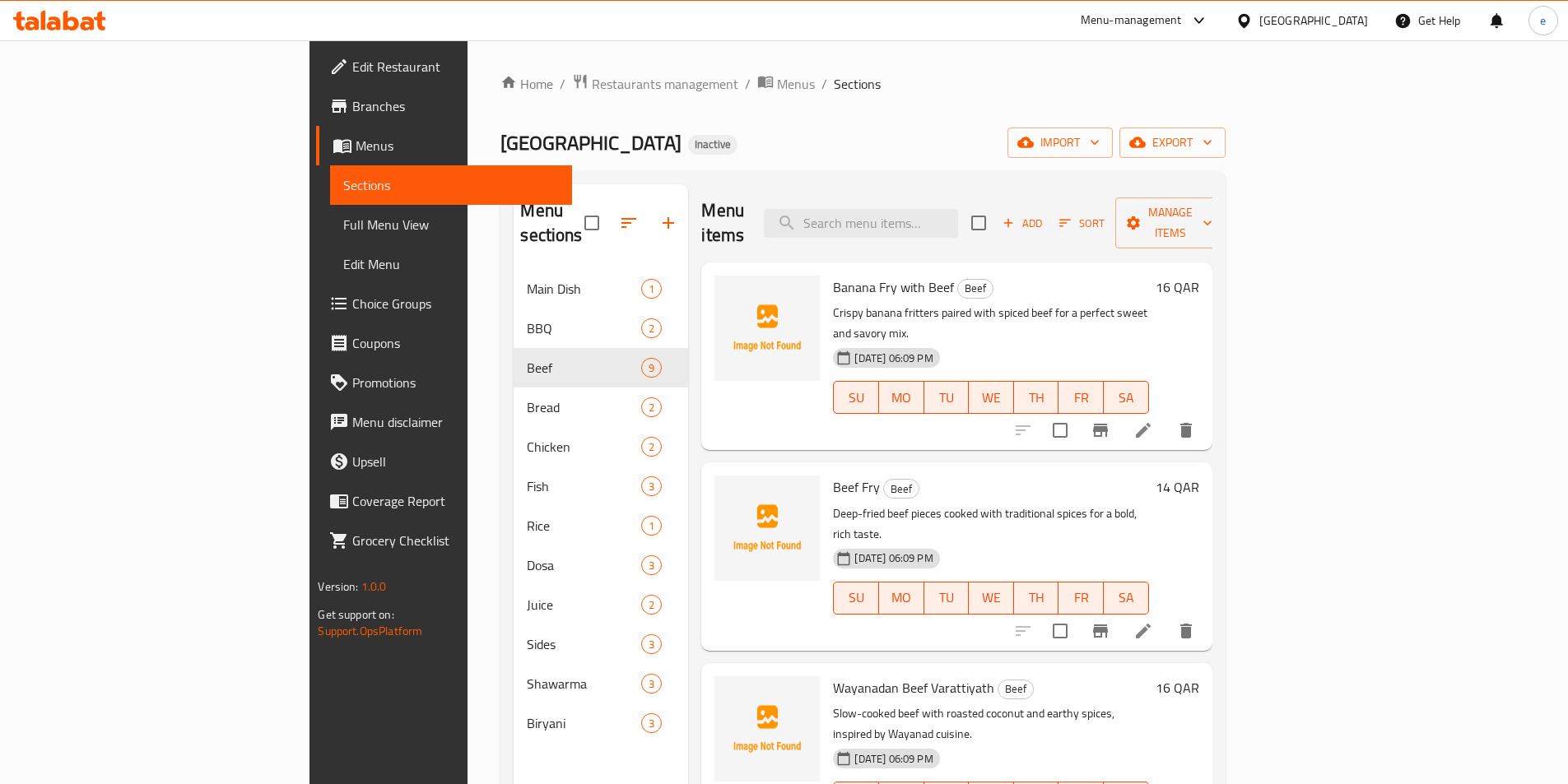
click at [1204, 84] on ol "Home / Restaurants management / Menus / Sections" at bounding box center [862, 83] width 724 height 22
click at [343, 183] on span "Sections" at bounding box center [451, 185] width 215 height 20
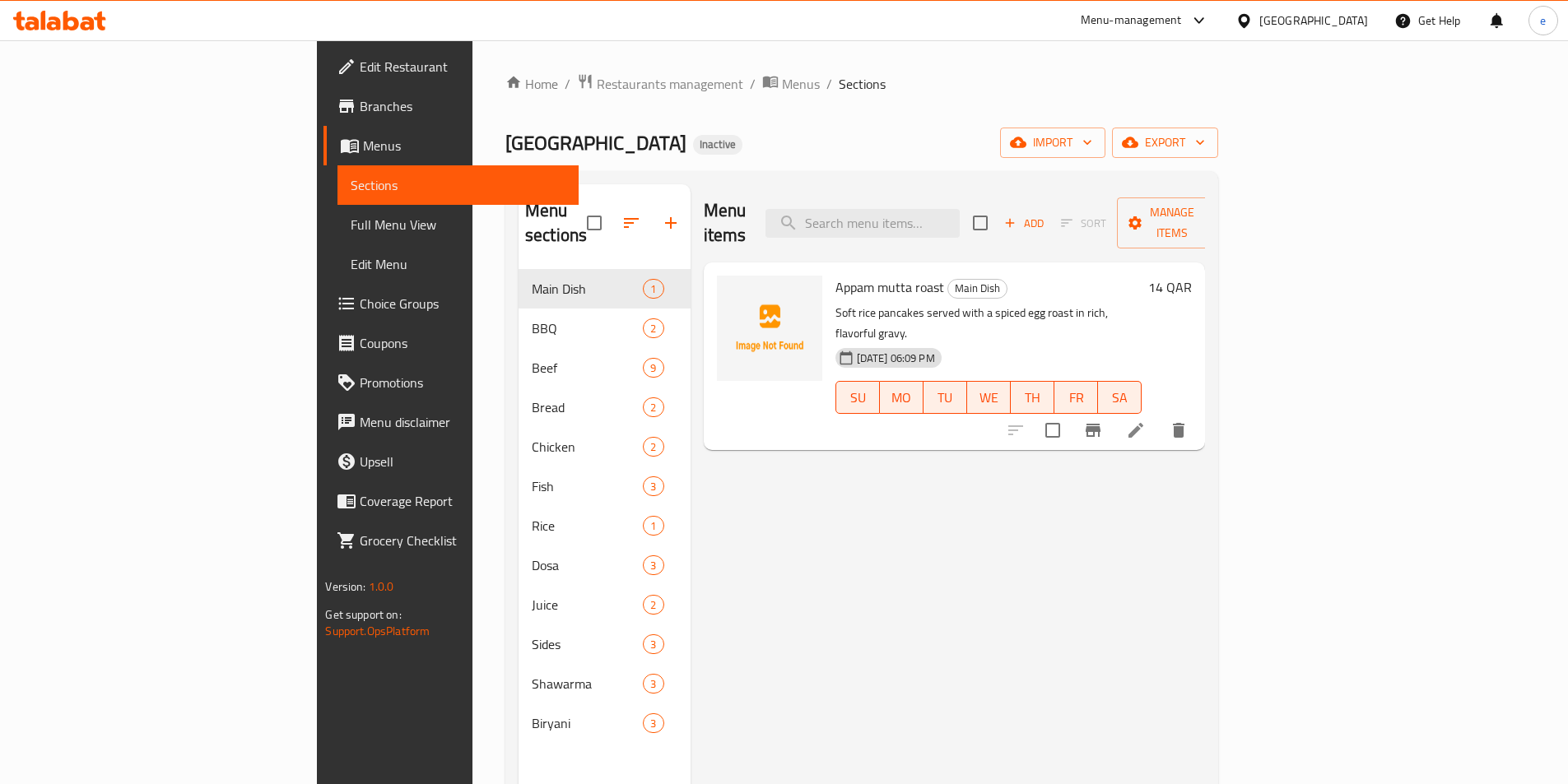
click at [350, 182] on span "Sections" at bounding box center [458, 185] width 215 height 20
click at [350, 219] on span "Full Menu View" at bounding box center [458, 224] width 215 height 20
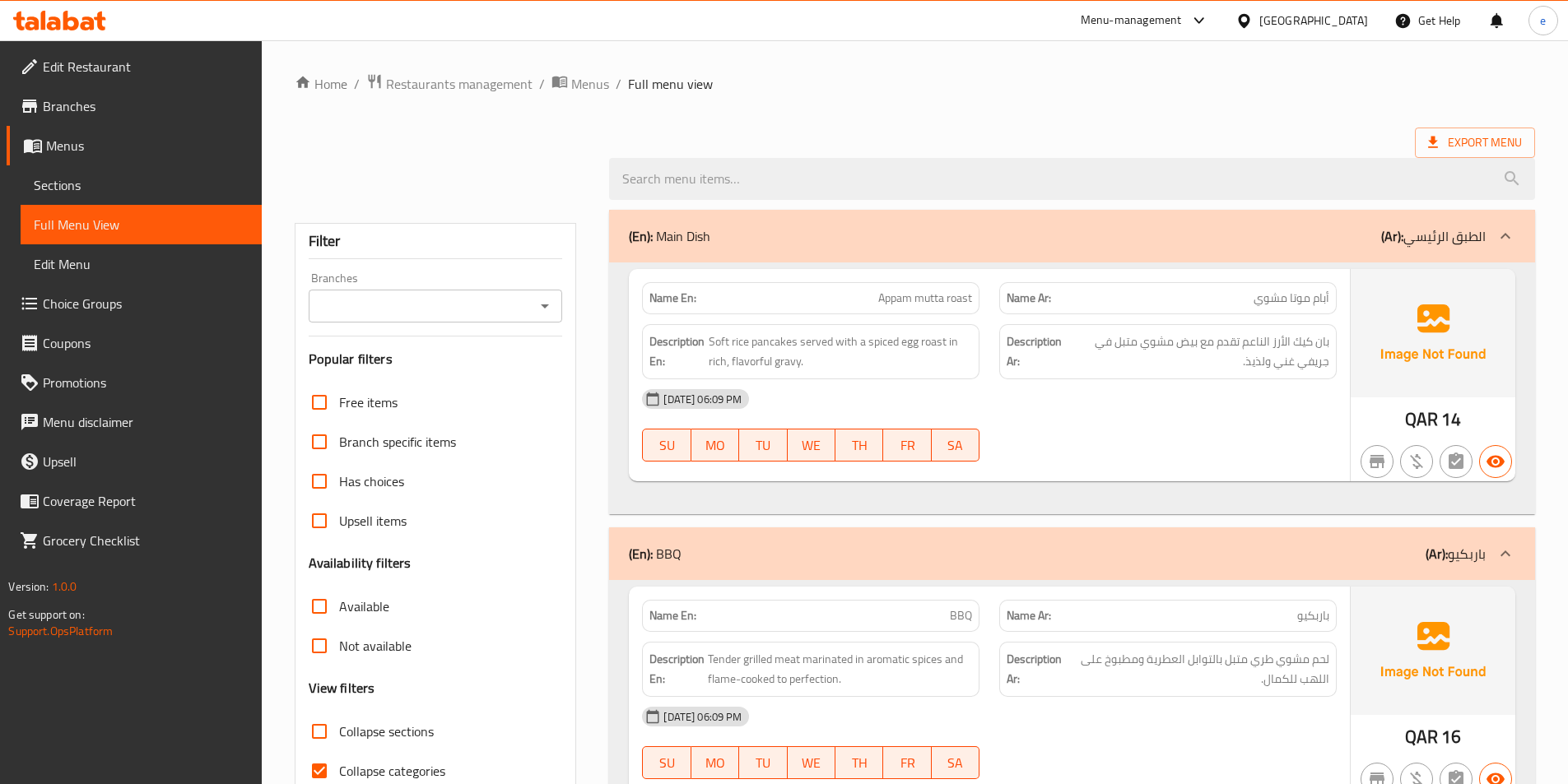
click at [78, 199] on link "Sections" at bounding box center [141, 185] width 241 height 40
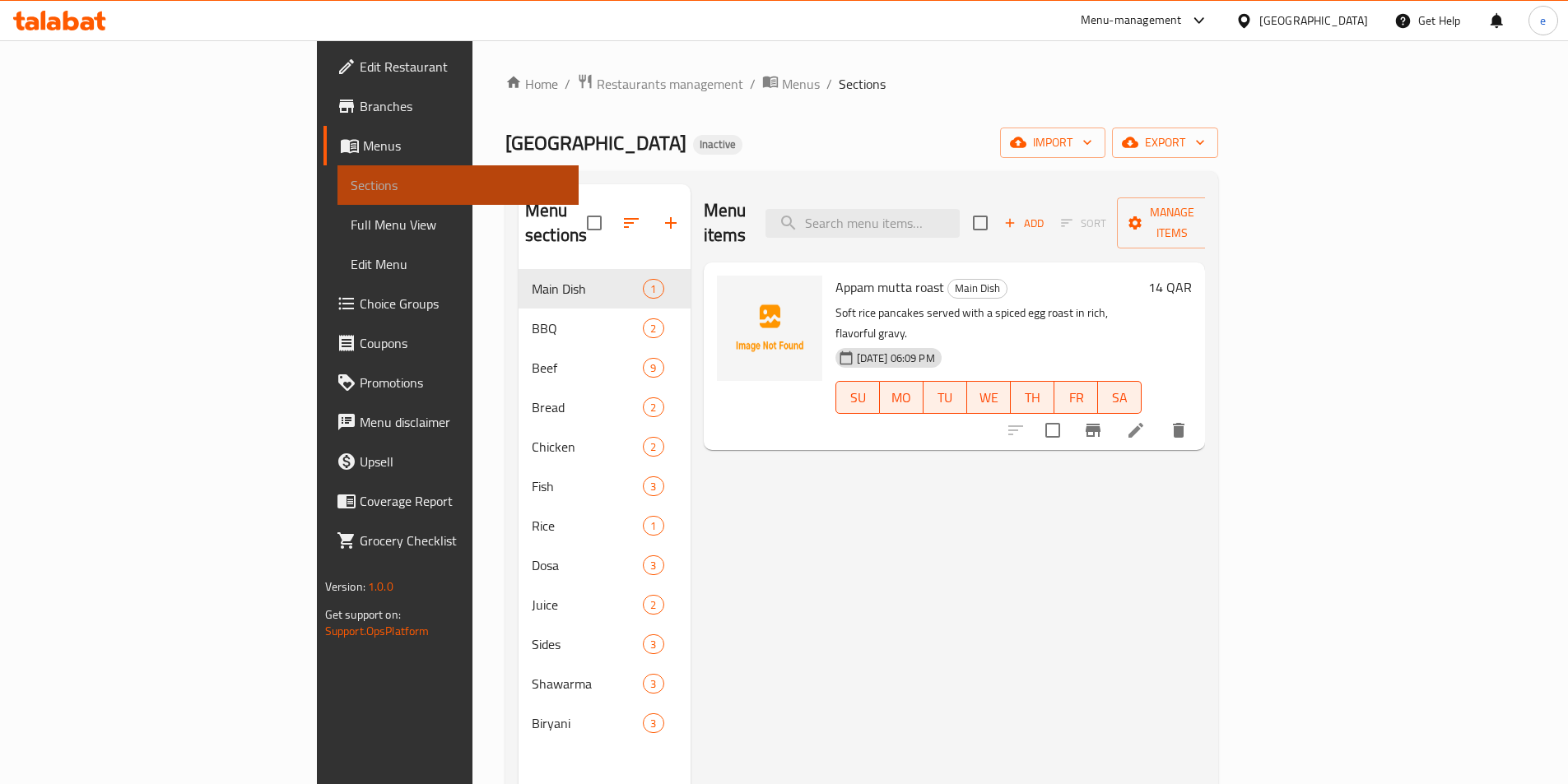
click at [337, 201] on link "Sections" at bounding box center [458, 185] width 241 height 40
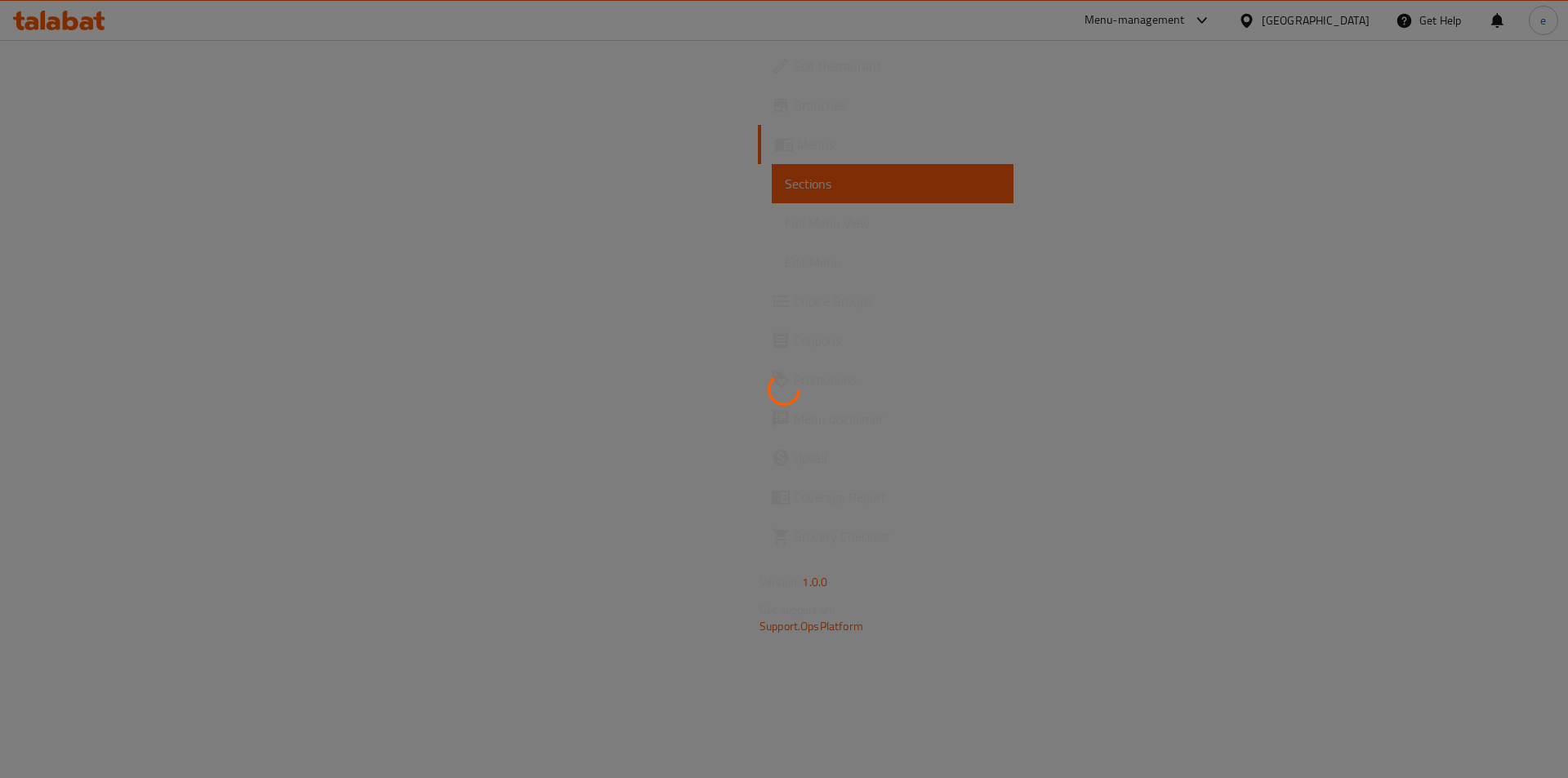
click at [83, 230] on div at bounding box center [784, 389] width 1568 height 778
click at [89, 224] on div at bounding box center [784, 389] width 1568 height 778
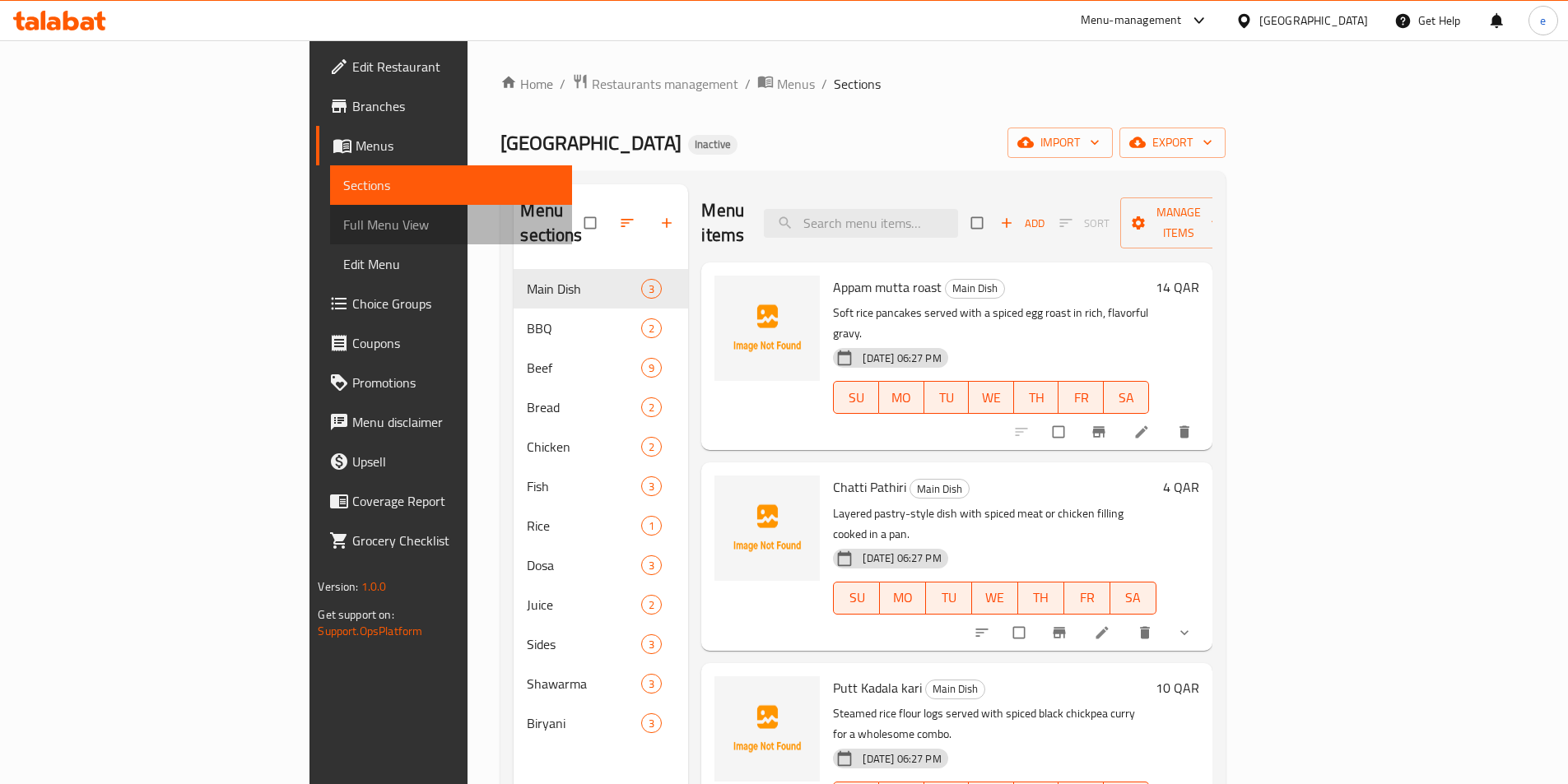
click at [330, 211] on link "Full Menu View" at bounding box center [451, 224] width 241 height 40
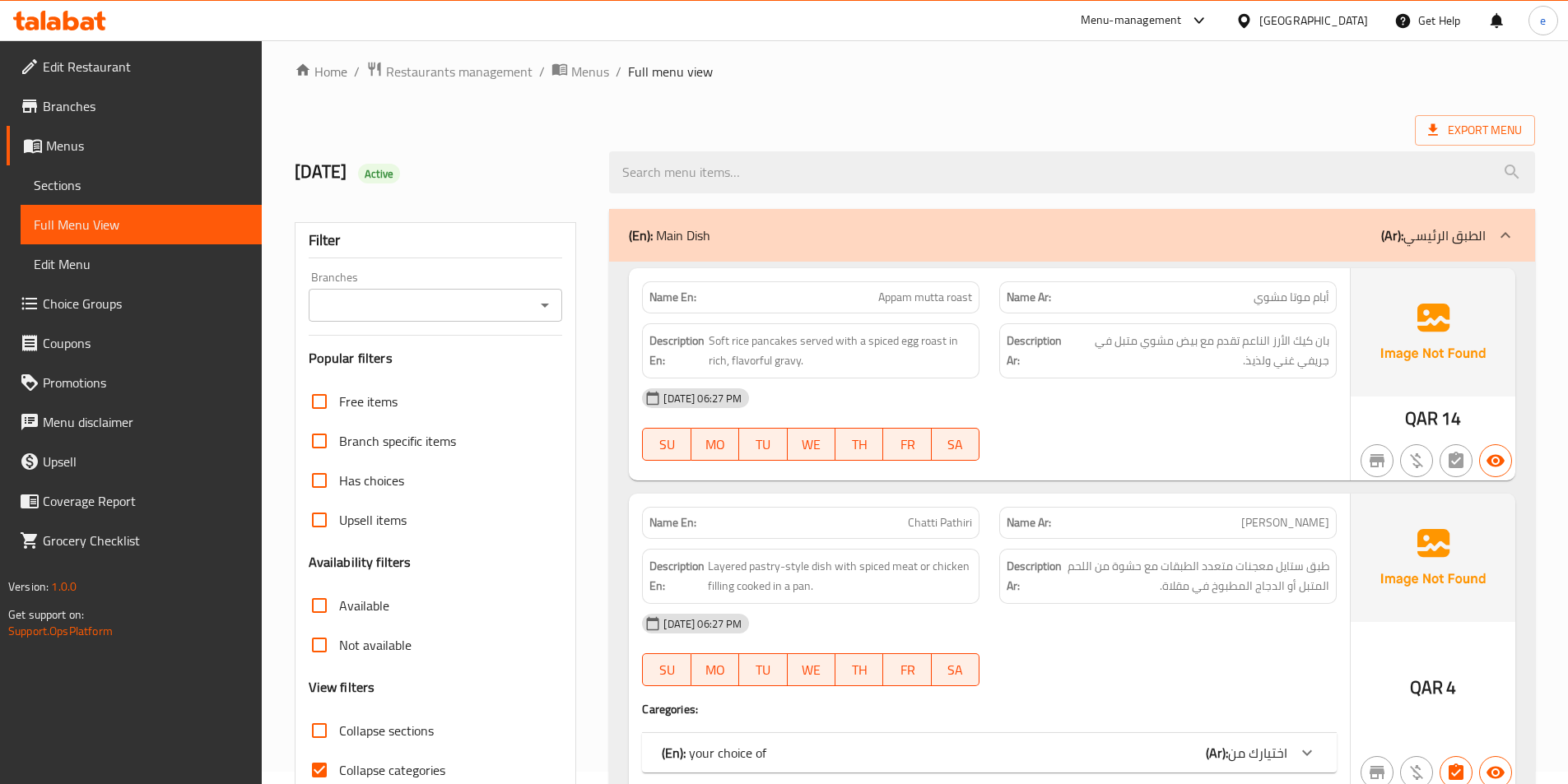
scroll to position [329, 0]
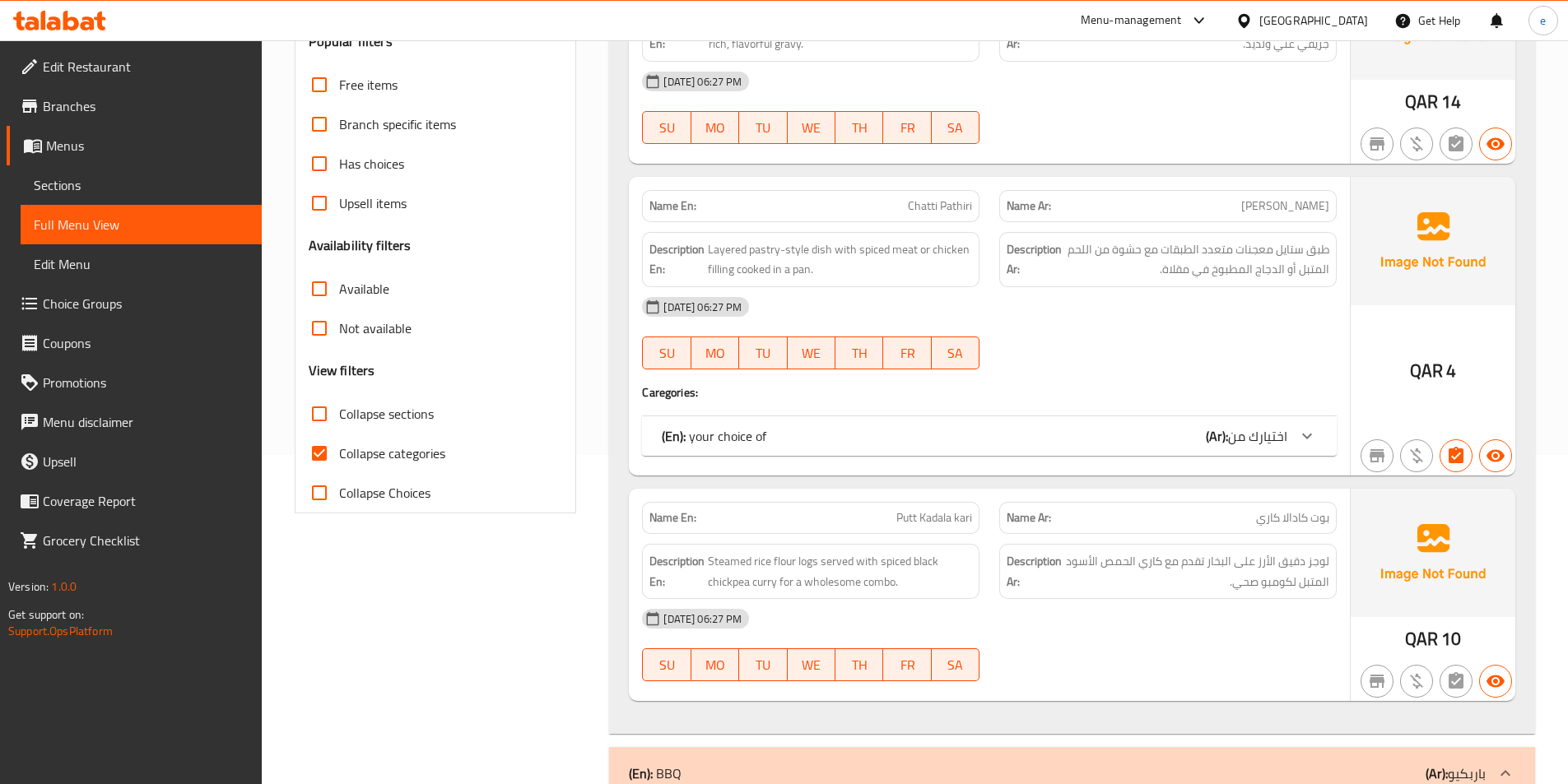
click at [379, 460] on span "Collapse categories" at bounding box center [392, 453] width 106 height 20
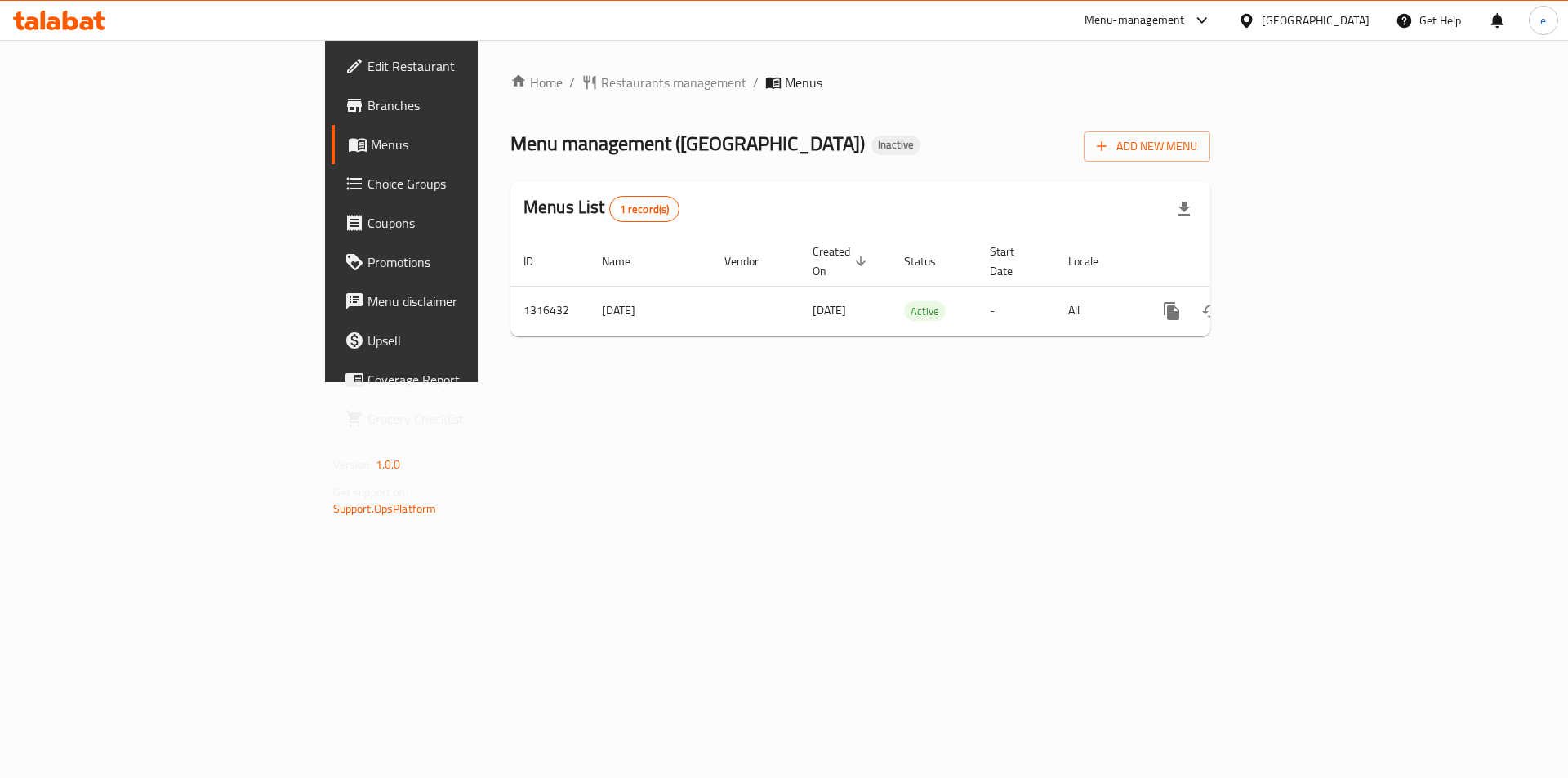
click at [371, 147] on span "Menus" at bounding box center [472, 144] width 203 height 20
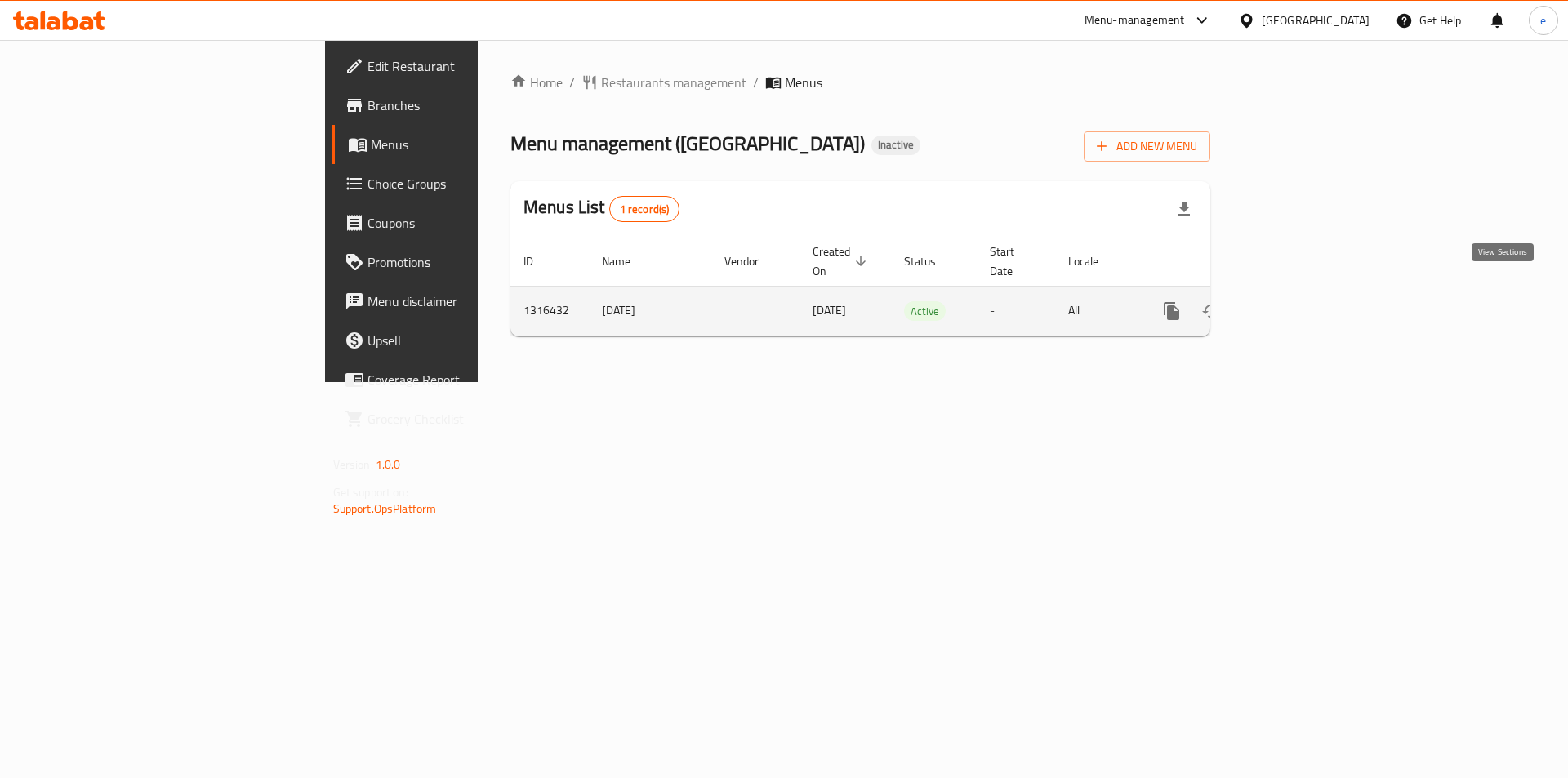
click at [1309, 297] on link "enhanced table" at bounding box center [1289, 311] width 40 height 40
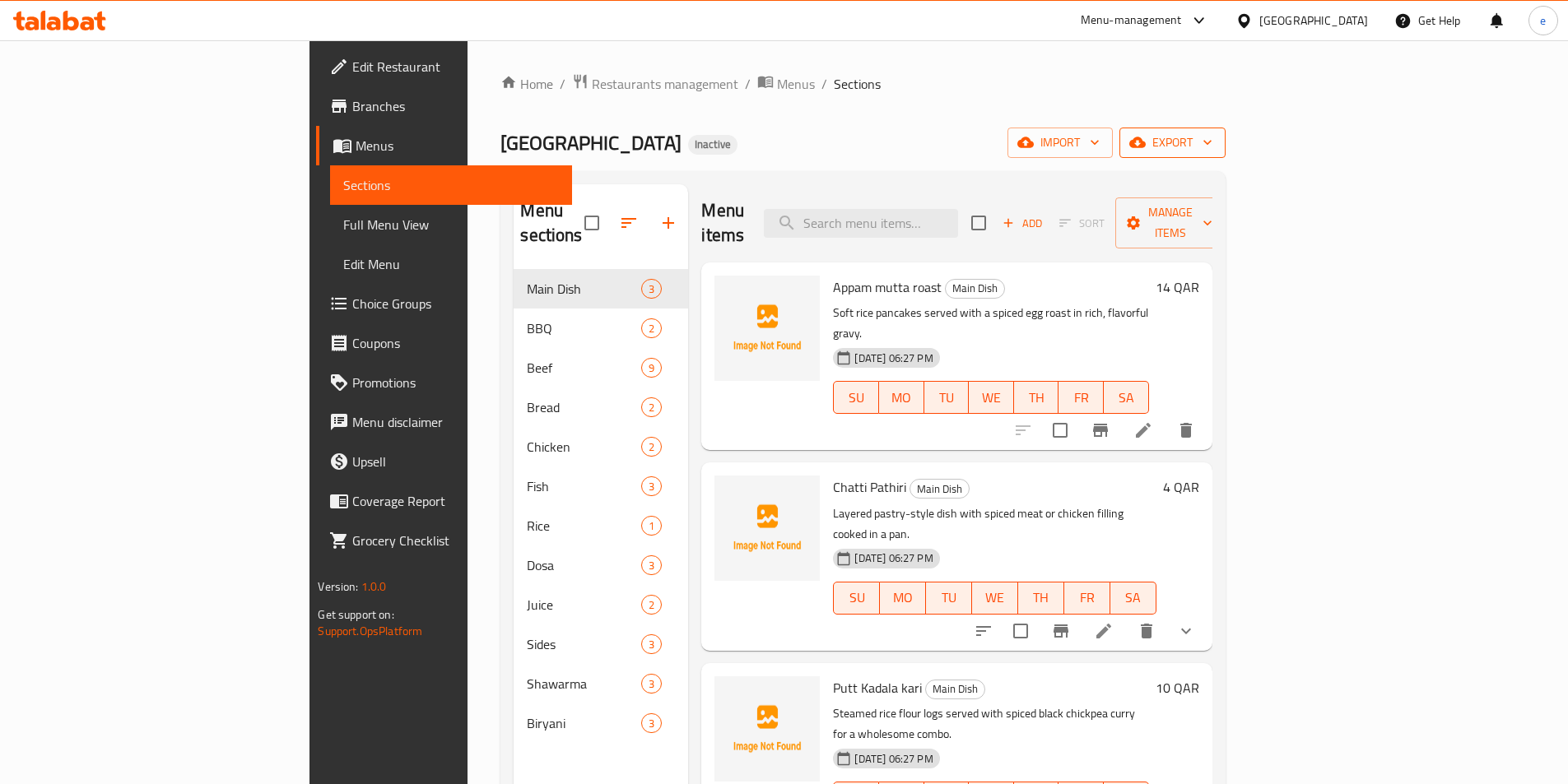
click at [1212, 134] on span "export" at bounding box center [1172, 143] width 80 height 21
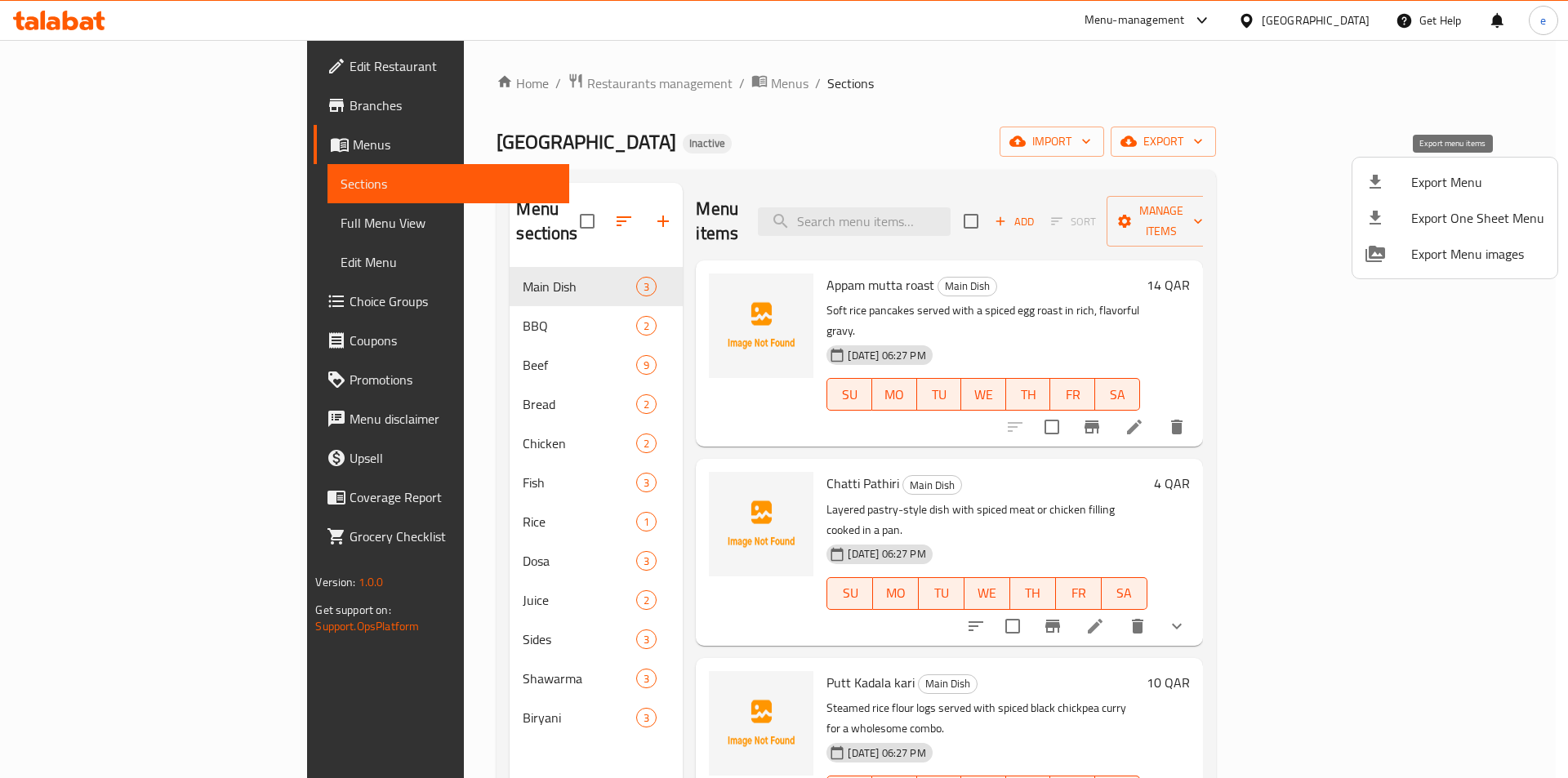
click at [1429, 192] on span "Export Menu" at bounding box center [1477, 181] width 133 height 20
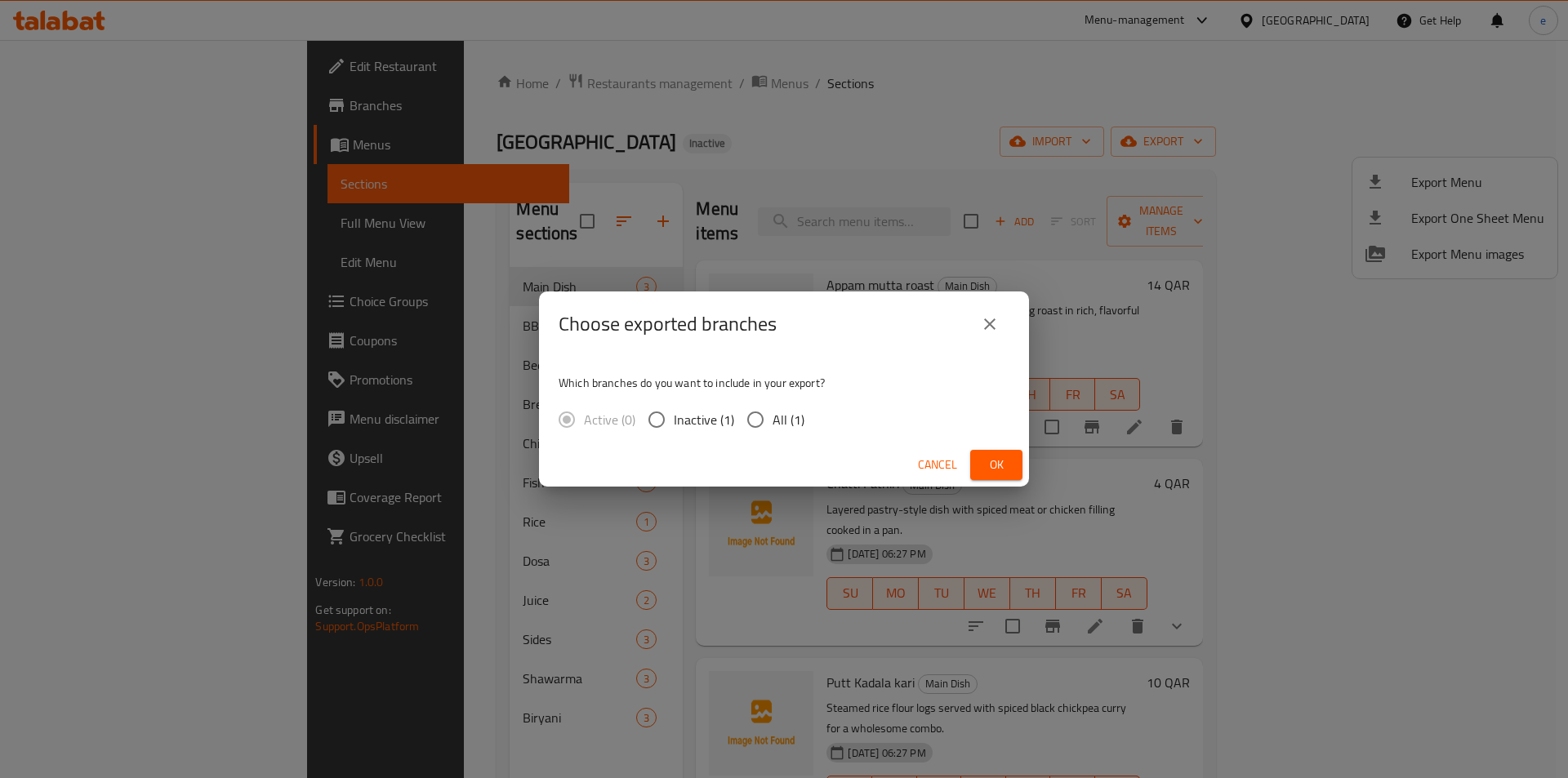
click at [768, 439] on div "Which branches do you want to include in your export? Active (0) Inactive (1) A…" at bounding box center [784, 400] width 490 height 87
click at [771, 427] on input "All (1)" at bounding box center [755, 420] width 34 height 34
radio input "true"
click at [996, 453] on button "Ok" at bounding box center [996, 464] width 52 height 30
